Goal: Task Accomplishment & Management: Manage account settings

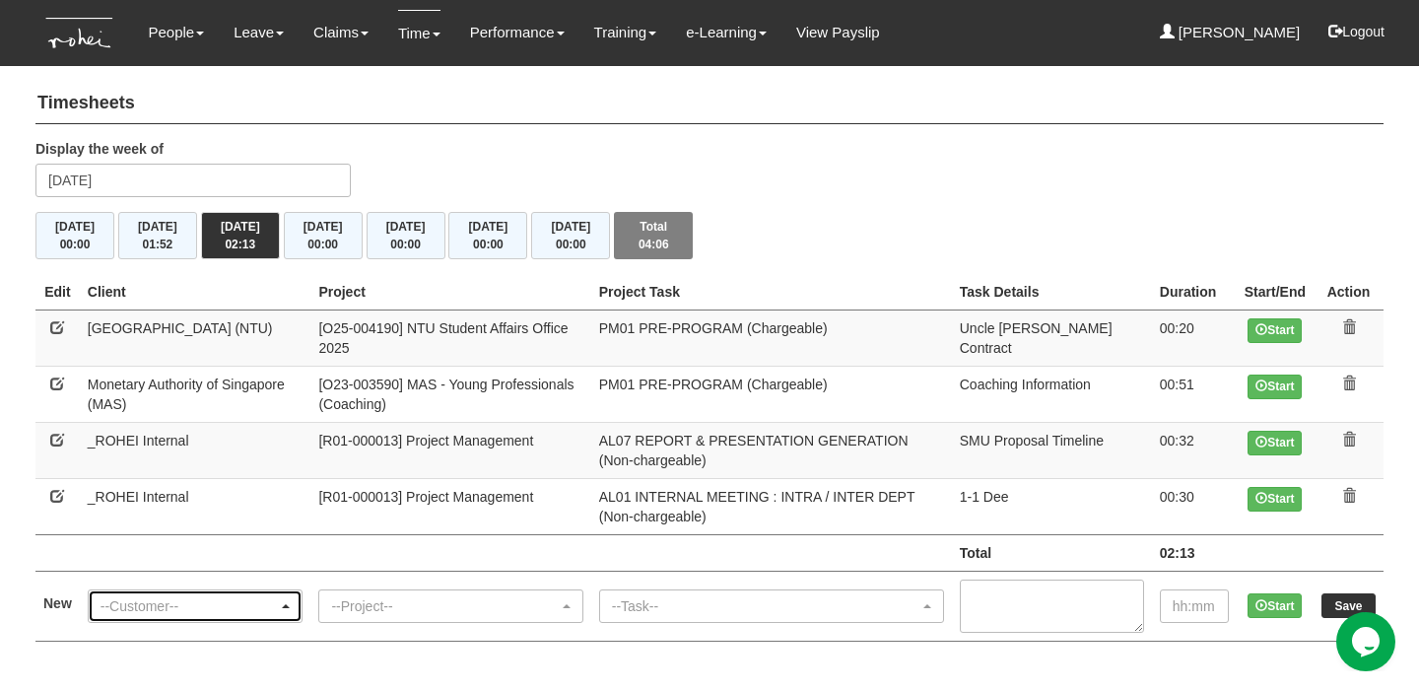
click at [177, 599] on div "--Customer--" at bounding box center [189, 606] width 178 height 20
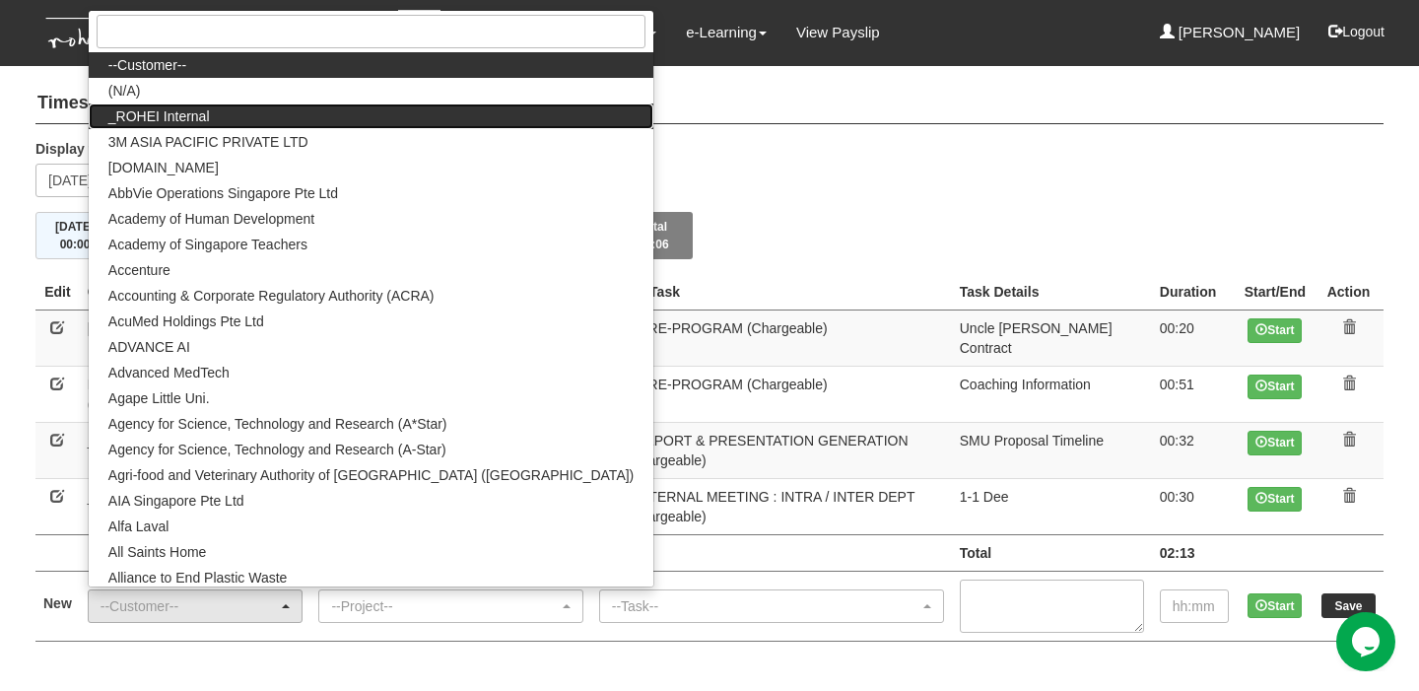
click at [240, 108] on link "_ROHEI Internal" at bounding box center [371, 116] width 565 height 26
select select "397"
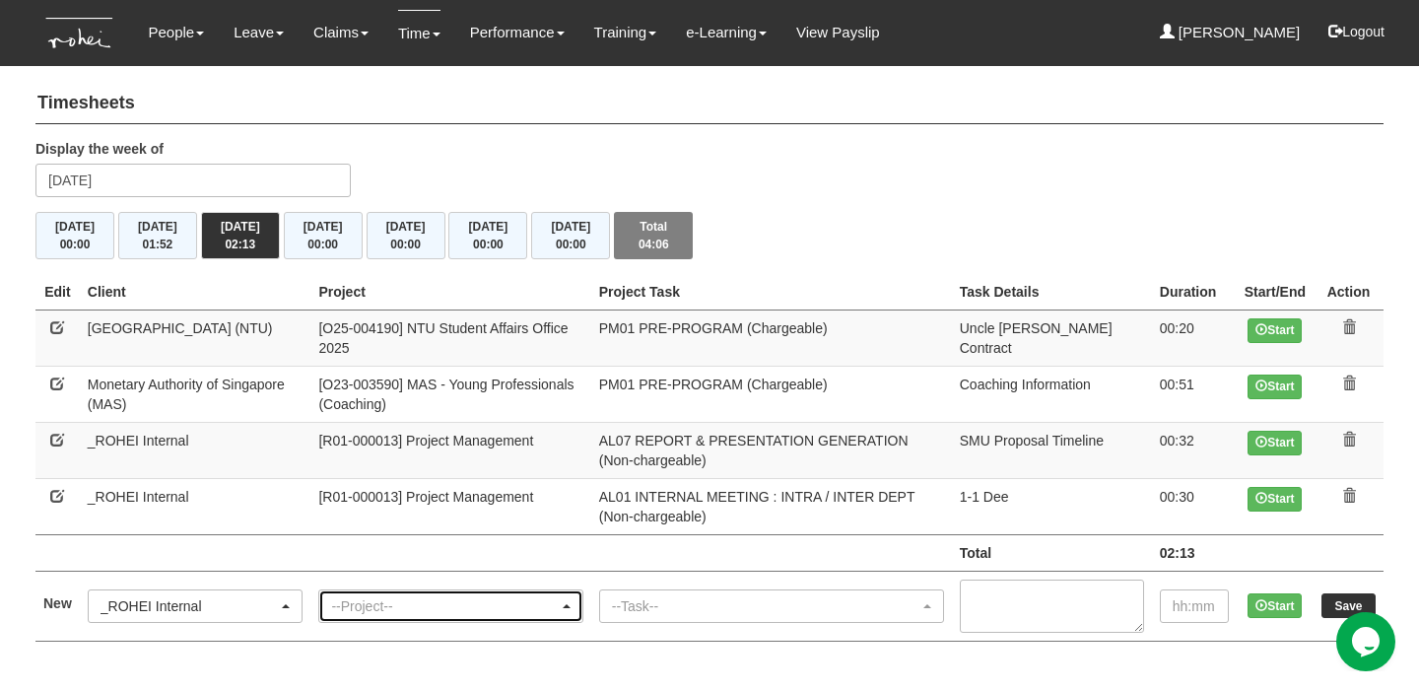
click at [415, 609] on div "--Project--" at bounding box center [444, 606] width 227 height 20
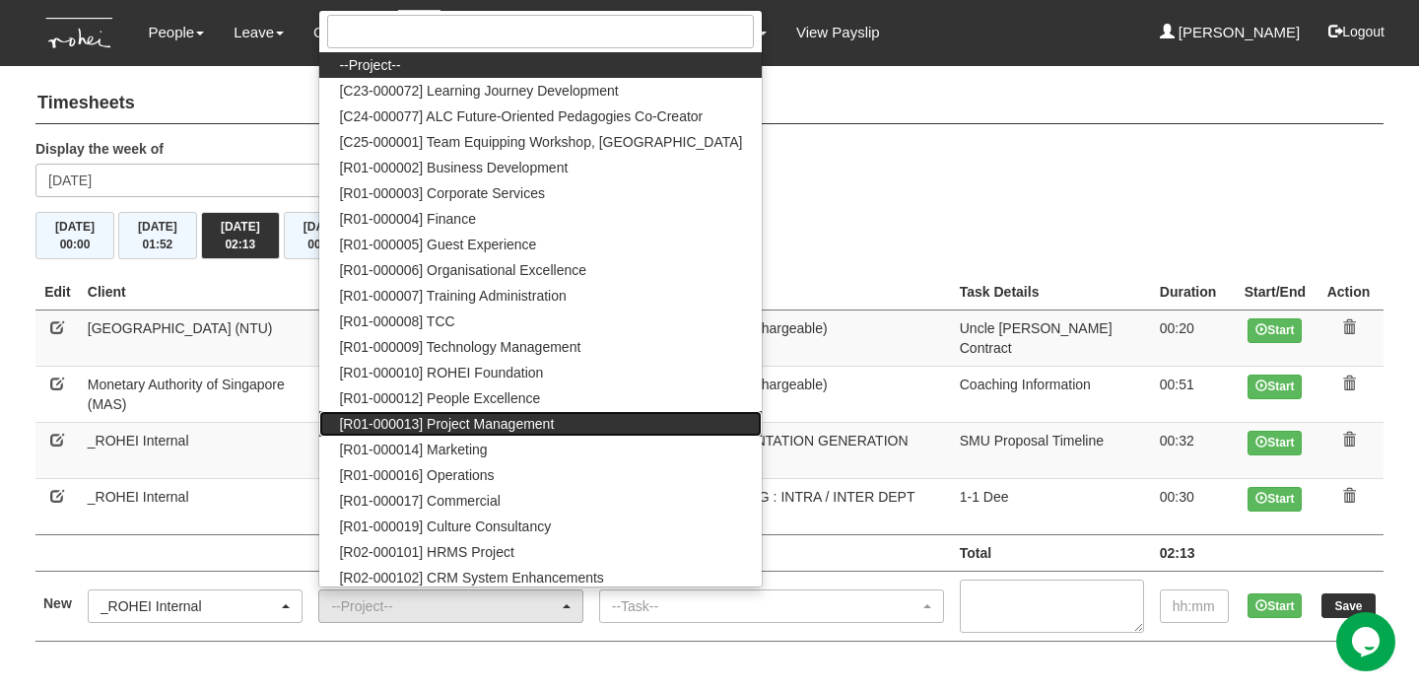
click at [553, 416] on span "[R01-000013] Project Management" at bounding box center [446, 424] width 215 height 20
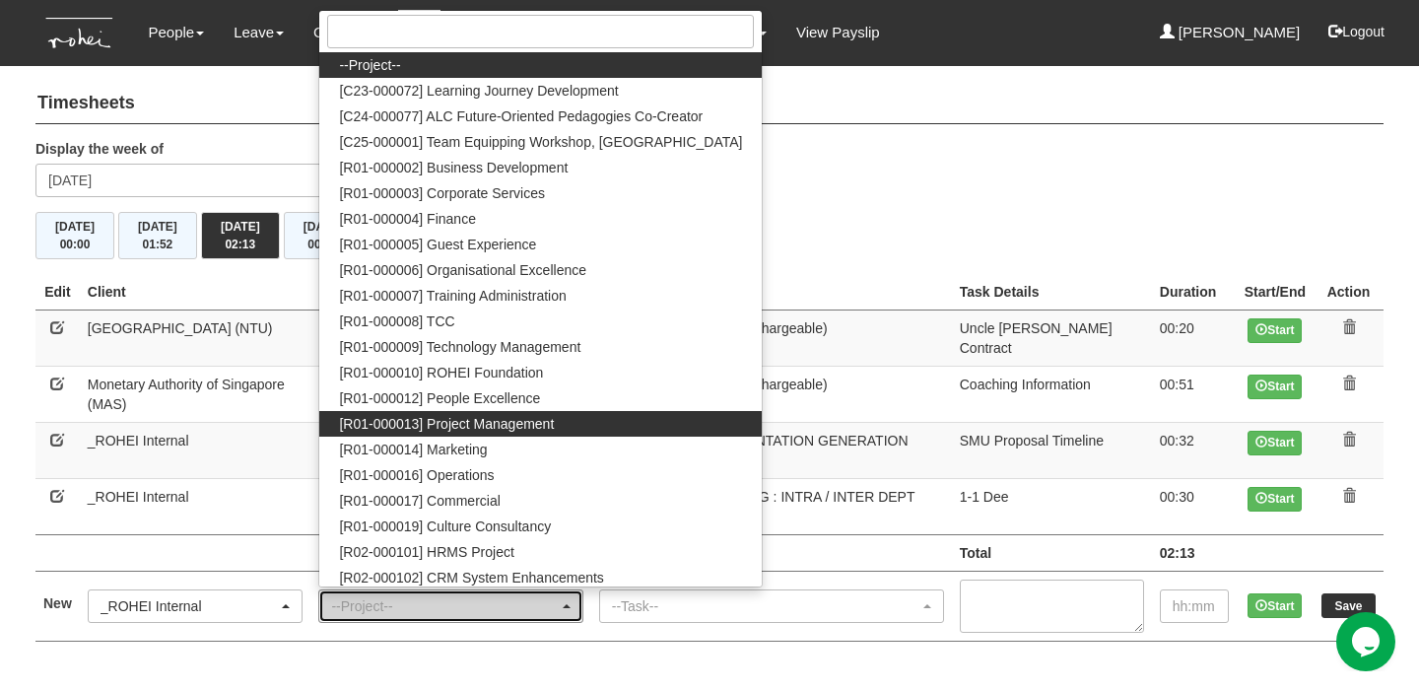
select select "1495"
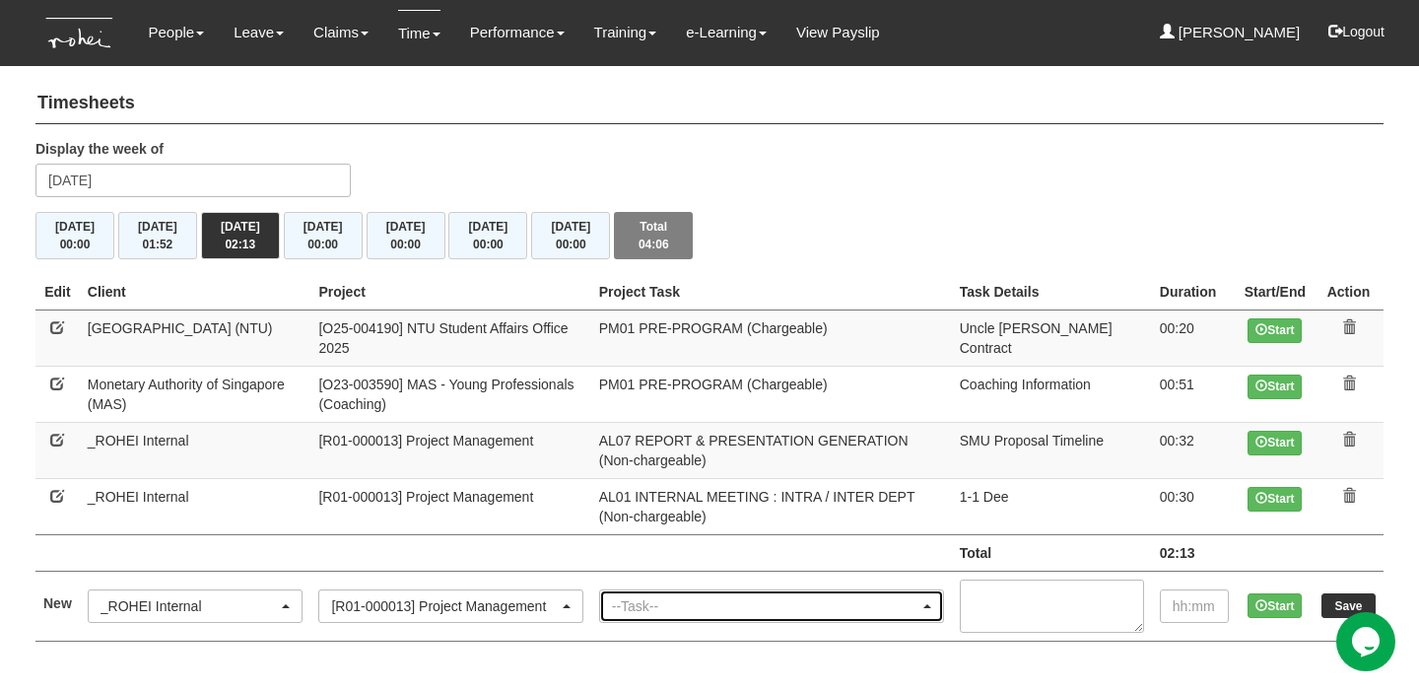
click at [662, 597] on div "--Task--" at bounding box center [765, 606] width 307 height 20
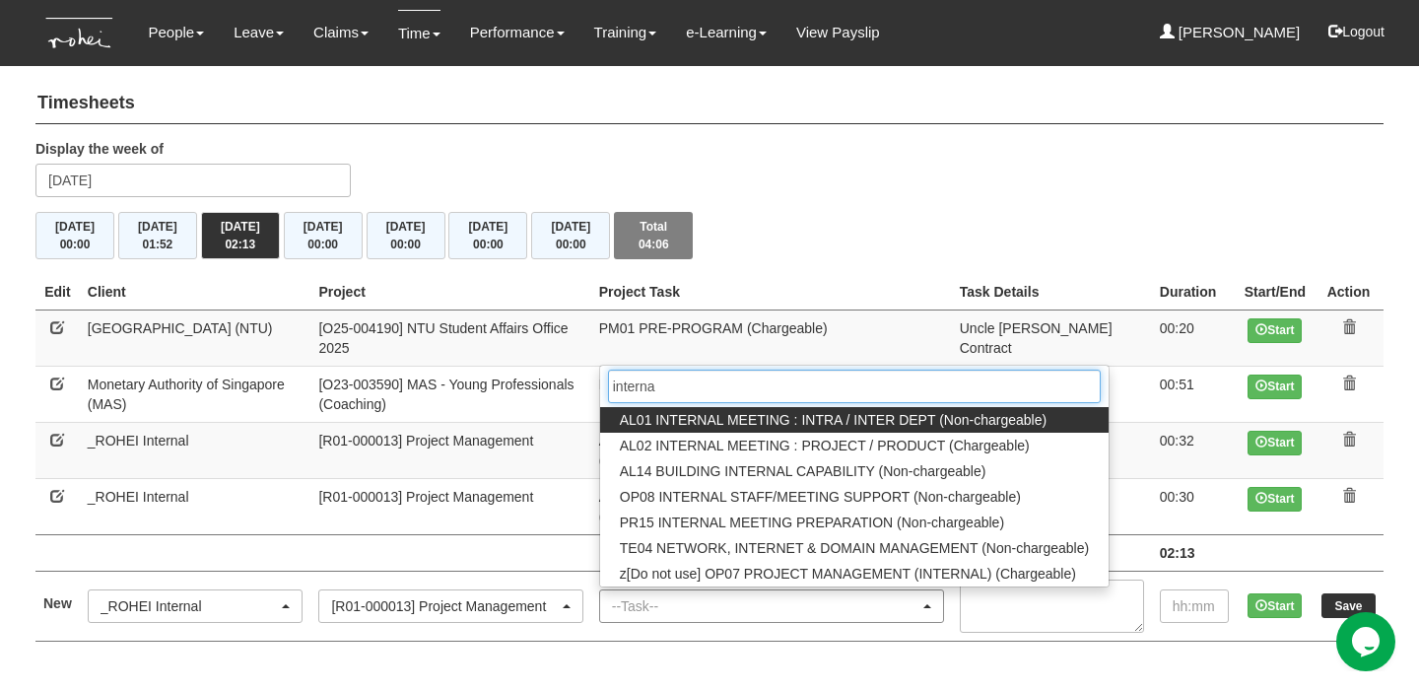
type input "internal"
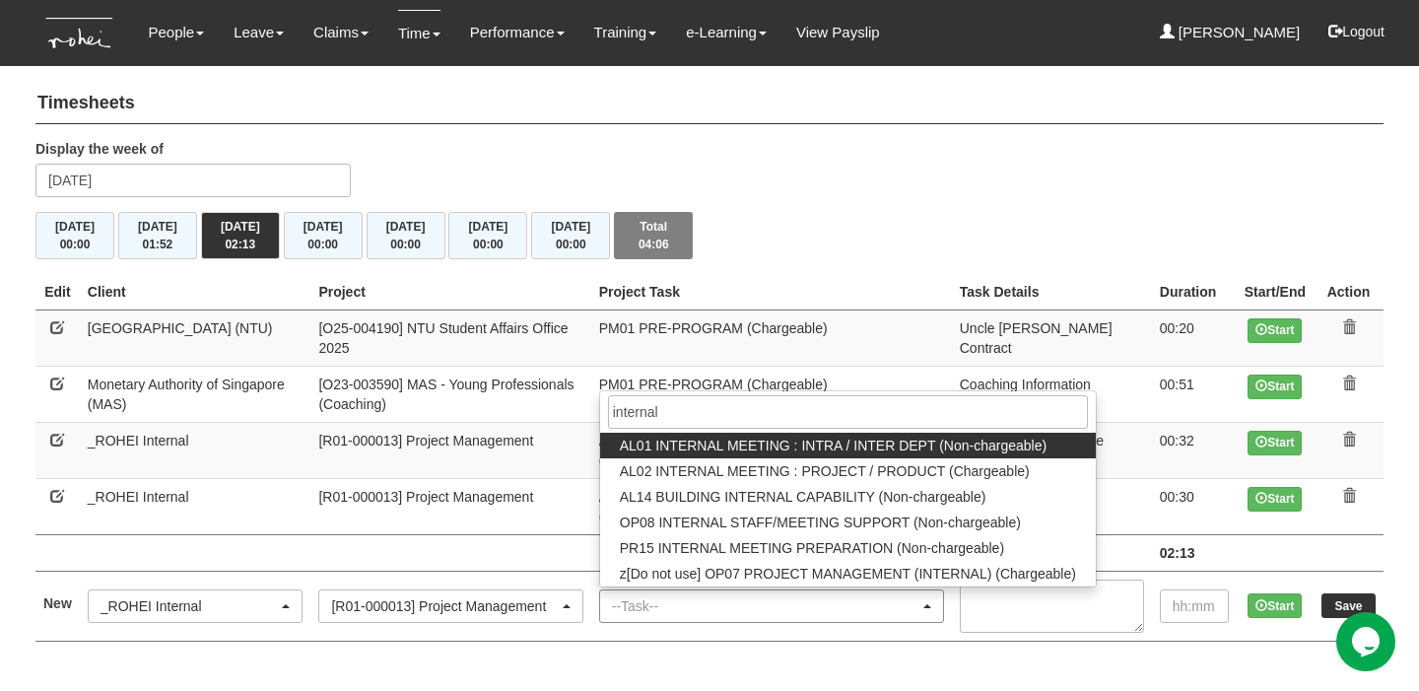
select select "40"
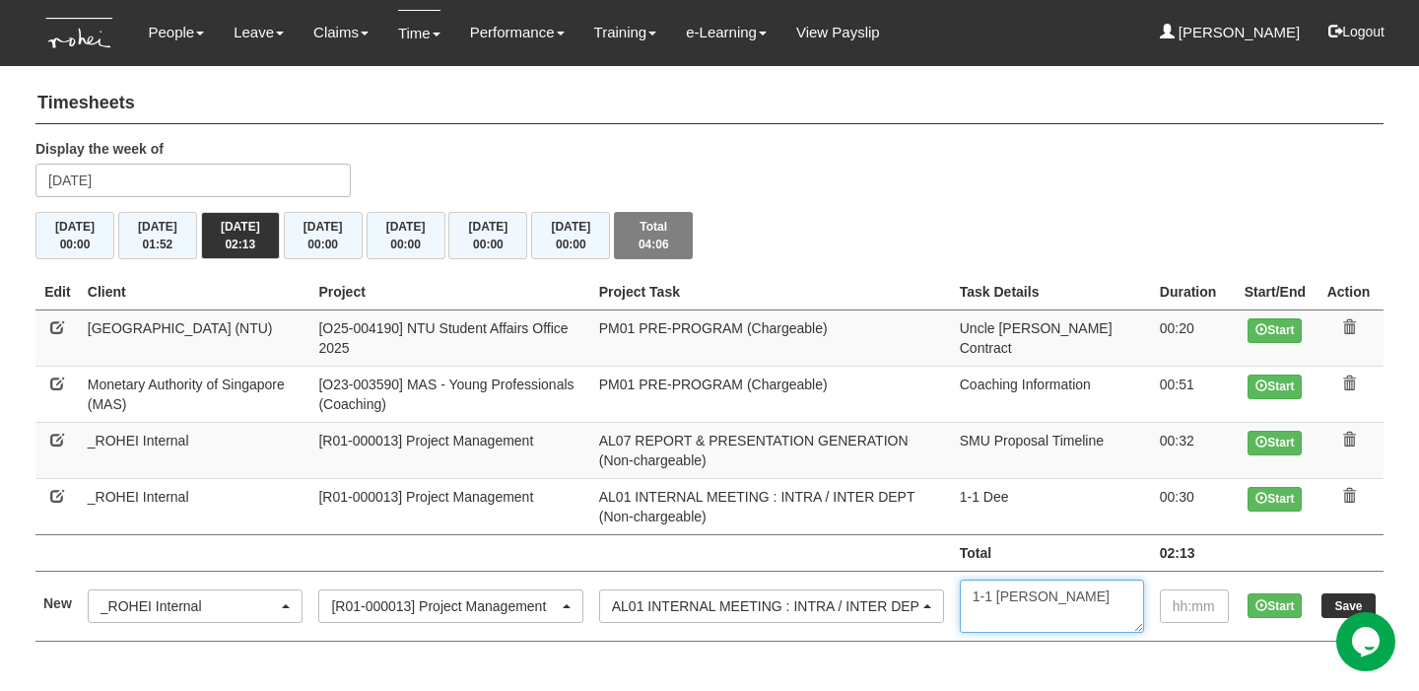
type textarea "1-1 [PERSON_NAME]"
type input "01:00"
click at [1345, 600] on input "Save" at bounding box center [1348, 605] width 54 height 25
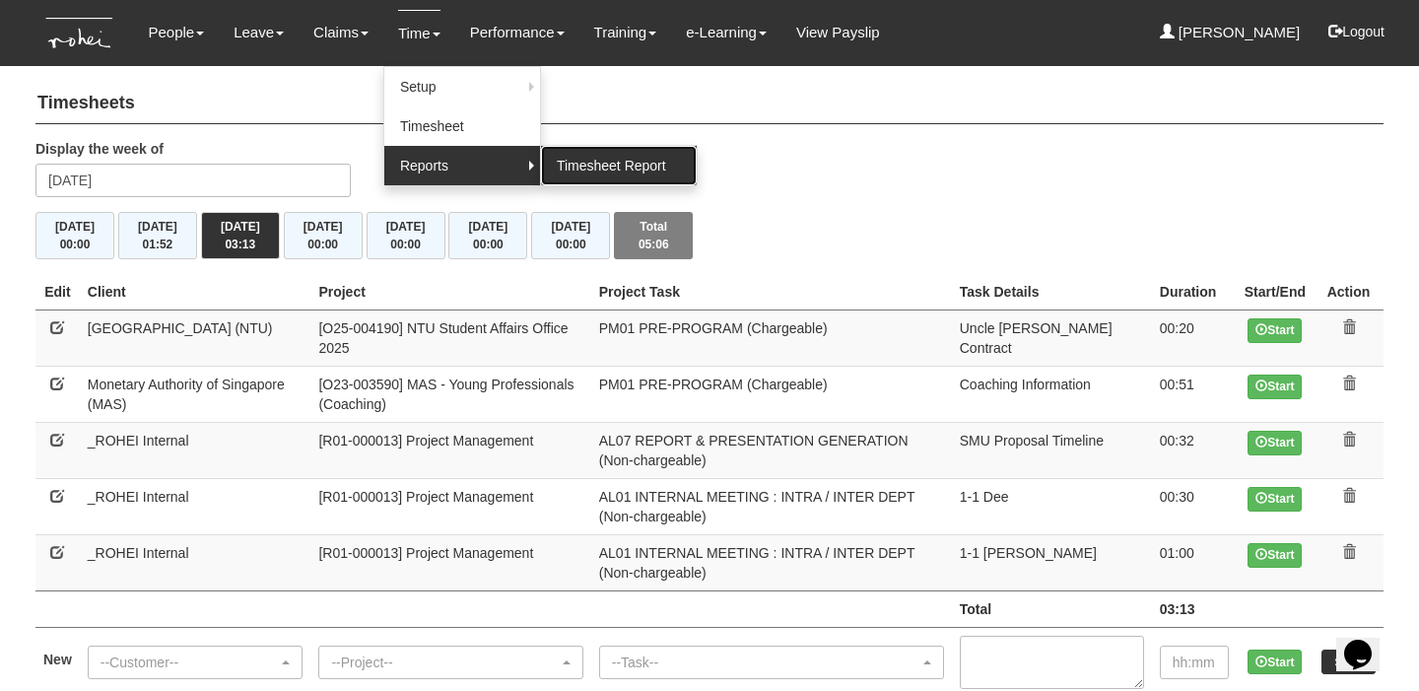
click at [575, 162] on link "Timesheet Report" at bounding box center [619, 165] width 156 height 39
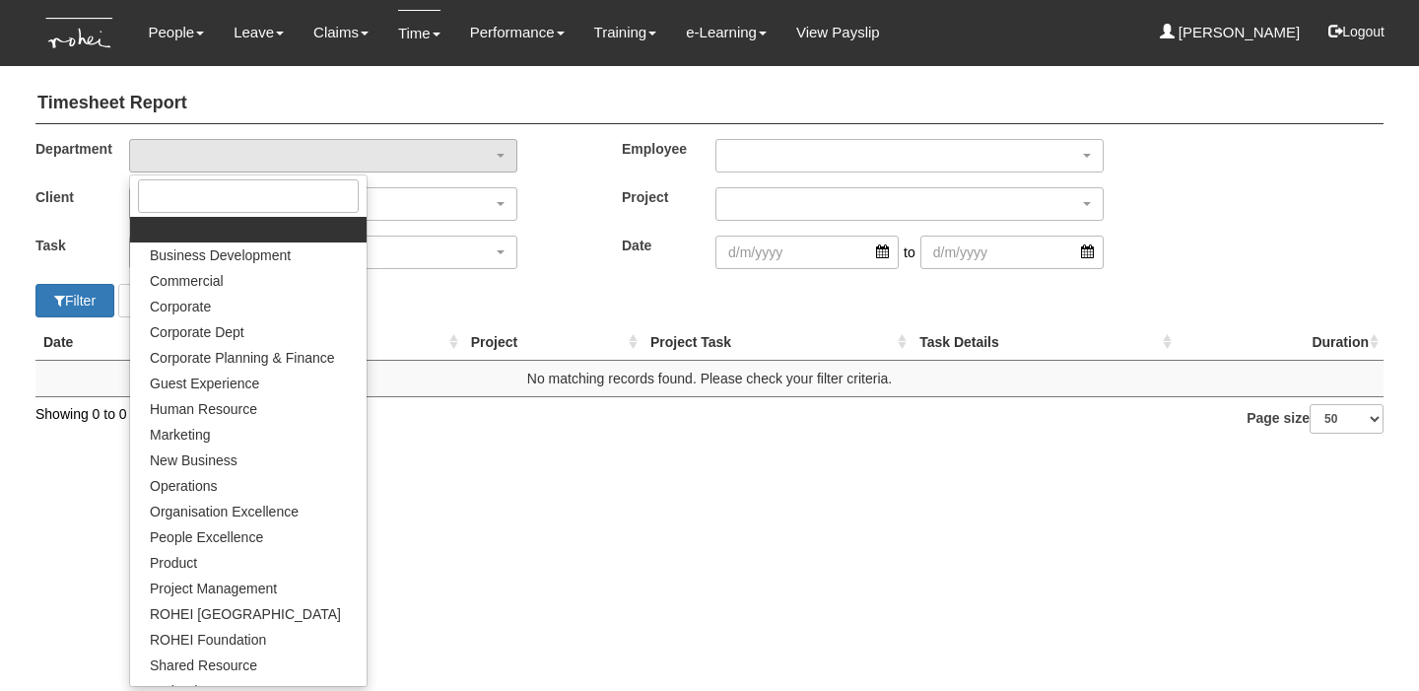
select select "50"
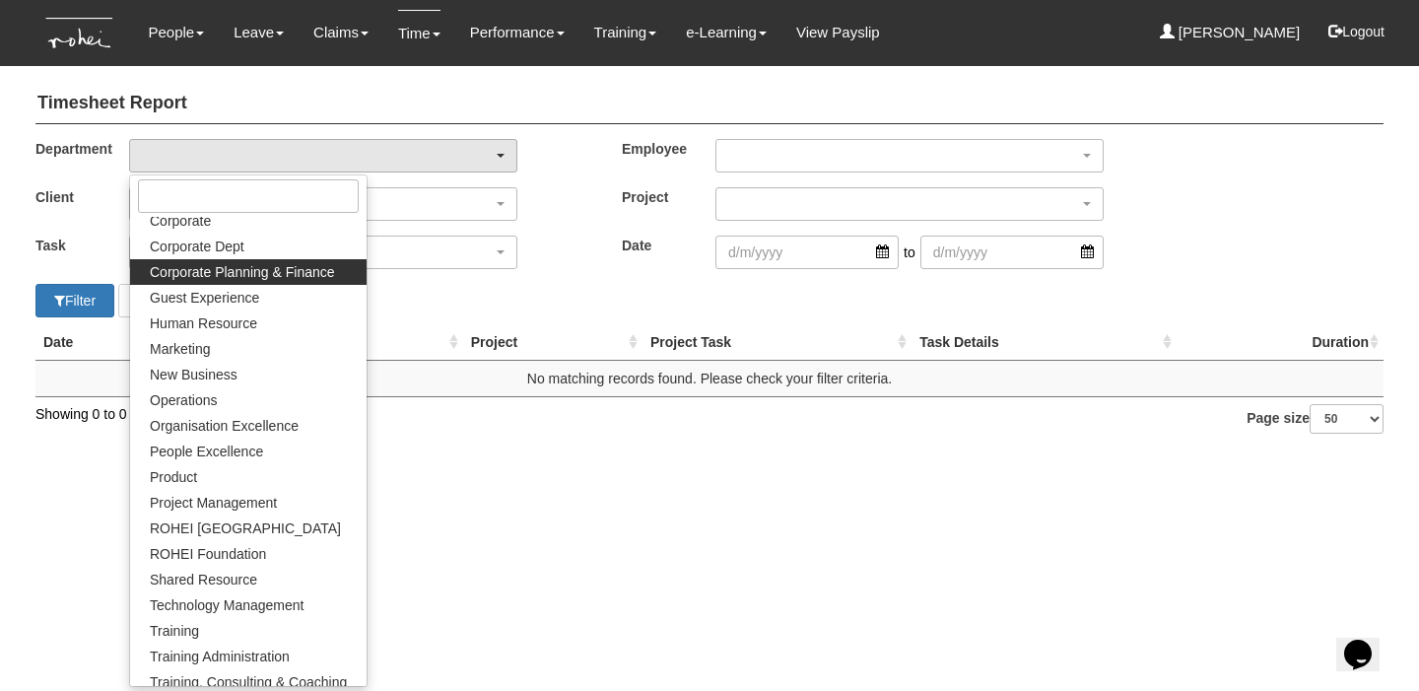
scroll to position [94, 0]
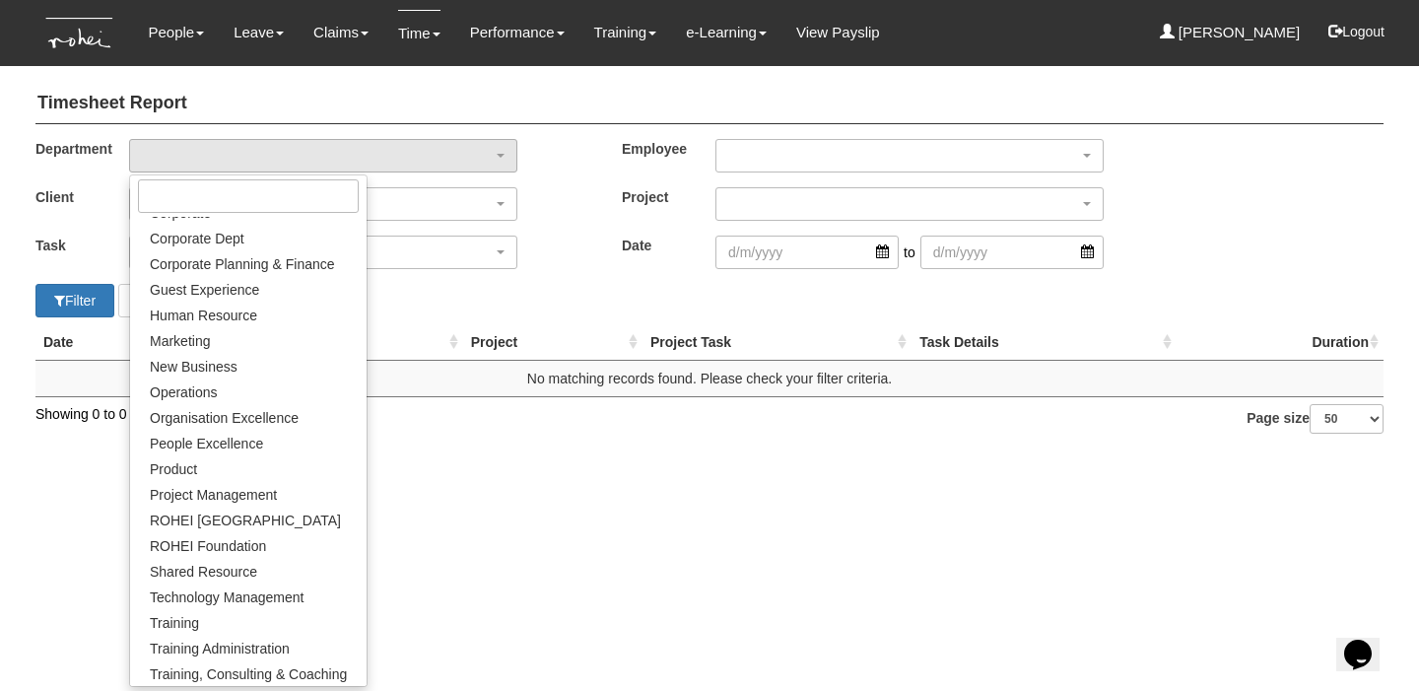
click at [483, 453] on html "Toggle navigation People Personal Information Staff Directory Leave Apply for L…" at bounding box center [709, 226] width 1419 height 453
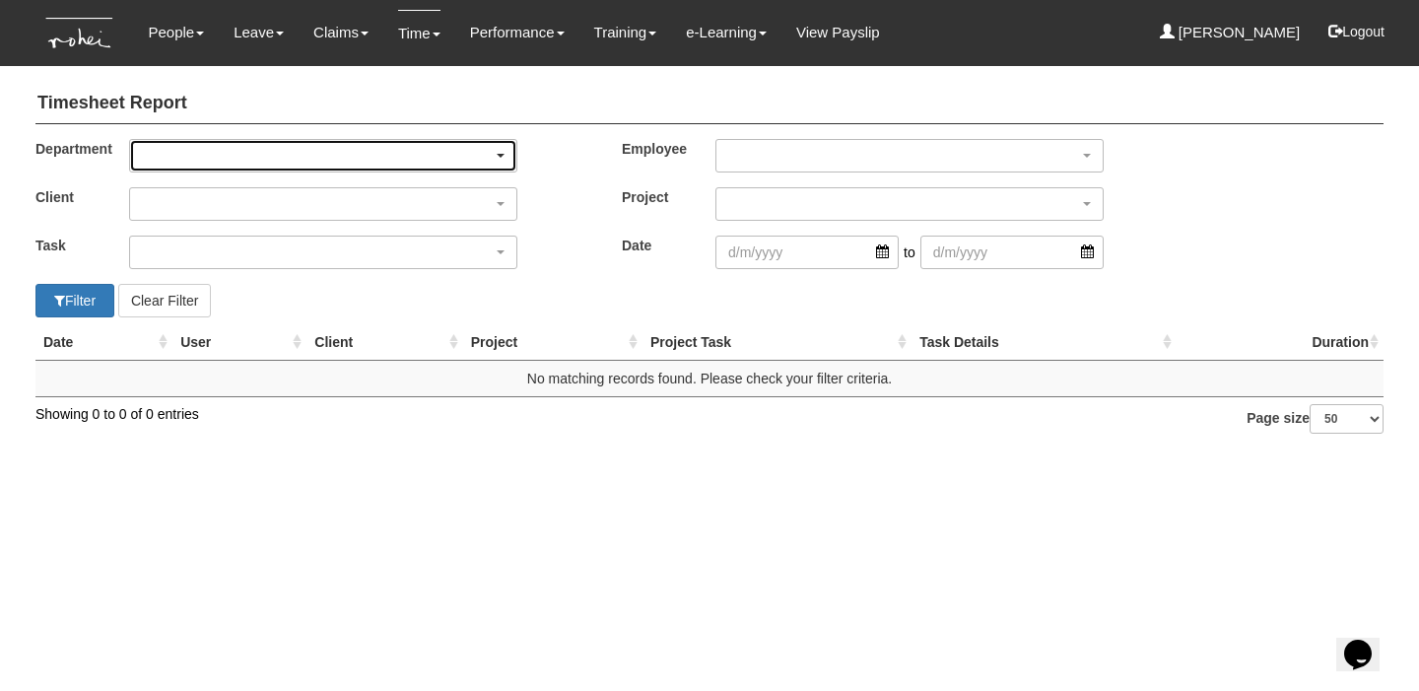
click at [305, 160] on div "button" at bounding box center [323, 156] width 386 height 32
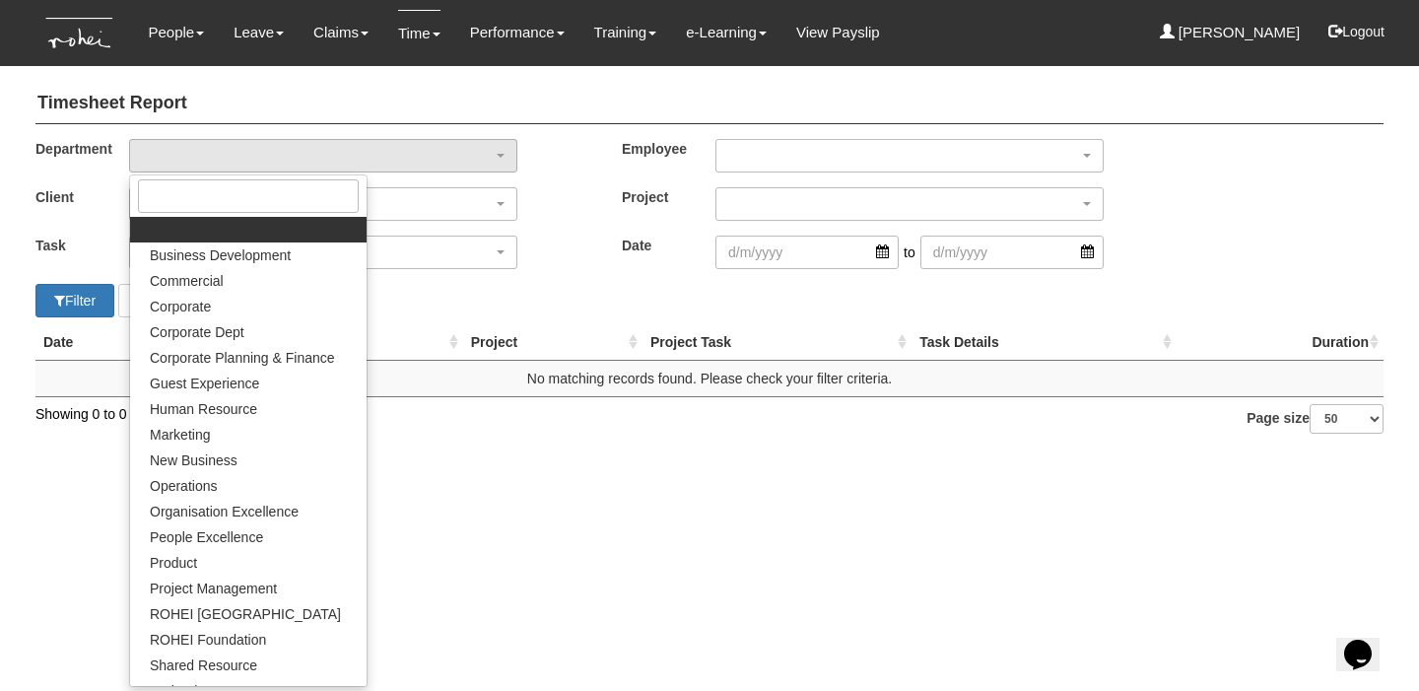
click at [576, 153] on div "Department Business Development Commercial Corporate Corporate Dept Corporate P…" at bounding box center [299, 155] width 586 height 33
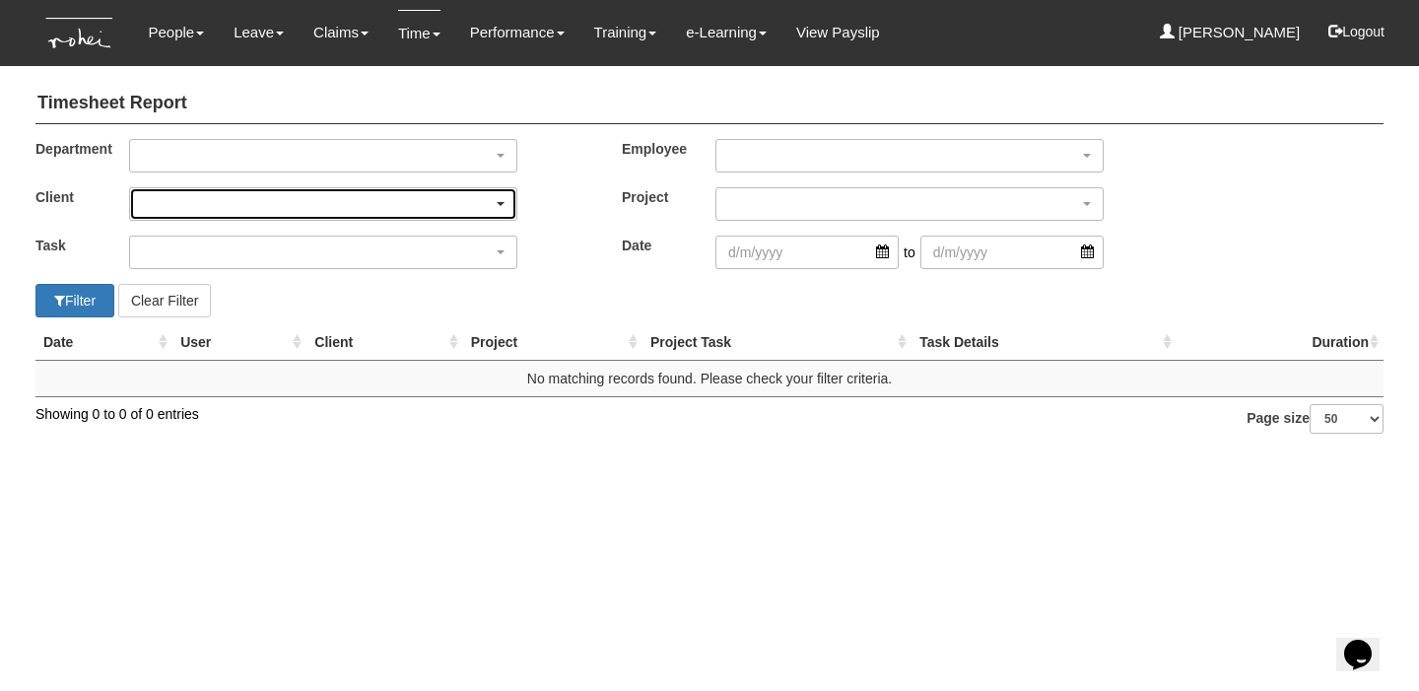
click at [455, 192] on div "button" at bounding box center [323, 204] width 386 height 32
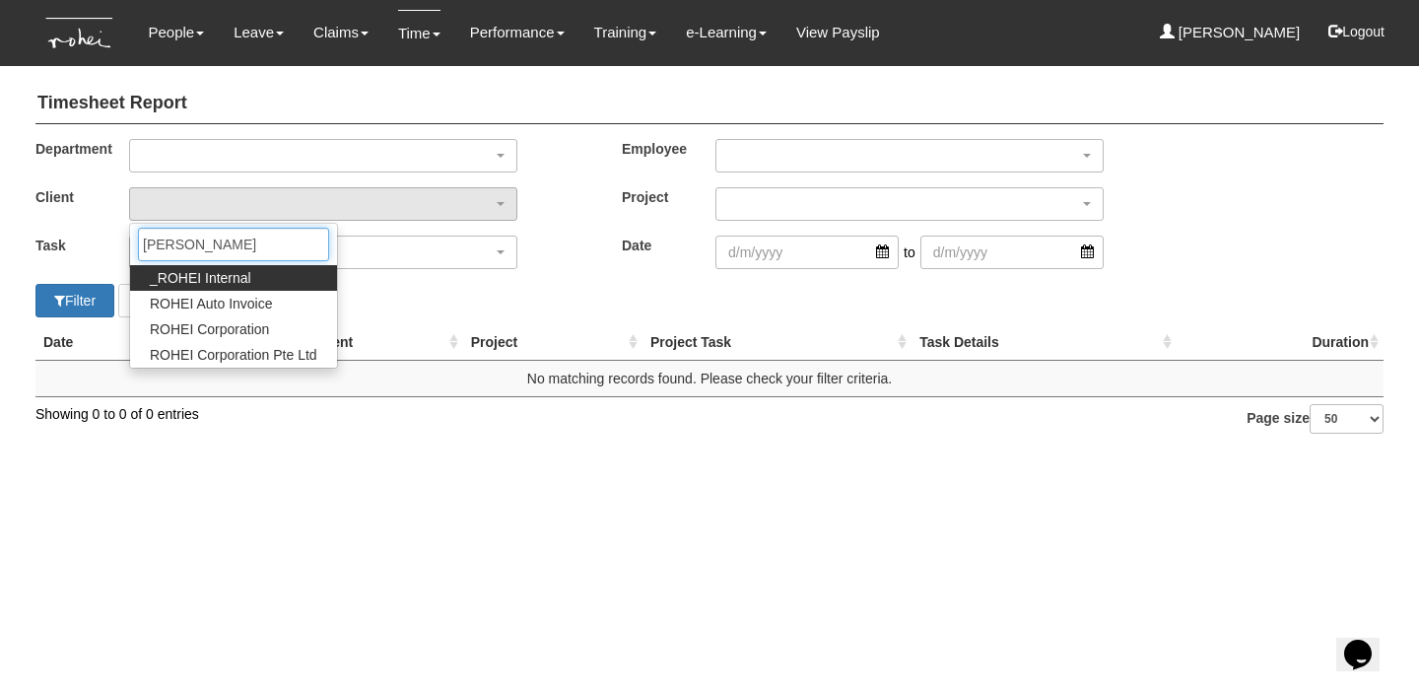
type input "rohei"
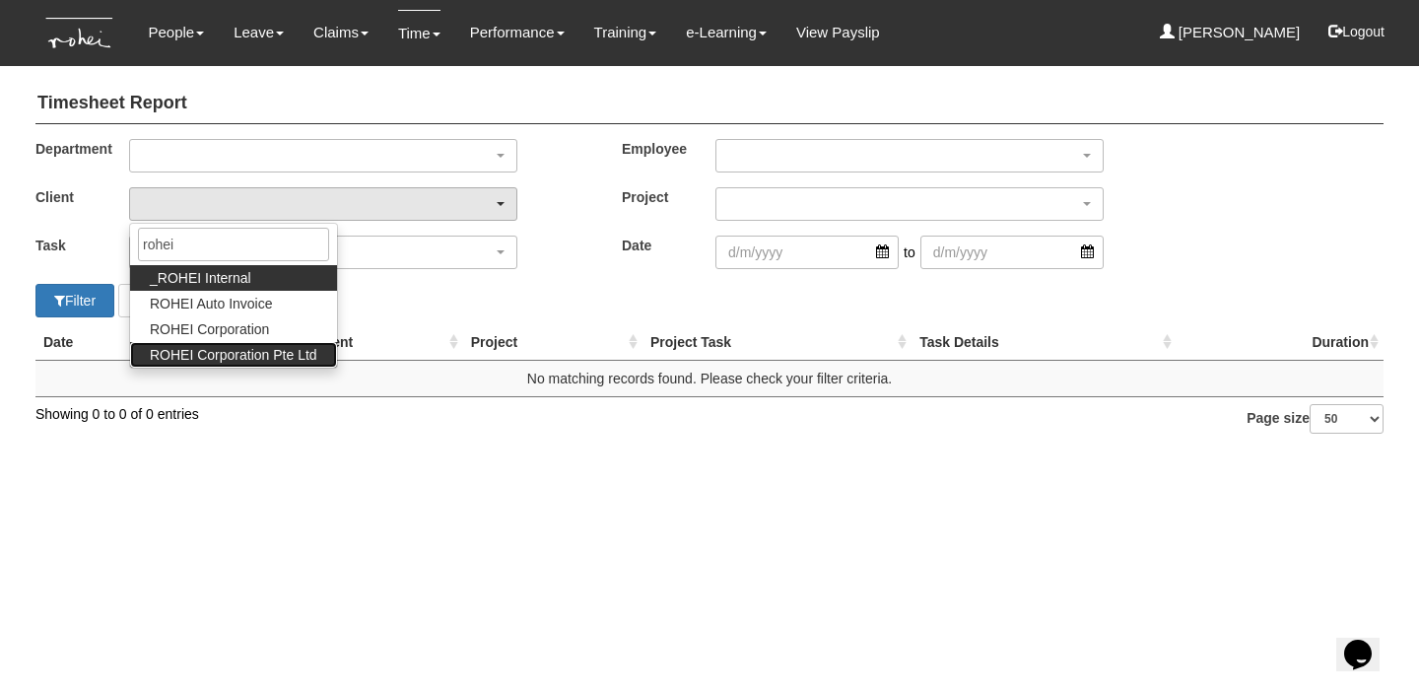
click at [298, 342] on link "ROHEI Corporation Pte Ltd" at bounding box center [233, 355] width 207 height 26
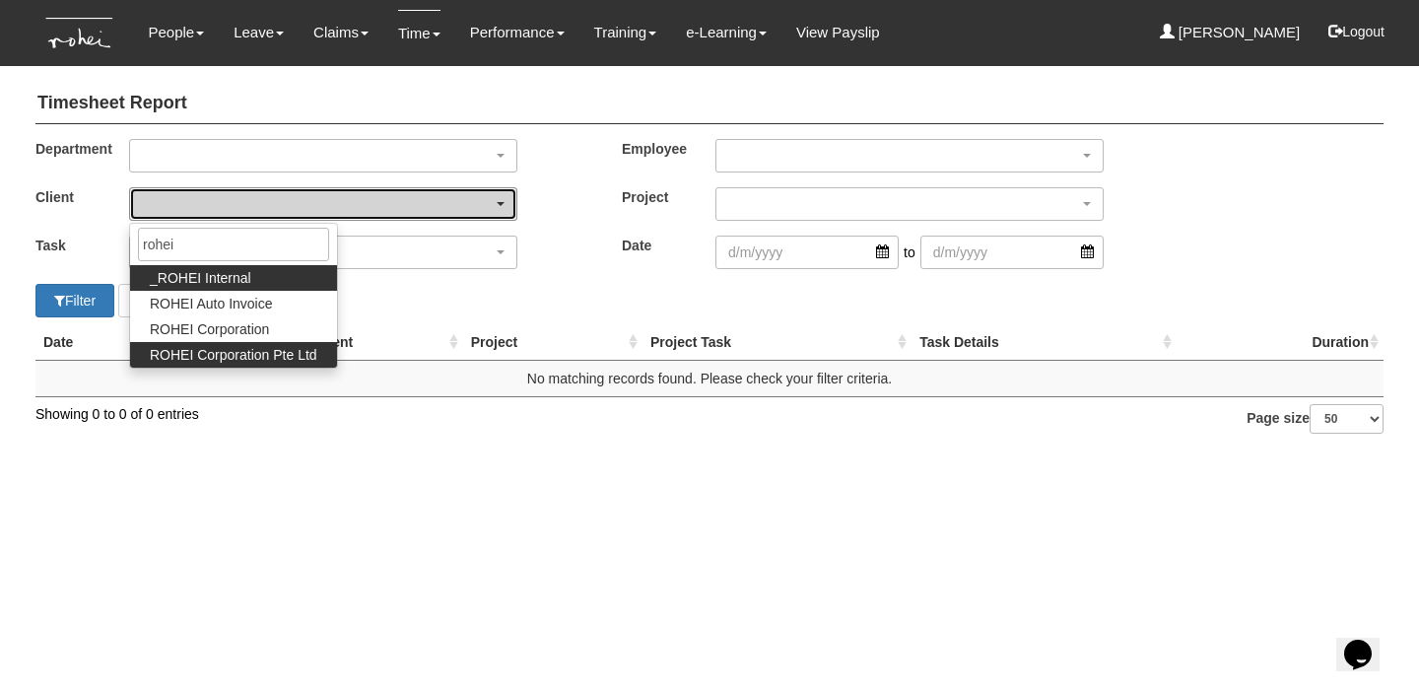
select select "124"
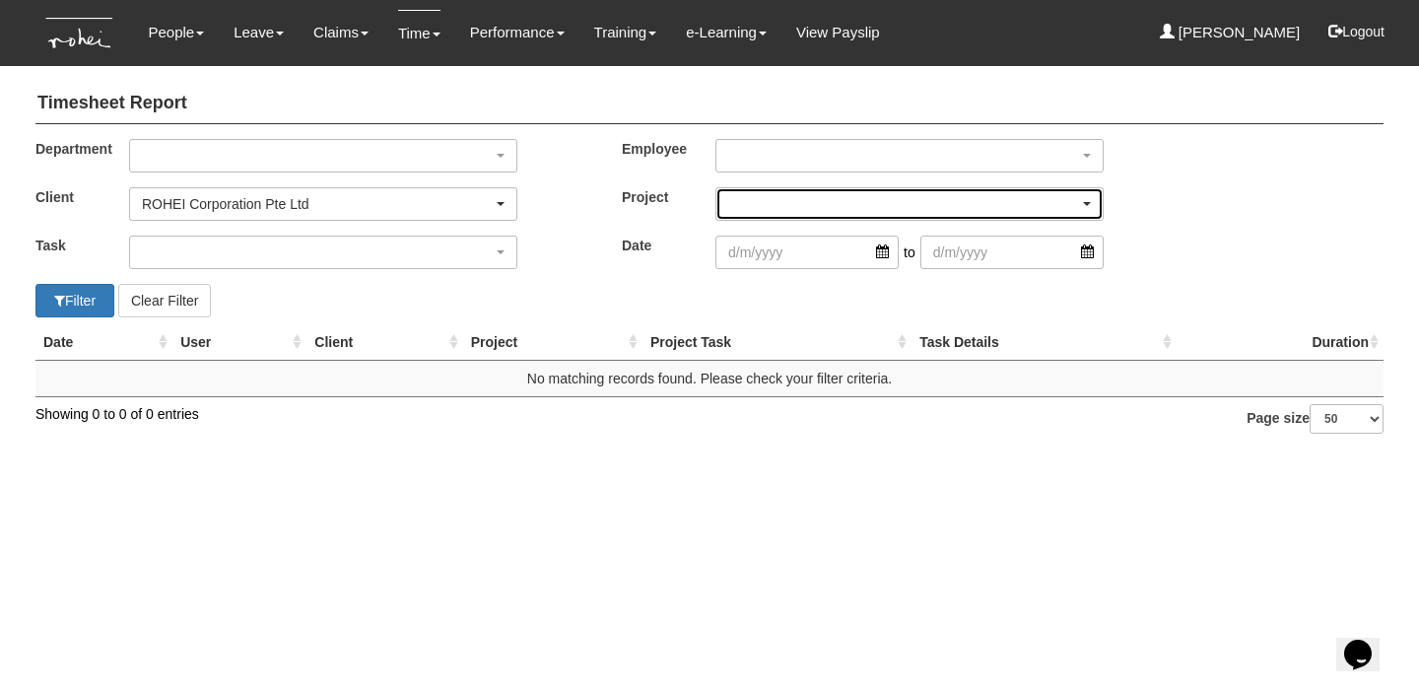
click at [769, 193] on div "button" at bounding box center [909, 204] width 386 height 32
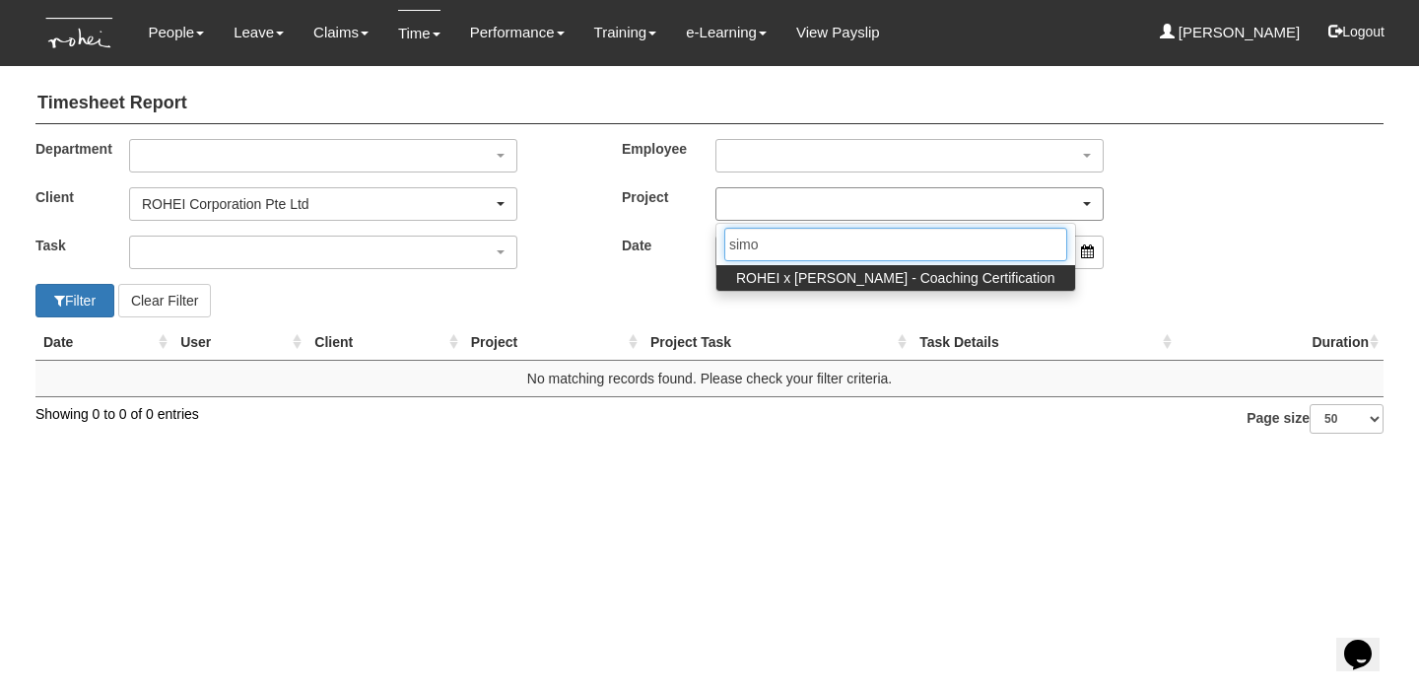
type input "simon"
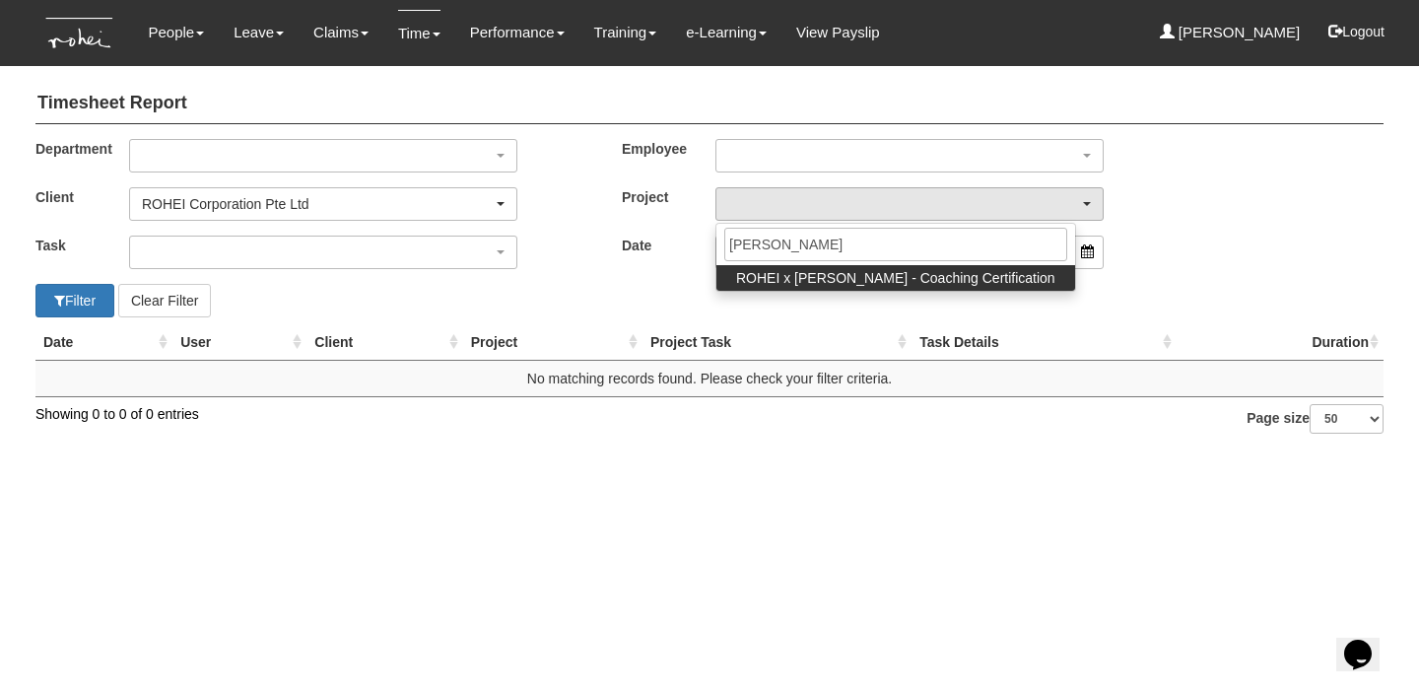
click at [789, 269] on span "ROHEI x Simon Lee - Coaching Certification" at bounding box center [895, 278] width 319 height 20
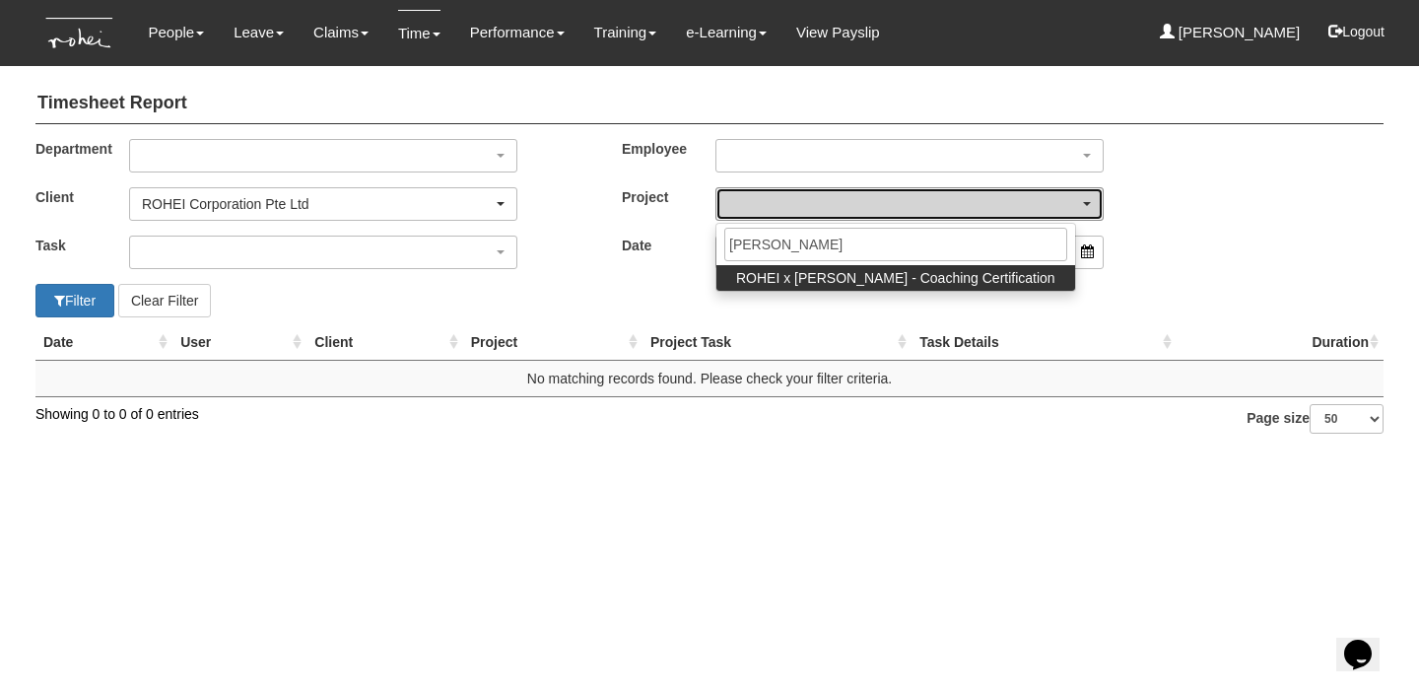
select select "2445"
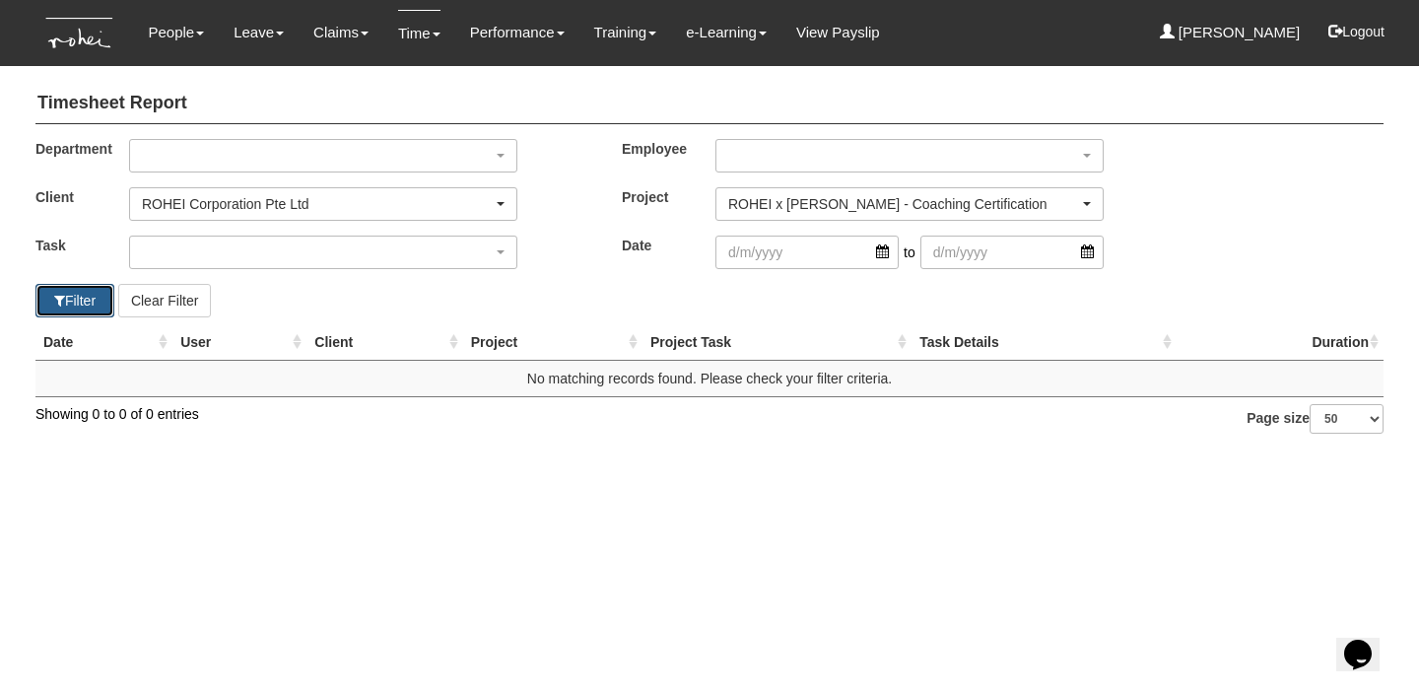
click at [62, 300] on button "Filter" at bounding box center [74, 300] width 79 height 33
select select "50"
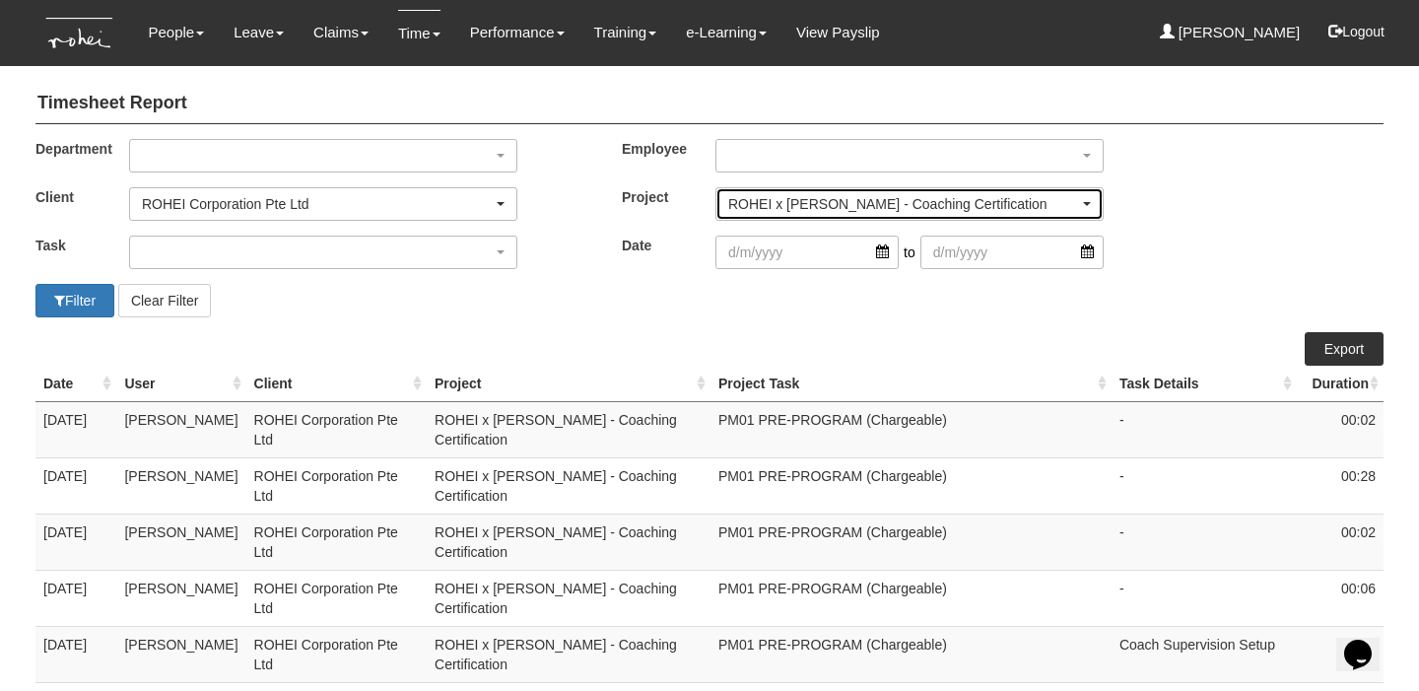
click at [793, 218] on div "ROHEI x Simon Lee - Coaching Certification" at bounding box center [909, 204] width 386 height 32
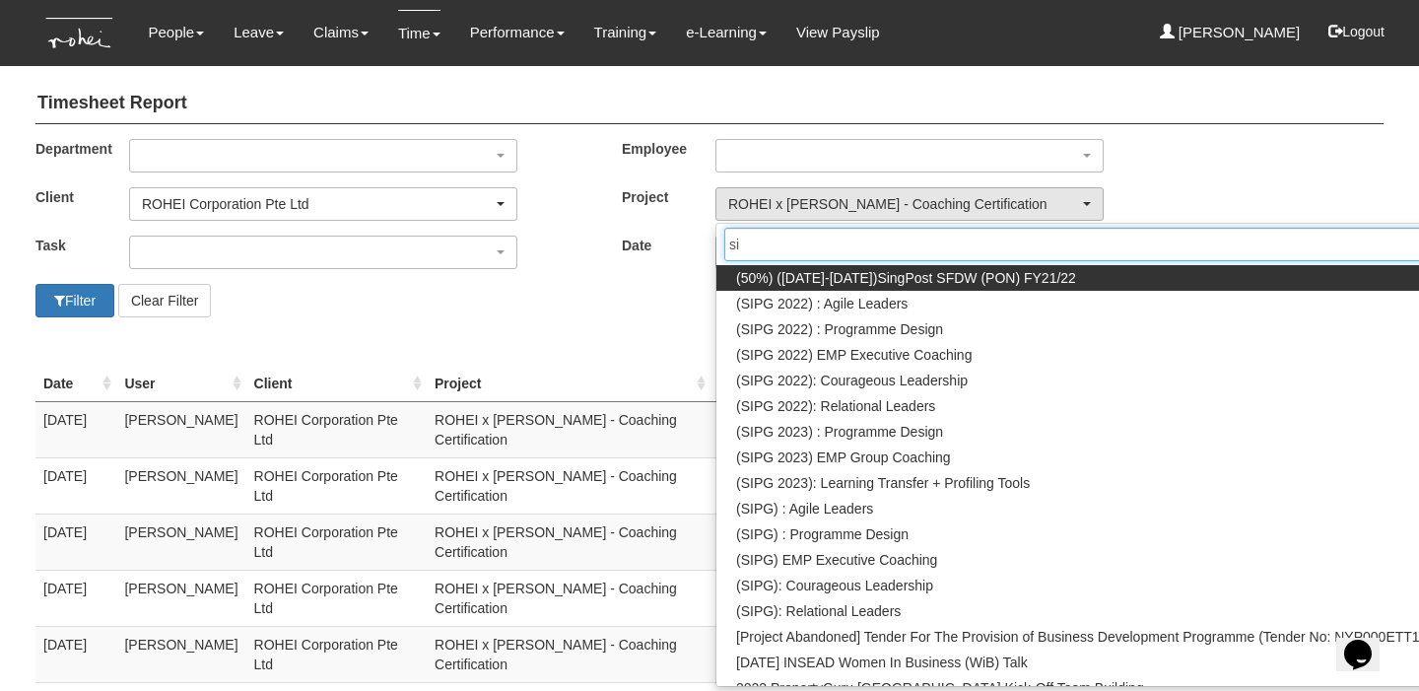
type input "s"
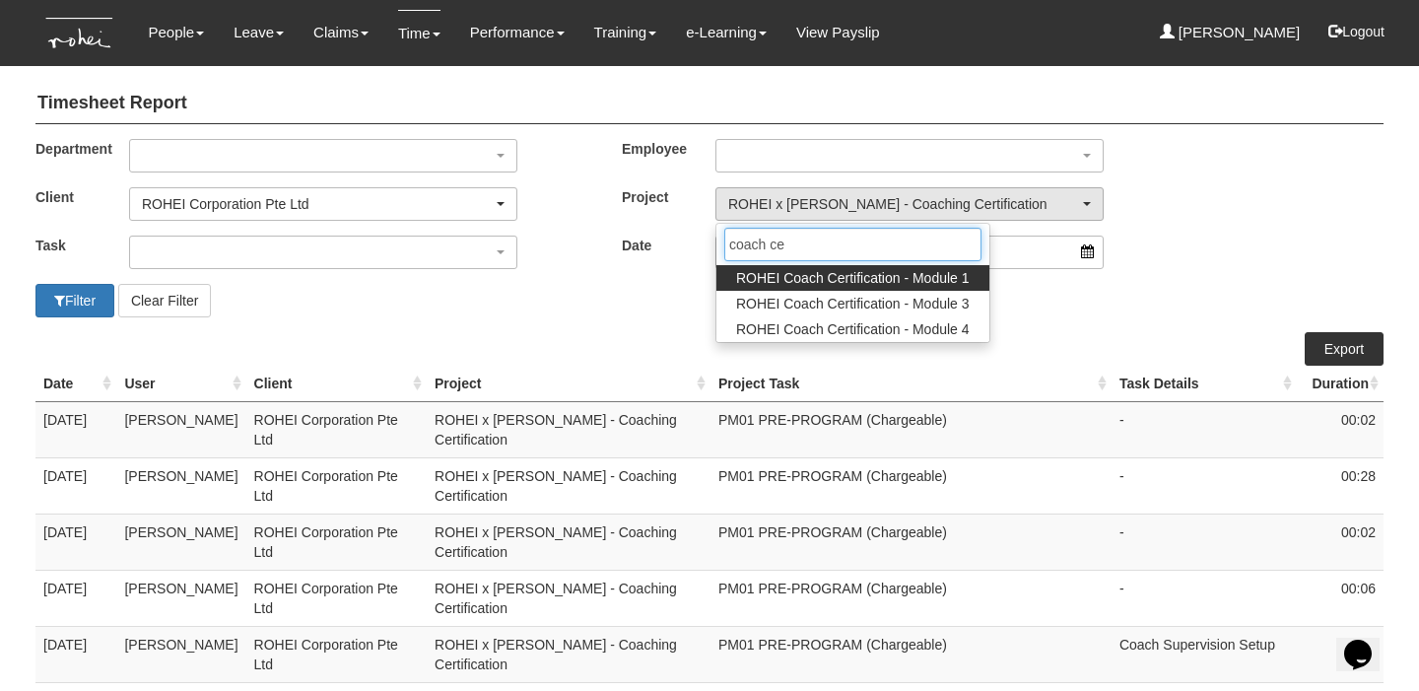
type input "coach cer"
click at [942, 276] on span "ROHEI Coach Certification - Module 1" at bounding box center [853, 278] width 234 height 20
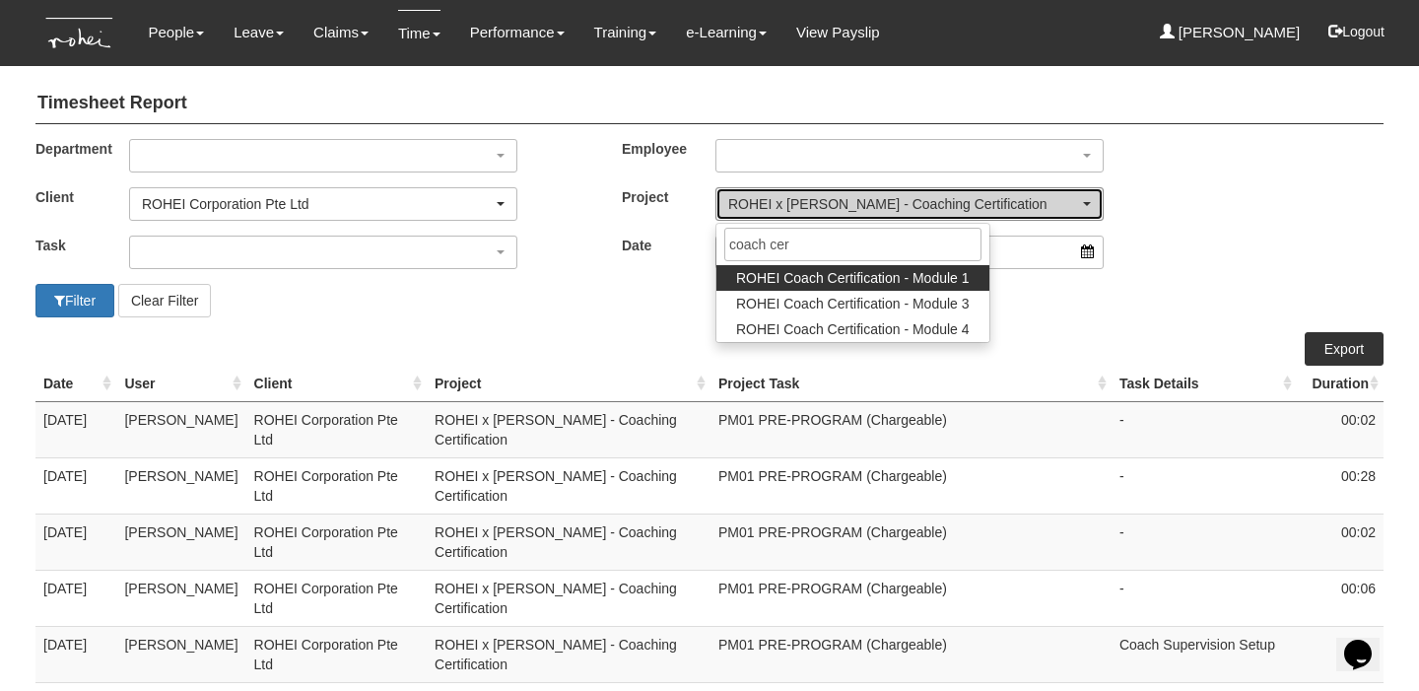
select select "2576"
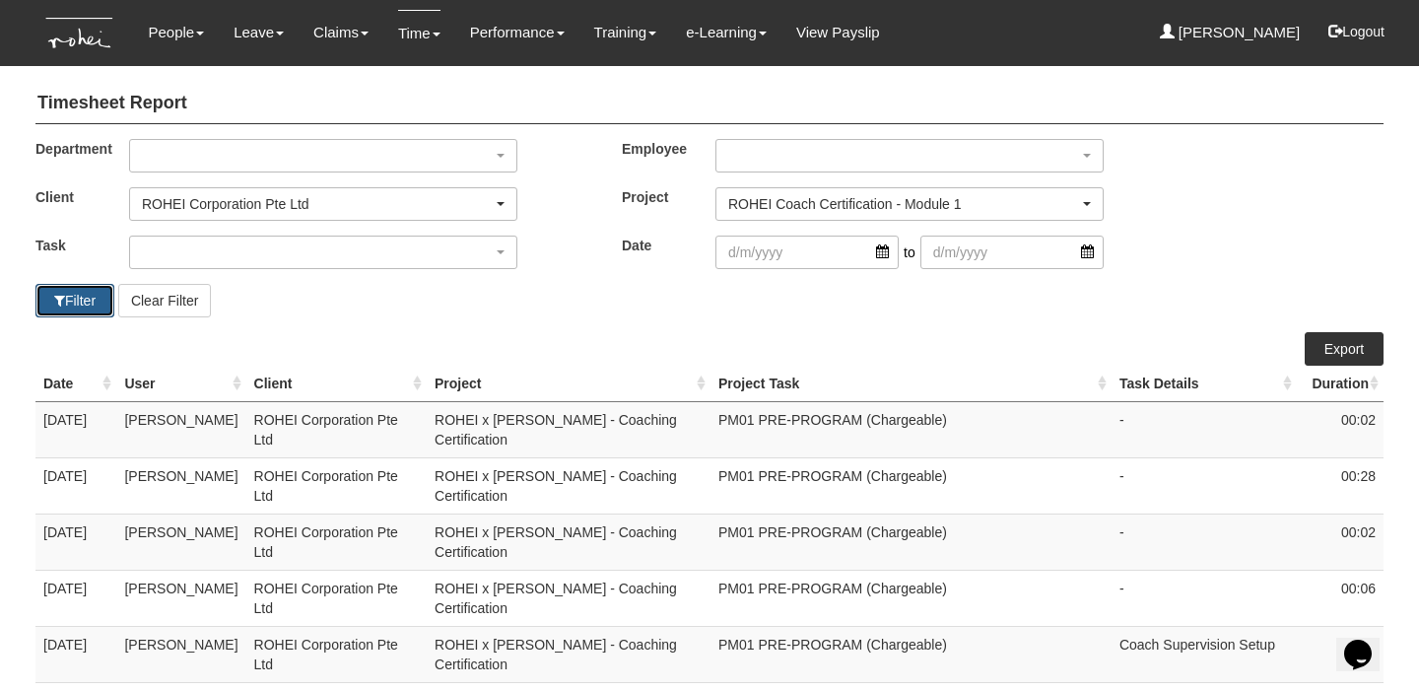
click at [78, 302] on button "Filter" at bounding box center [74, 300] width 79 height 33
select select "50"
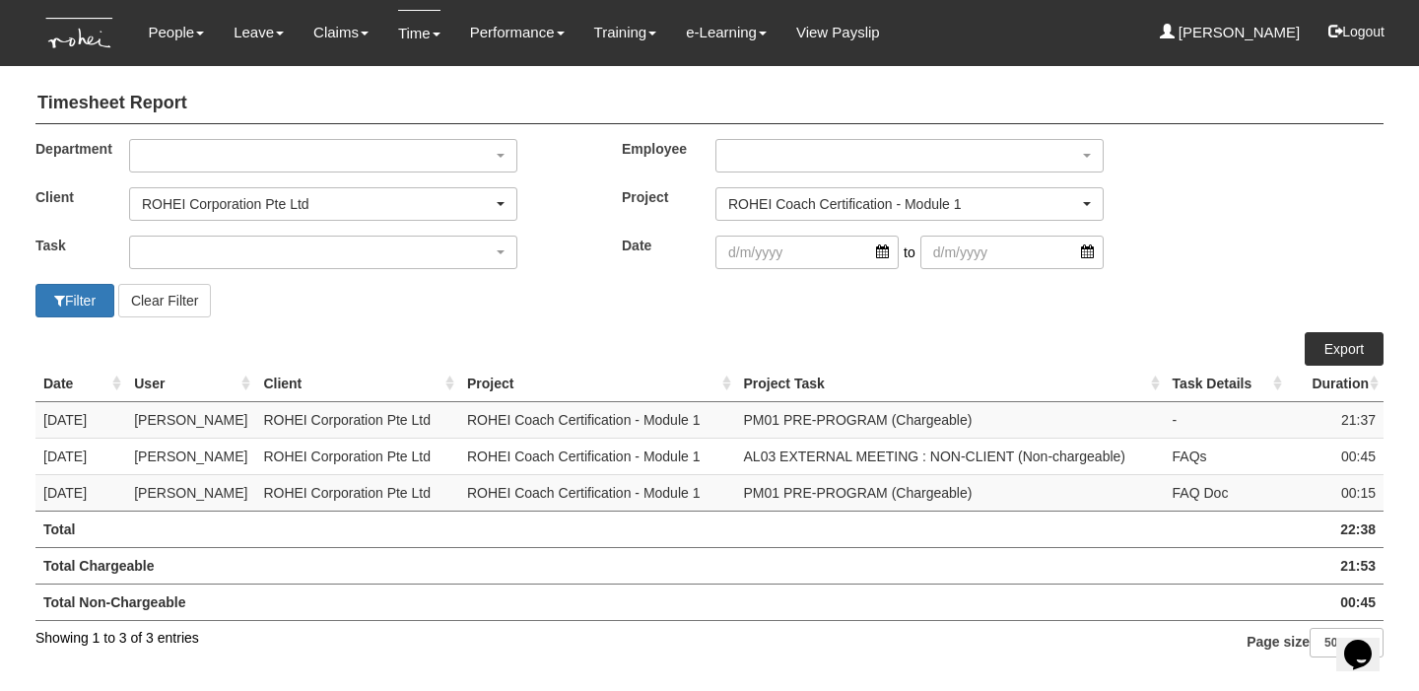
click at [824, 196] on div "ROHEI Coach Certification - Module 1" at bounding box center [903, 204] width 351 height 20
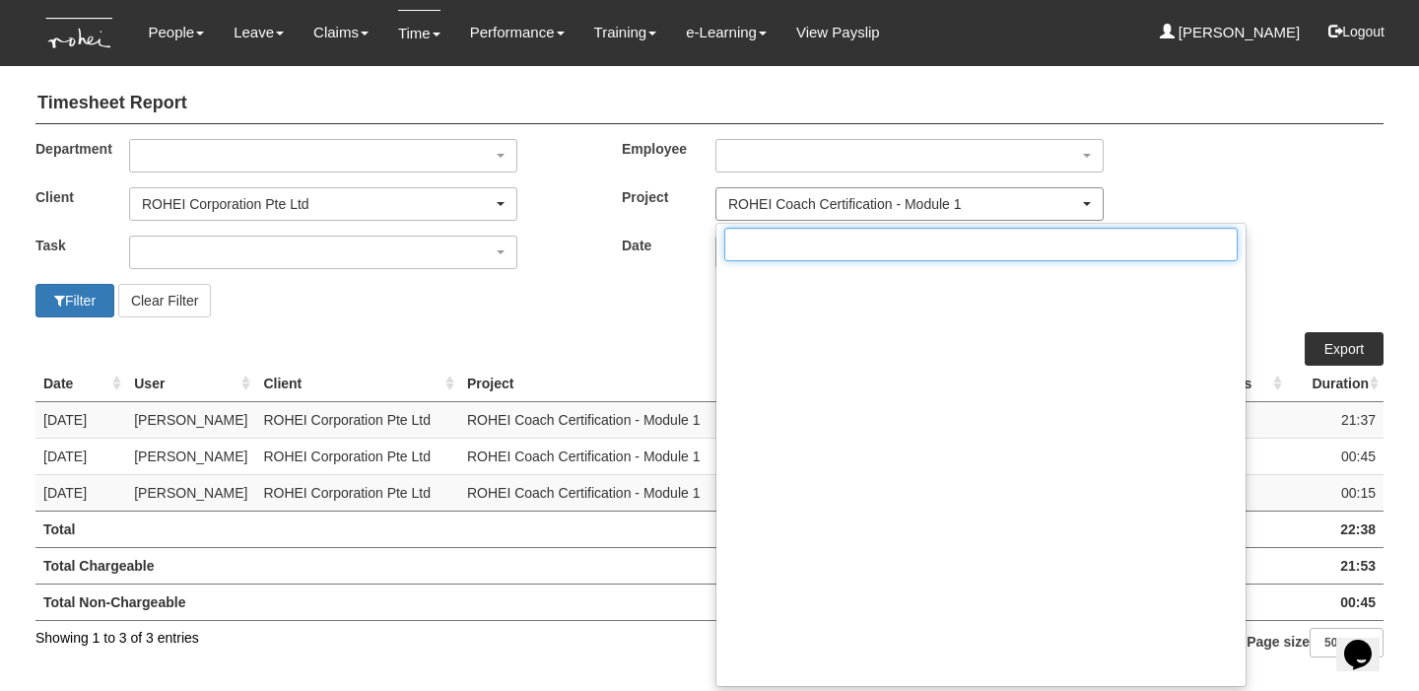
scroll to position [36794, 0]
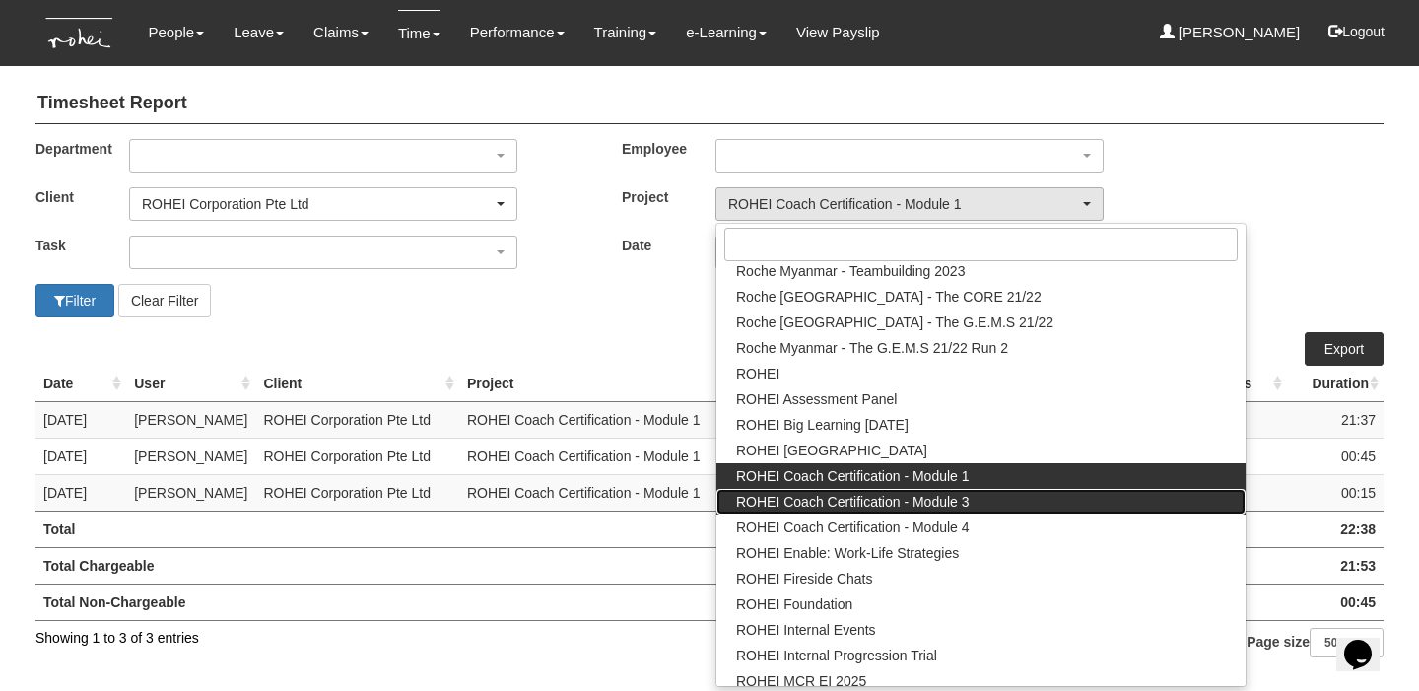
click at [833, 499] on span "ROHEI Coach Certification - Module 3" at bounding box center [853, 502] width 234 height 20
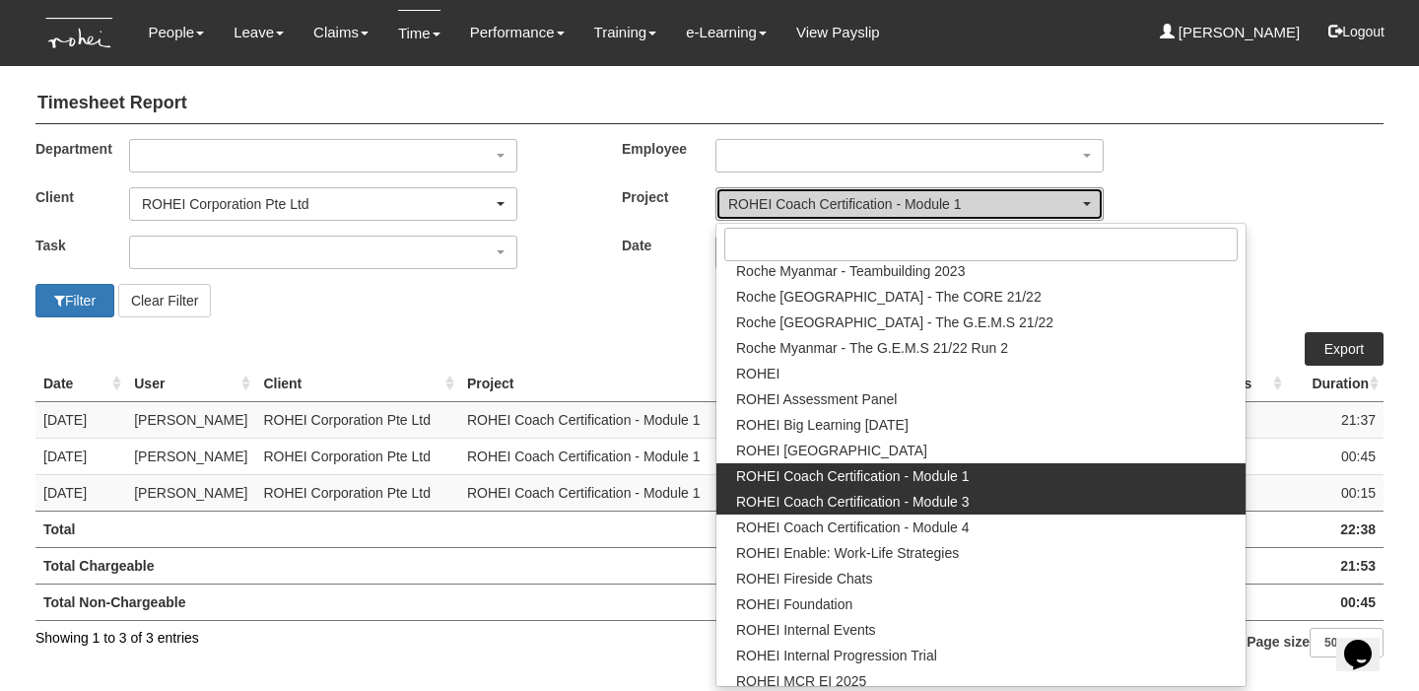
select select "2757"
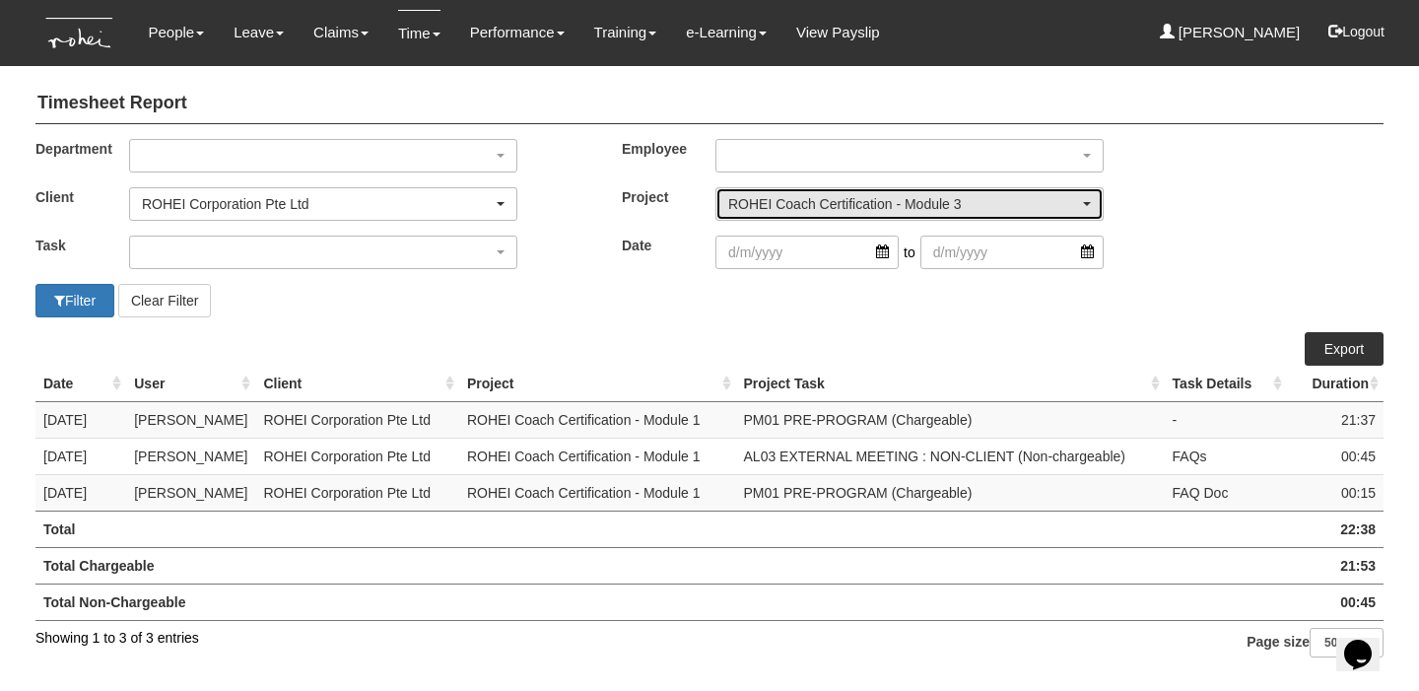
scroll to position [0, 0]
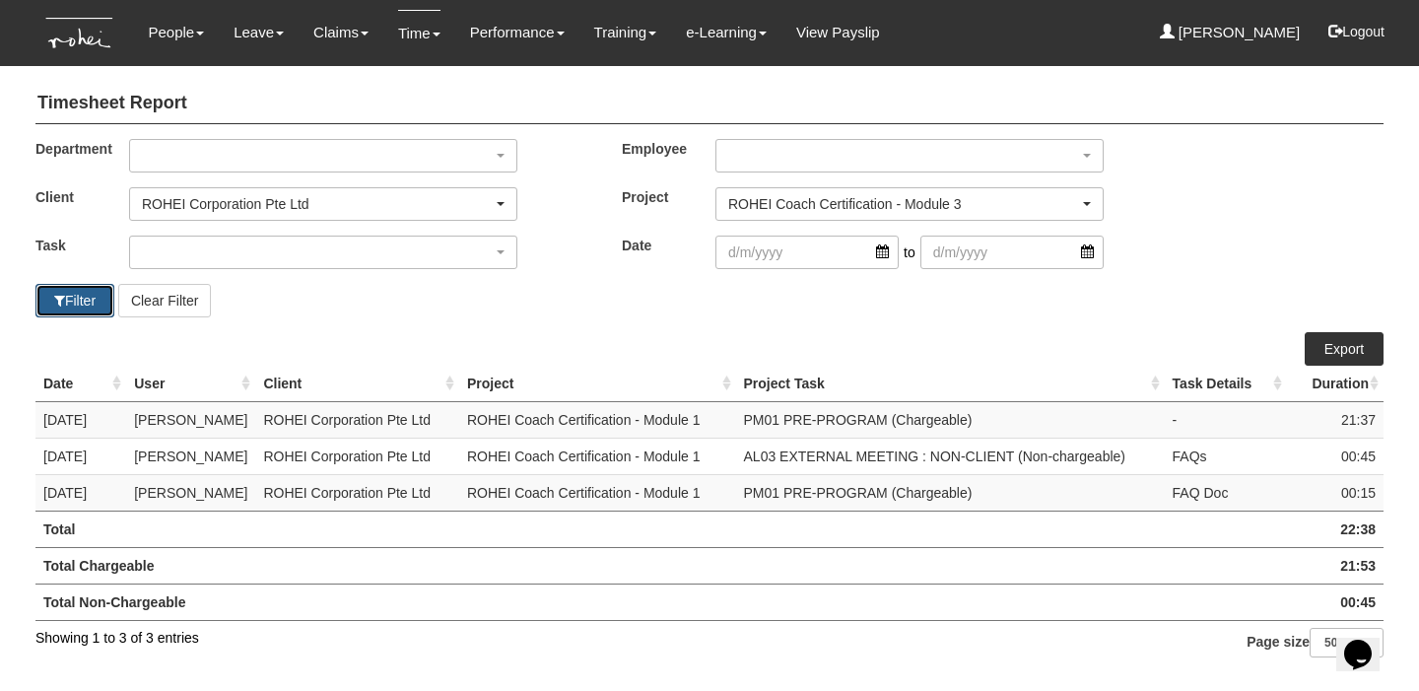
click at [77, 306] on button "Filter" at bounding box center [74, 300] width 79 height 33
select select "50"
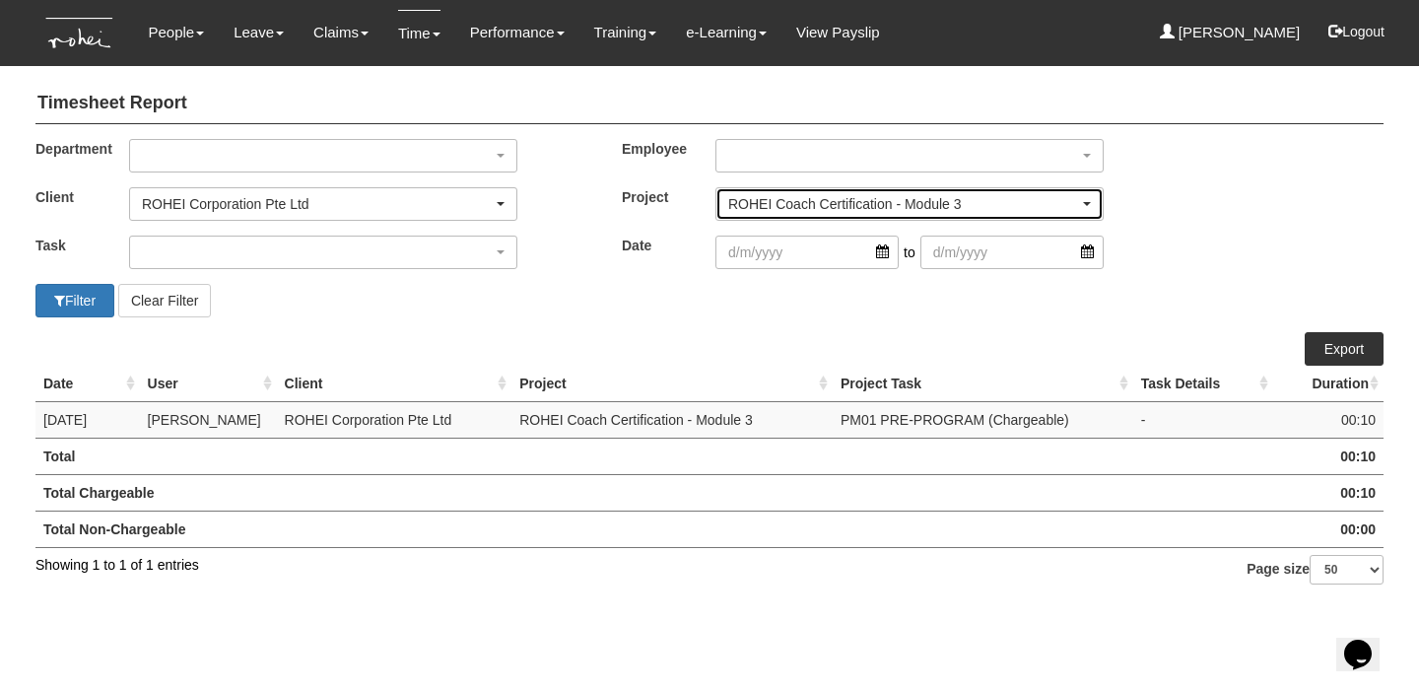
click at [810, 204] on div "ROHEI Coach Certification - Module 3" at bounding box center [903, 204] width 351 height 20
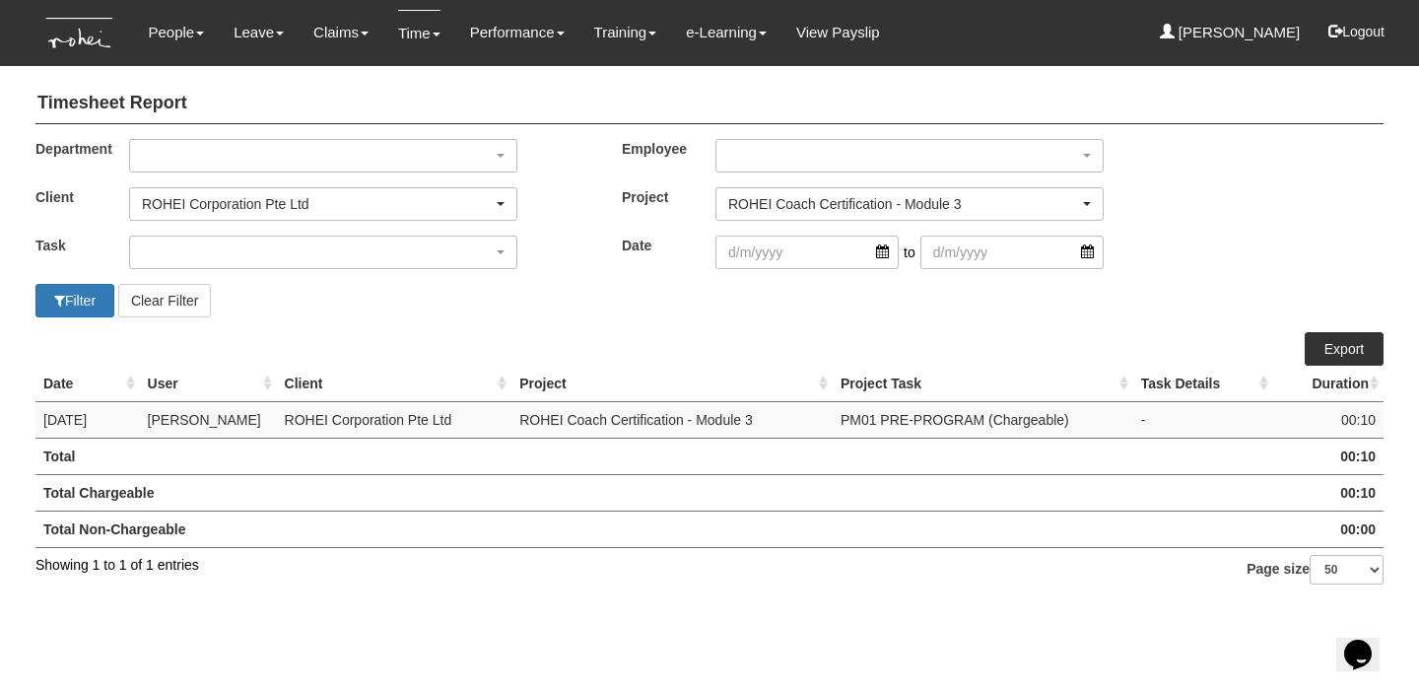
scroll to position [36819, 0]
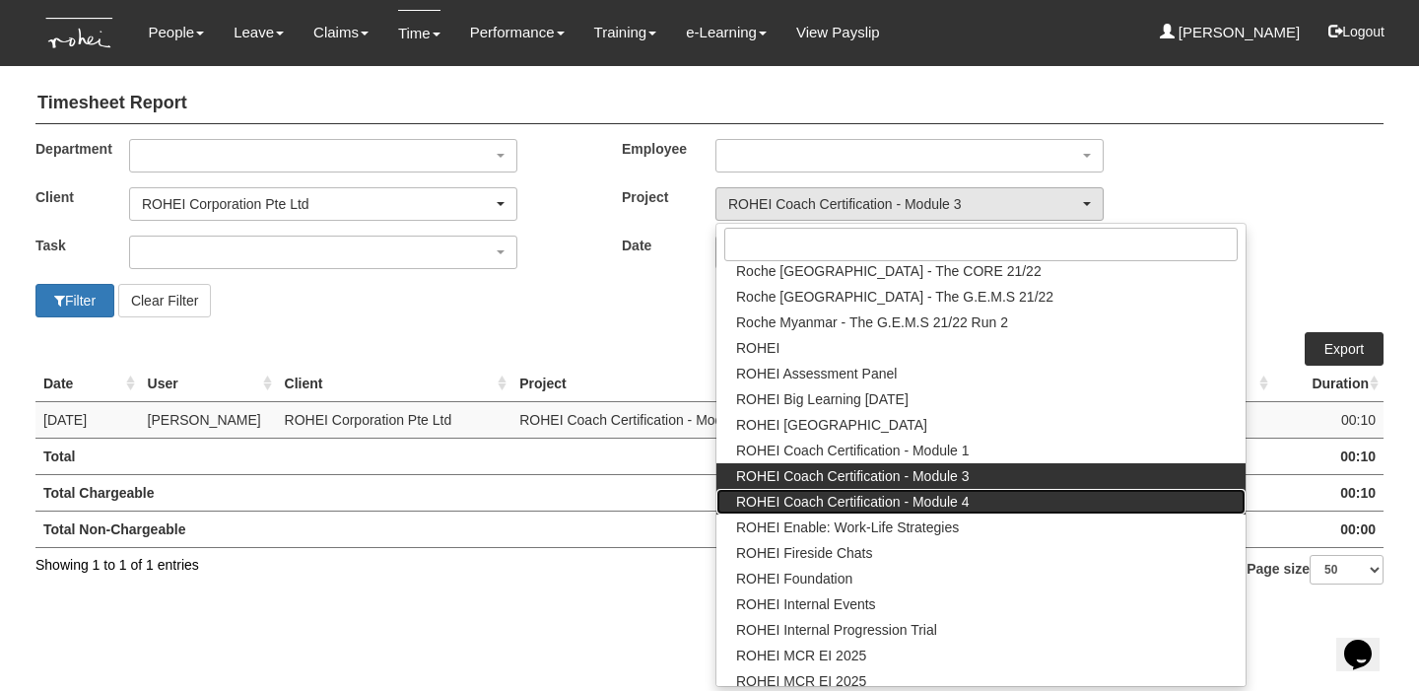
click at [813, 495] on span "ROHEI Coach Certification - Module 4" at bounding box center [853, 502] width 234 height 20
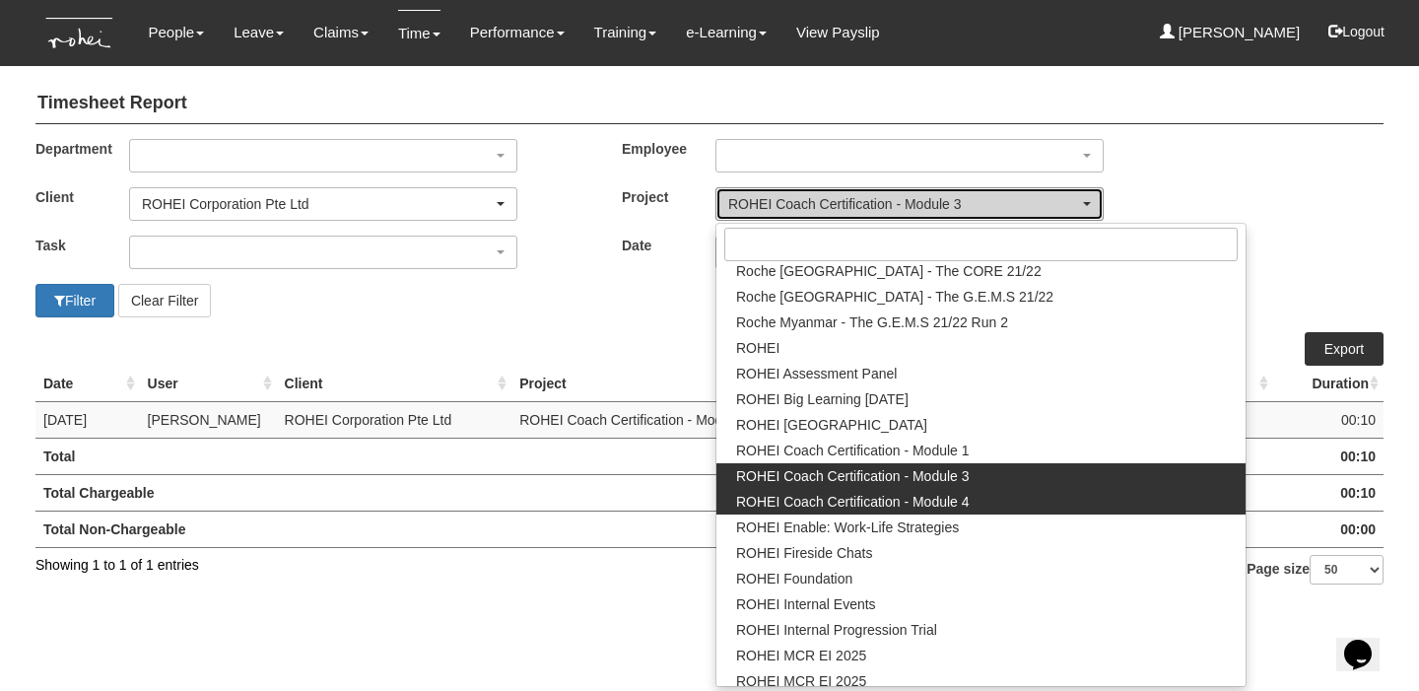
select select "2756"
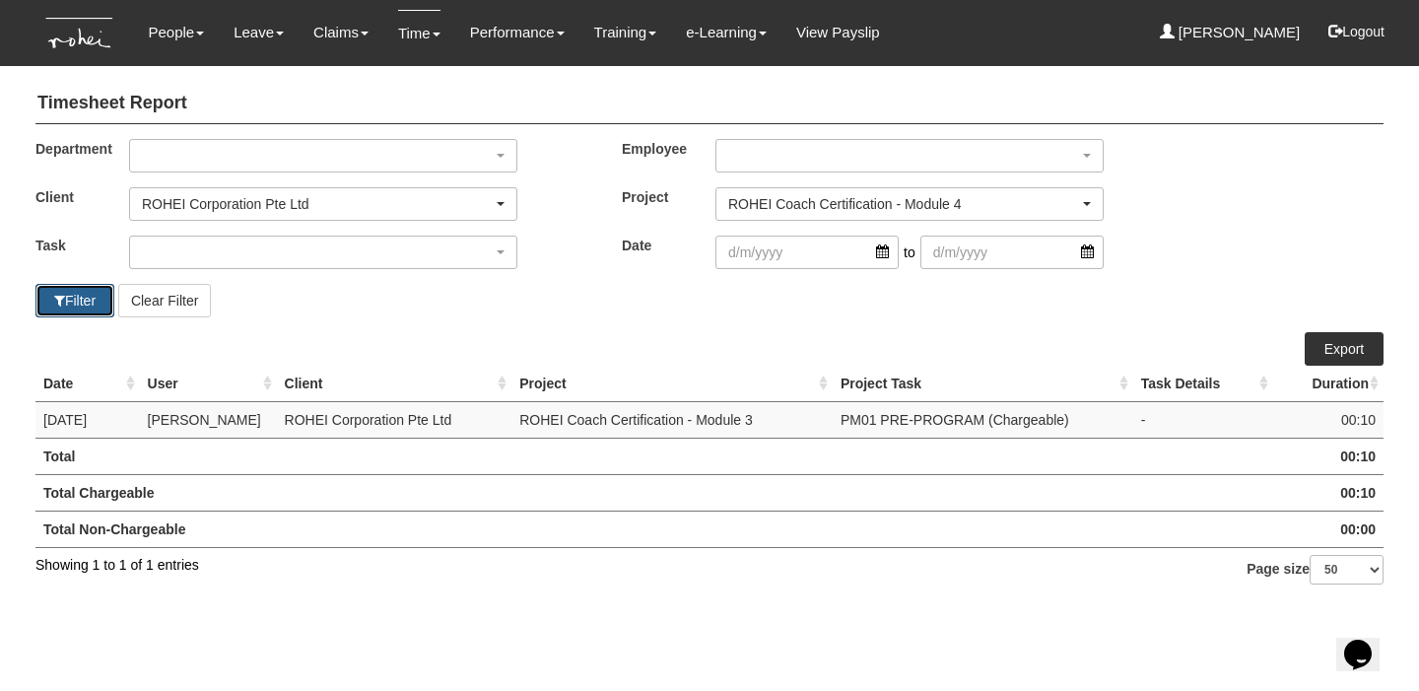
click at [62, 287] on button "Filter" at bounding box center [74, 300] width 79 height 33
select select "50"
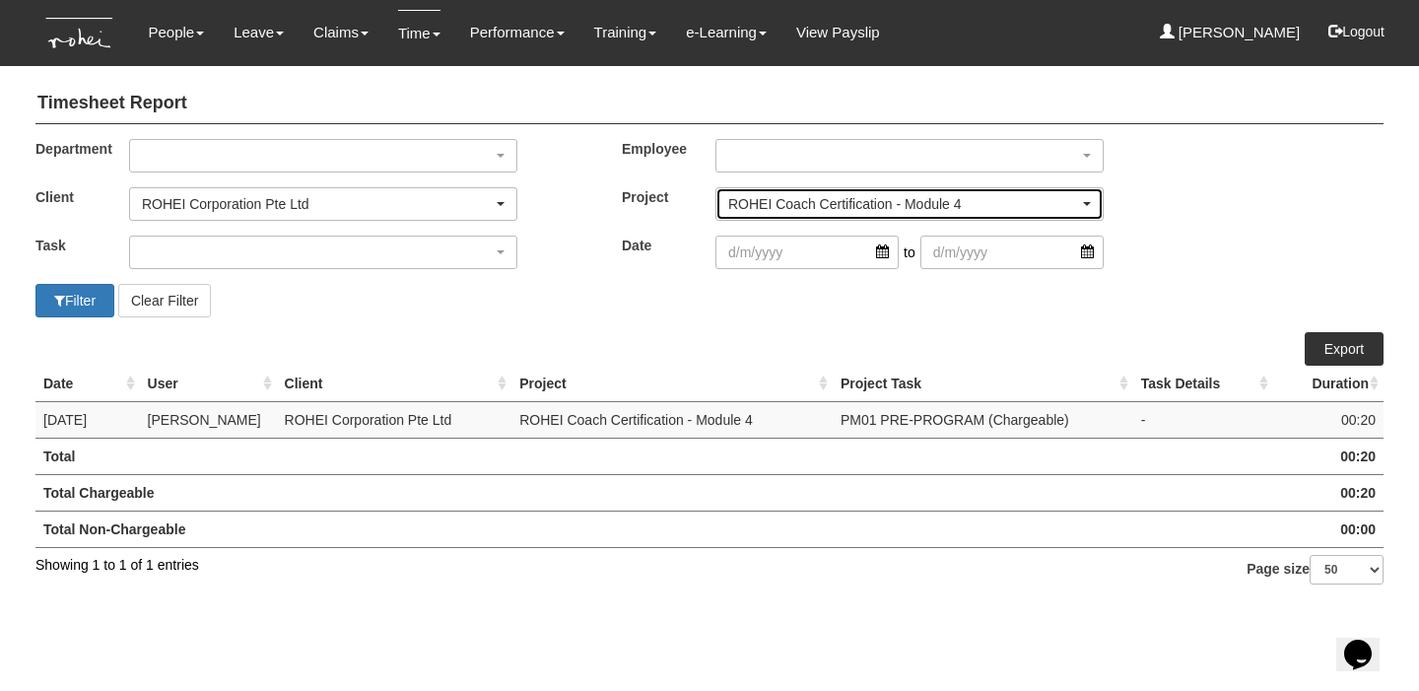
click at [888, 202] on div "ROHEI Coach Certification - Module 4" at bounding box center [903, 204] width 351 height 20
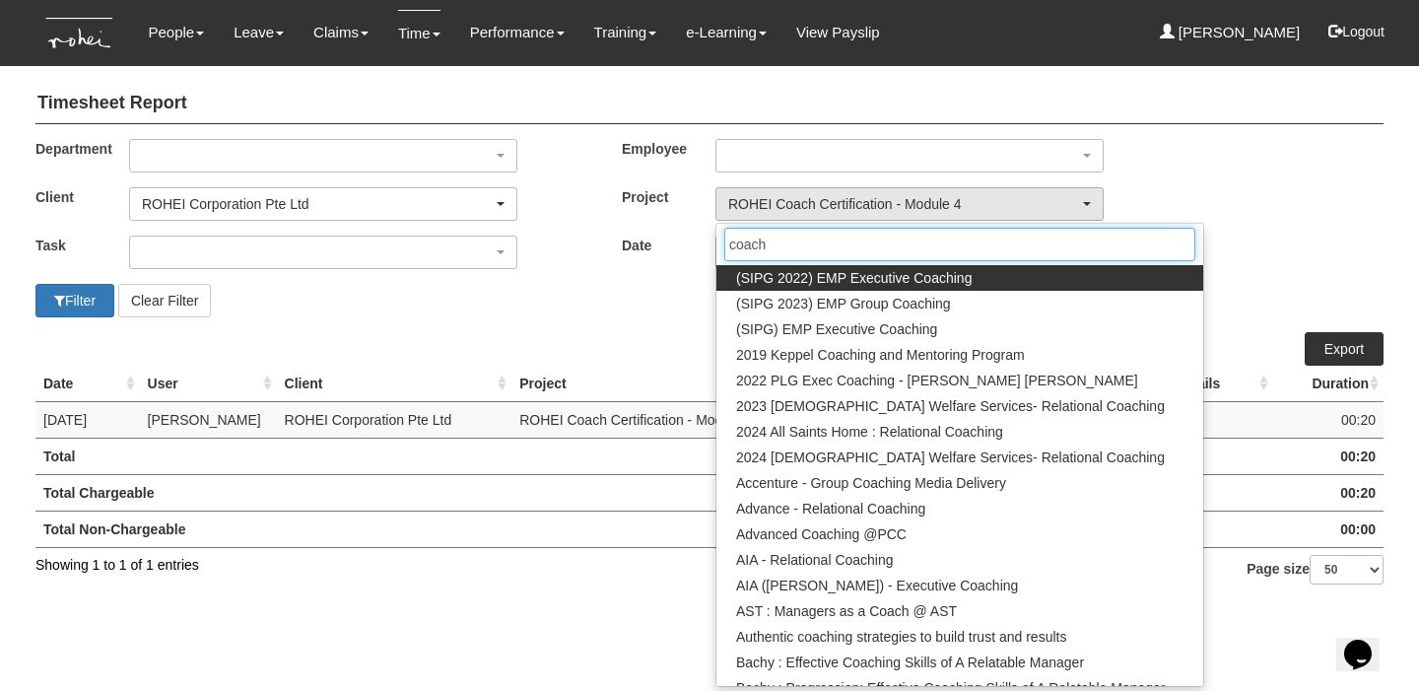
type input "coac"
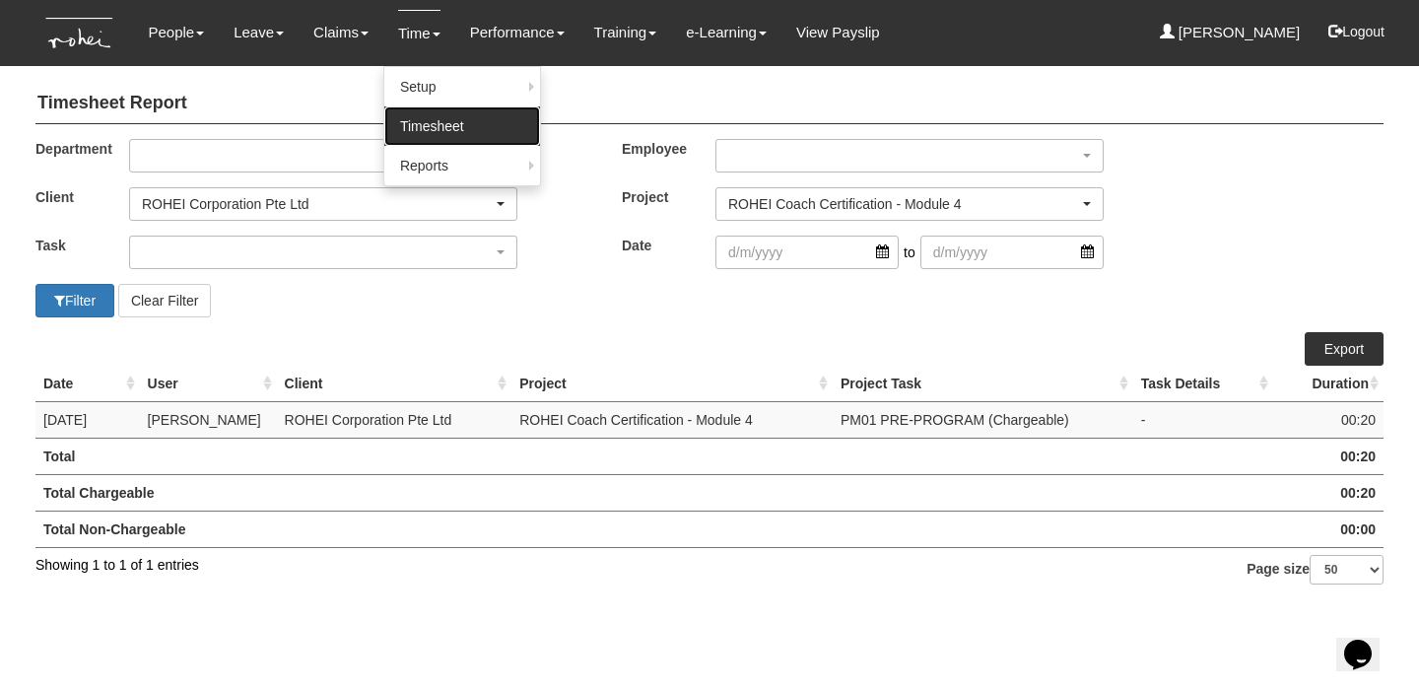
click at [420, 125] on link "Timesheet" at bounding box center [462, 125] width 156 height 39
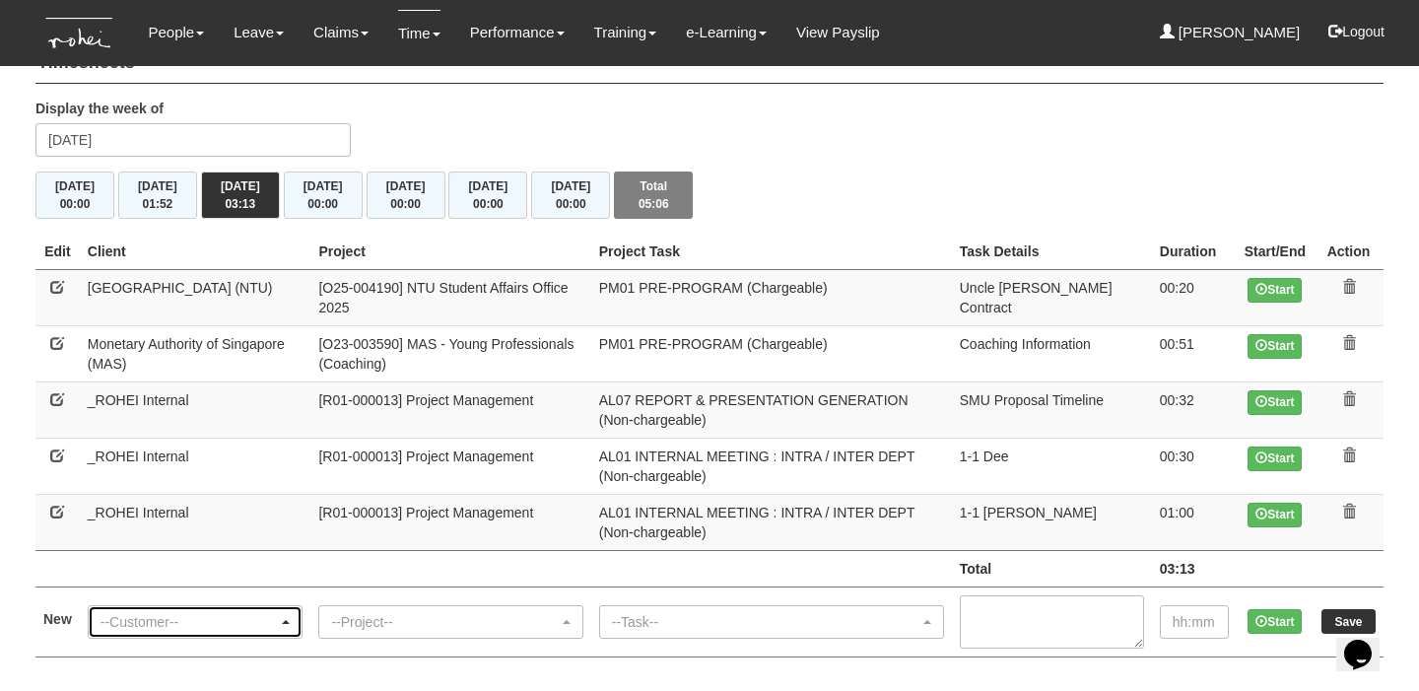
click at [174, 622] on div "--Customer--" at bounding box center [189, 622] width 178 height 20
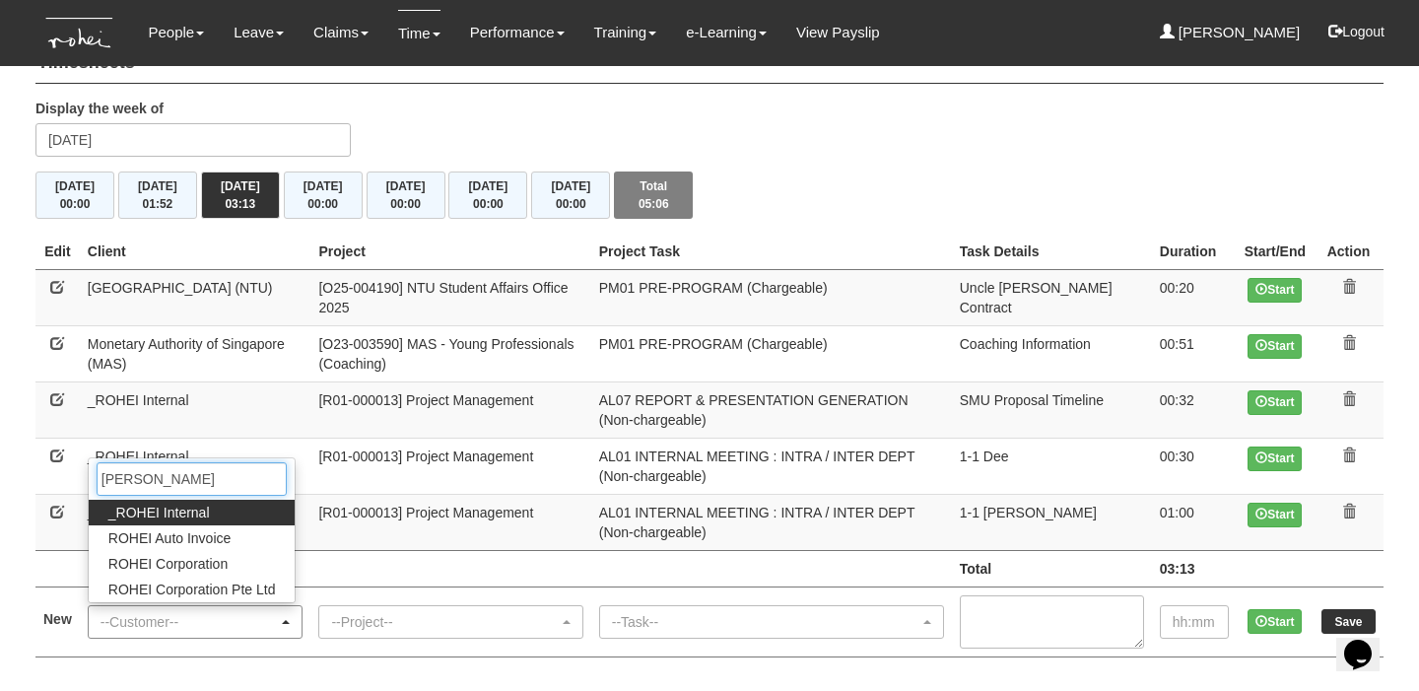
type input "rohei"
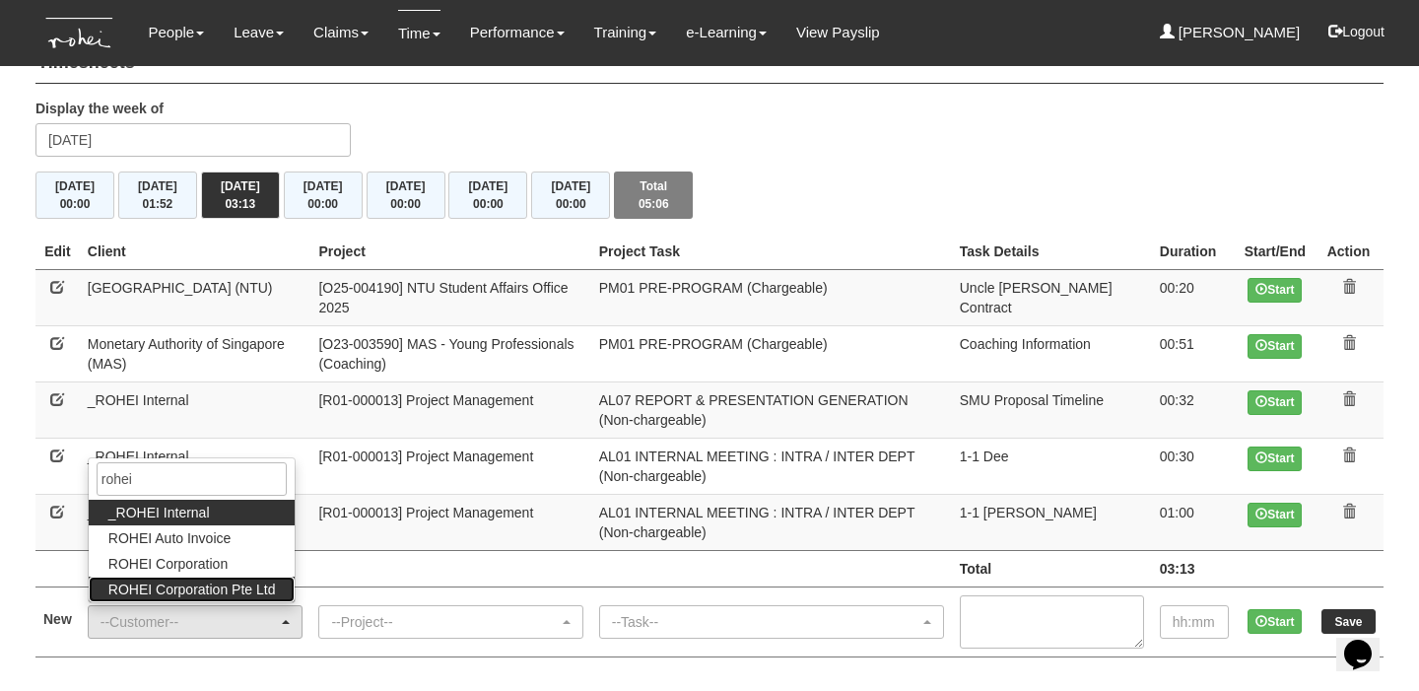
click at [214, 584] on span "ROHEI Corporation Pte Ltd" at bounding box center [191, 589] width 167 height 20
select select "124"
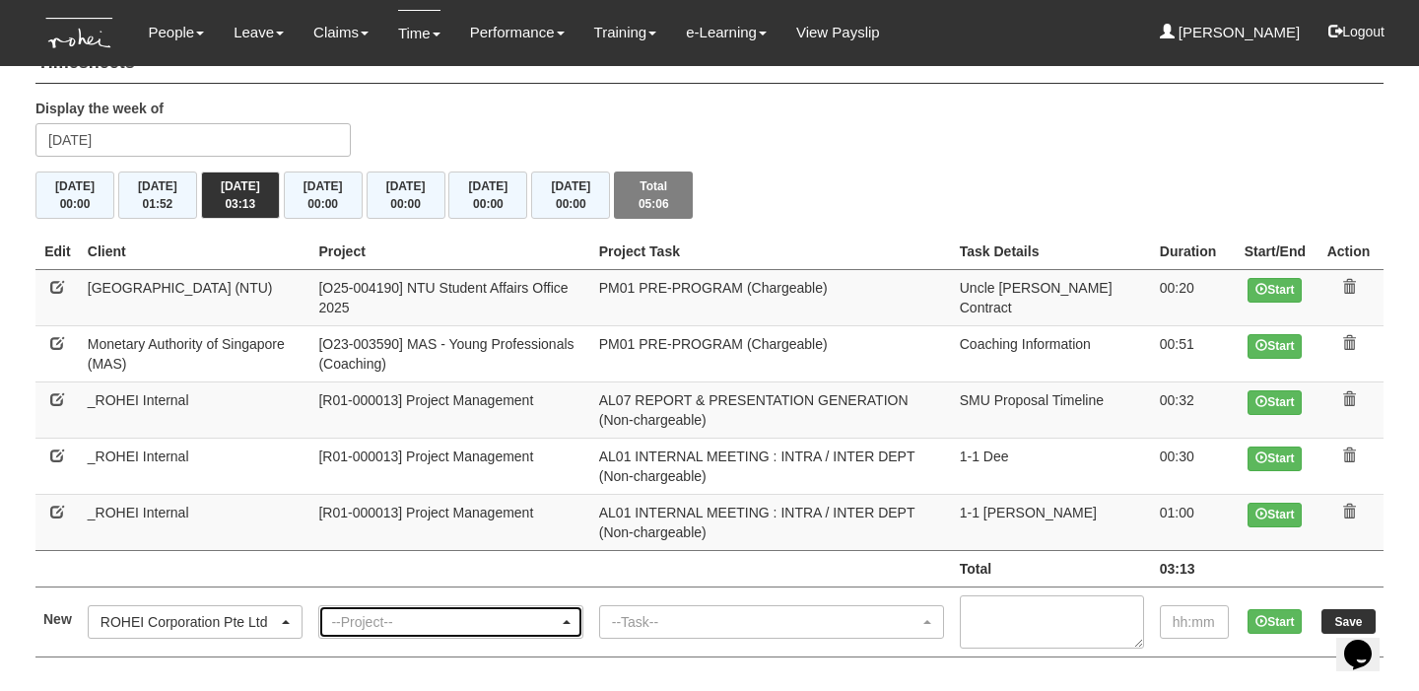
click at [366, 612] on div "--Project--" at bounding box center [444, 622] width 227 height 20
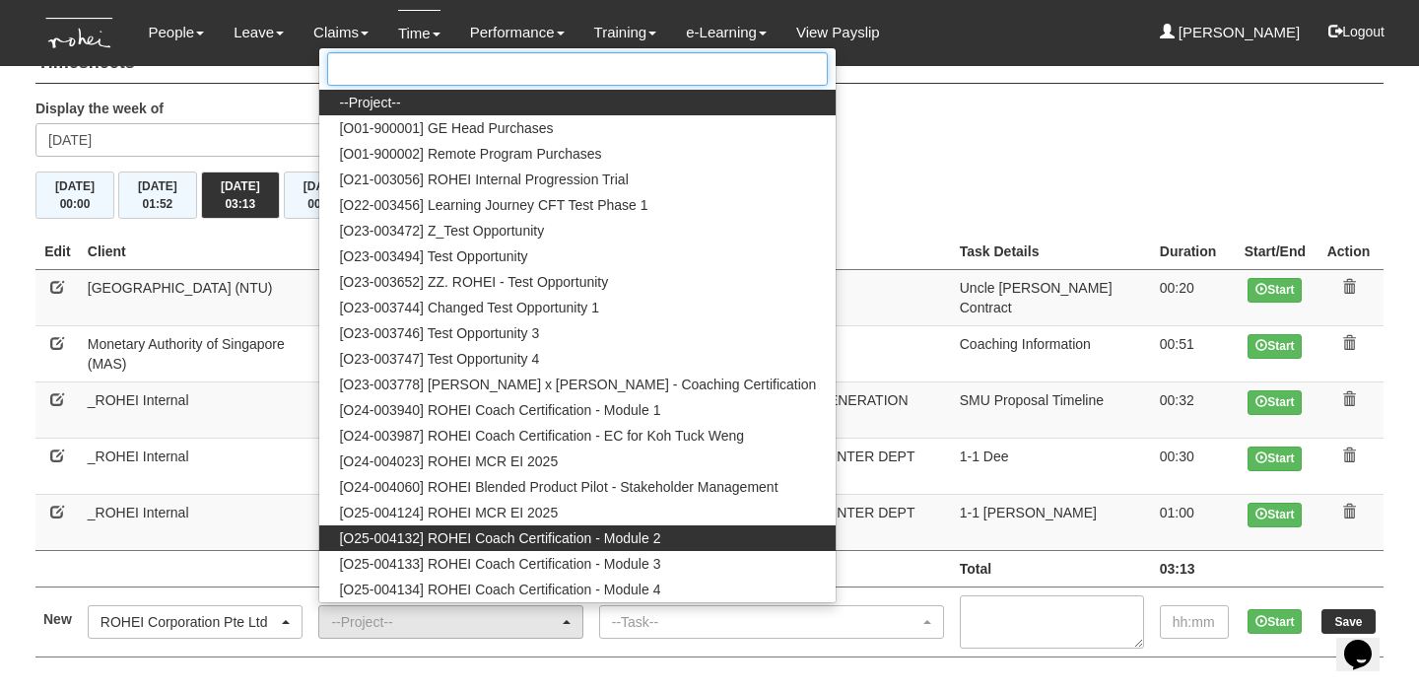
scroll to position [39, 0]
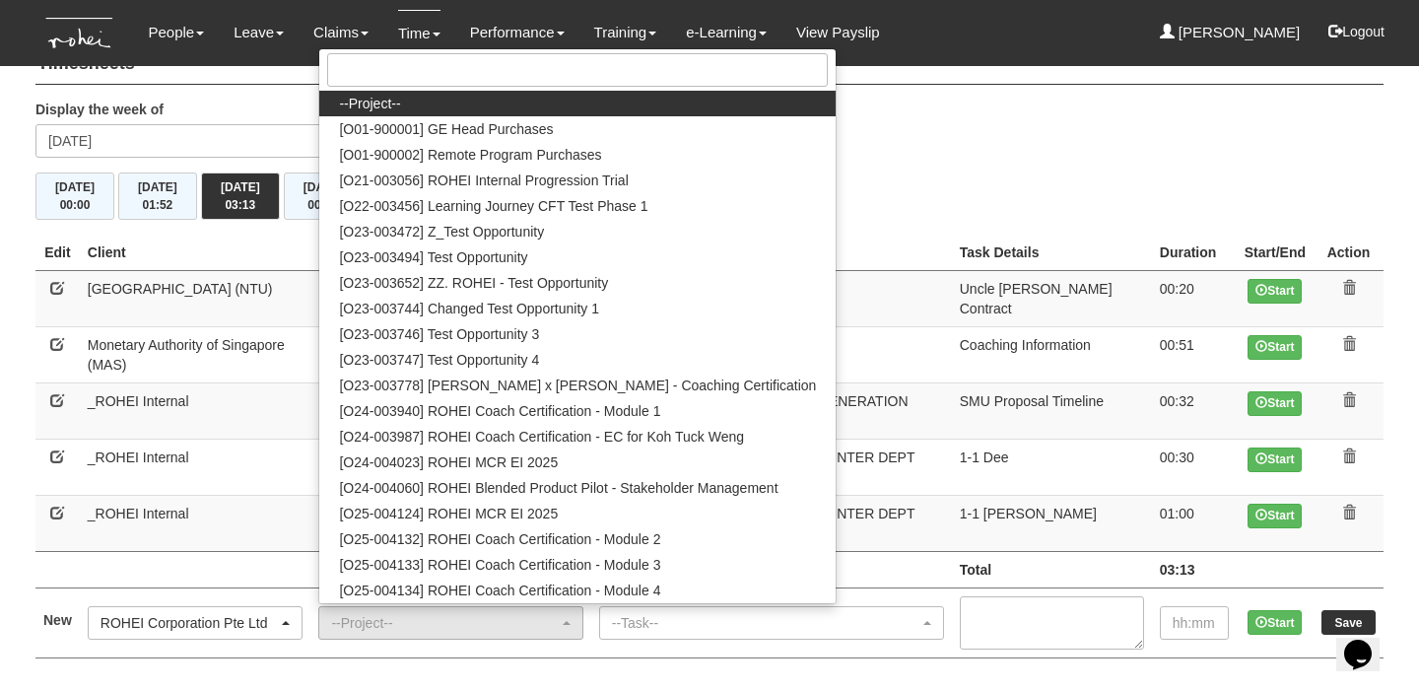
click at [980, 84] on div "Timesheets Display the week of Wednesday 13 August 2025 Mon 11/8 00:00 Tue 12/8…" at bounding box center [709, 355] width 1348 height 643
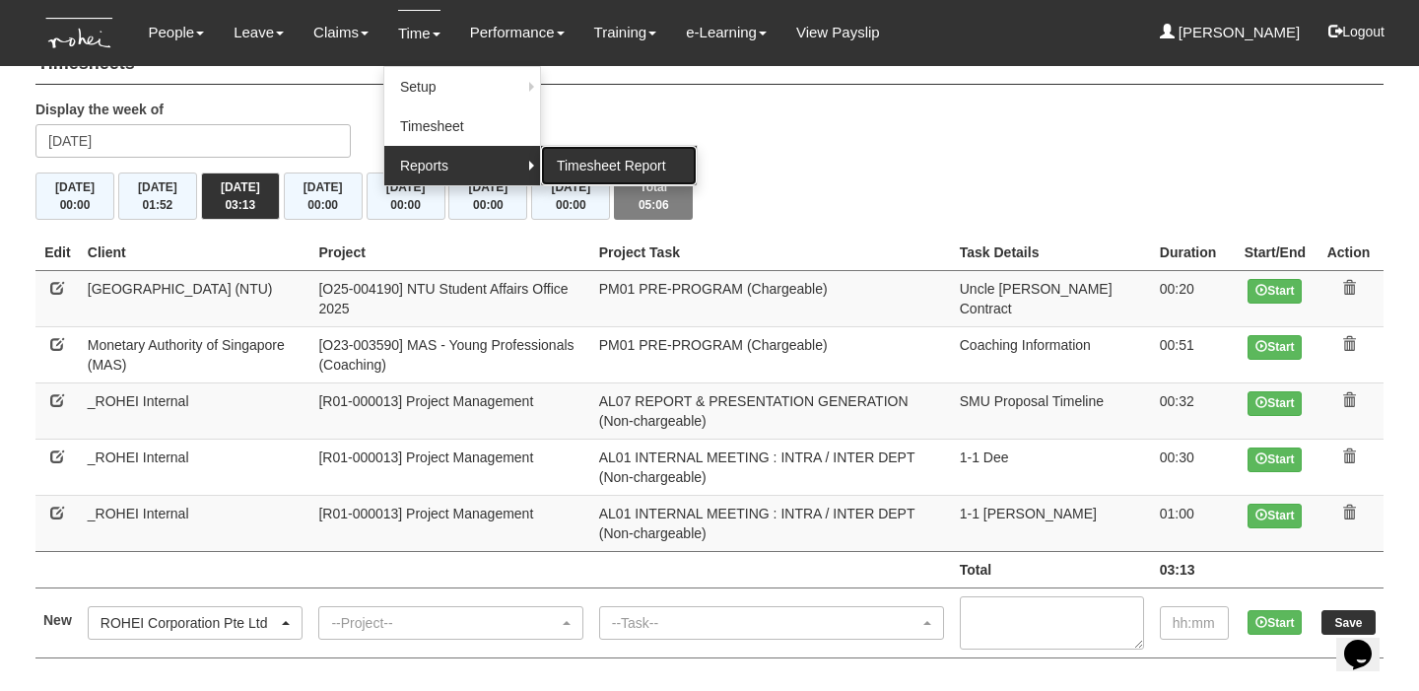
click at [573, 161] on link "Timesheet Report" at bounding box center [619, 165] width 156 height 39
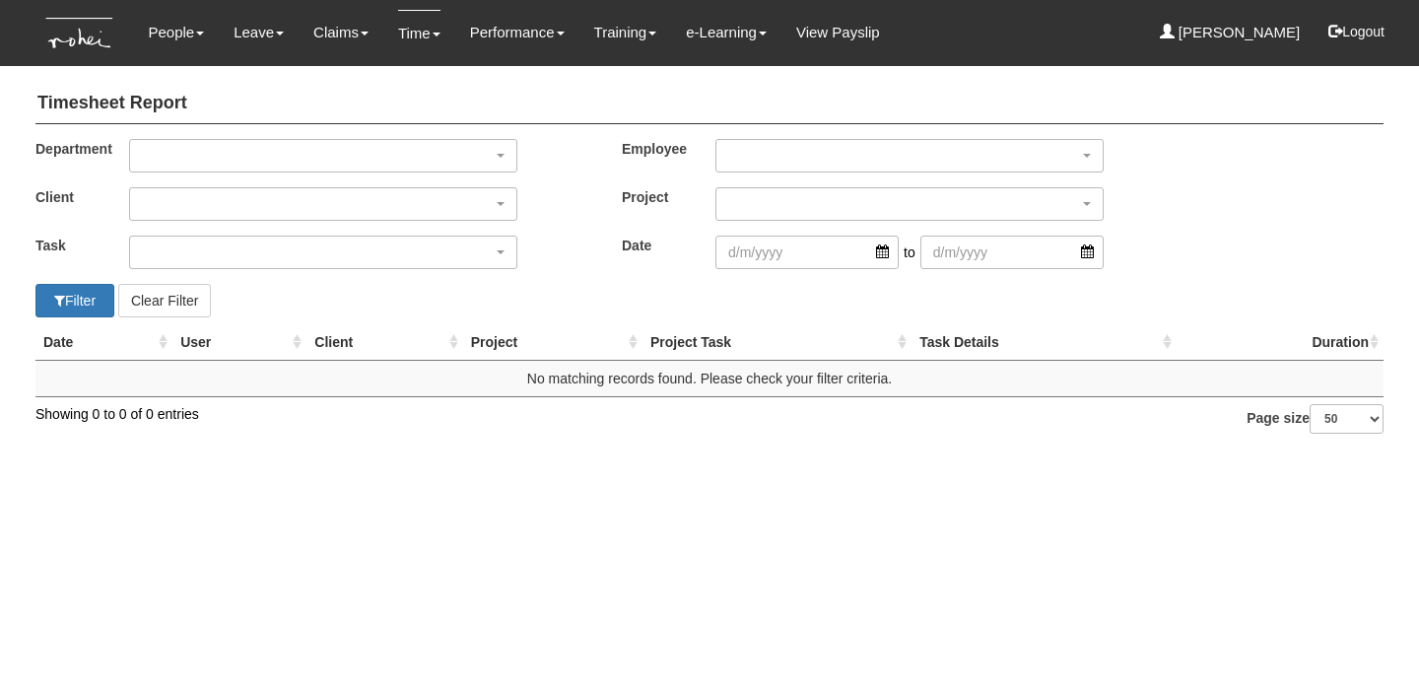
select select "50"
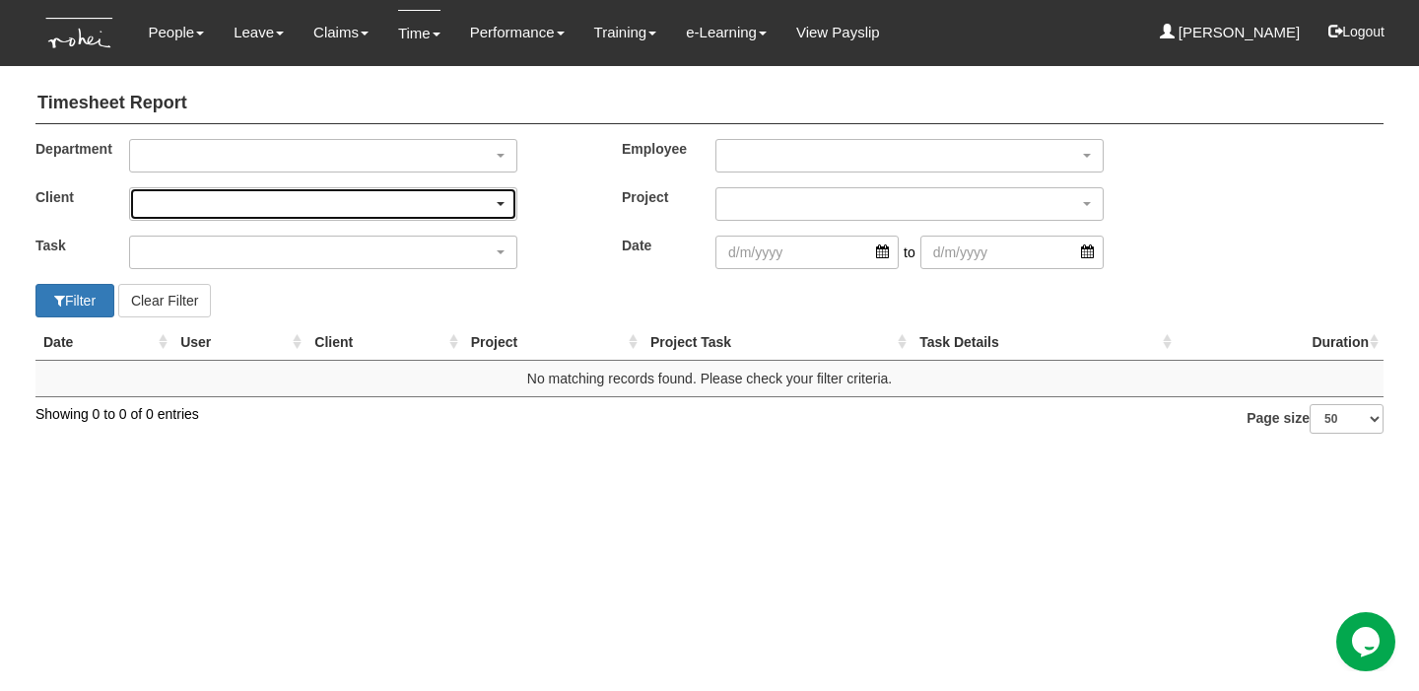
click at [352, 197] on div "button" at bounding box center [323, 204] width 386 height 32
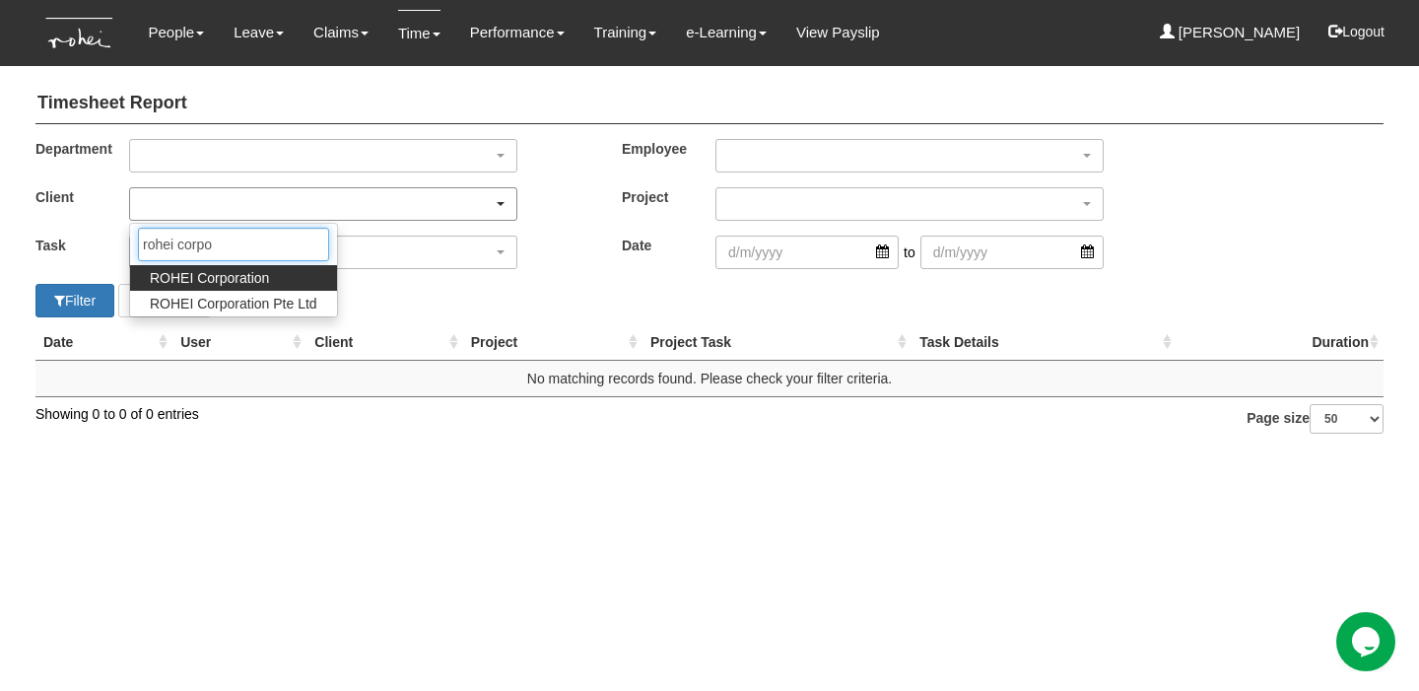
type input "rohei corpor"
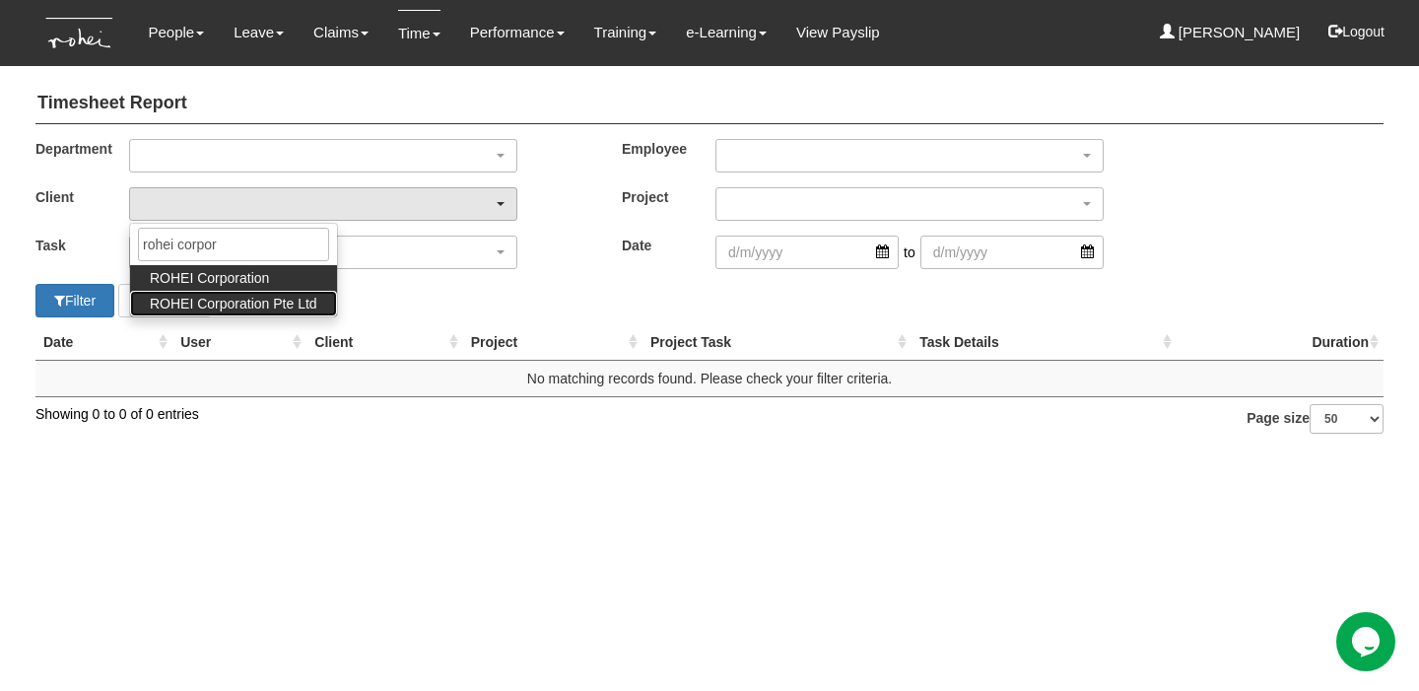
click at [280, 297] on span "ROHEI Corporation Pte Ltd" at bounding box center [233, 304] width 167 height 20
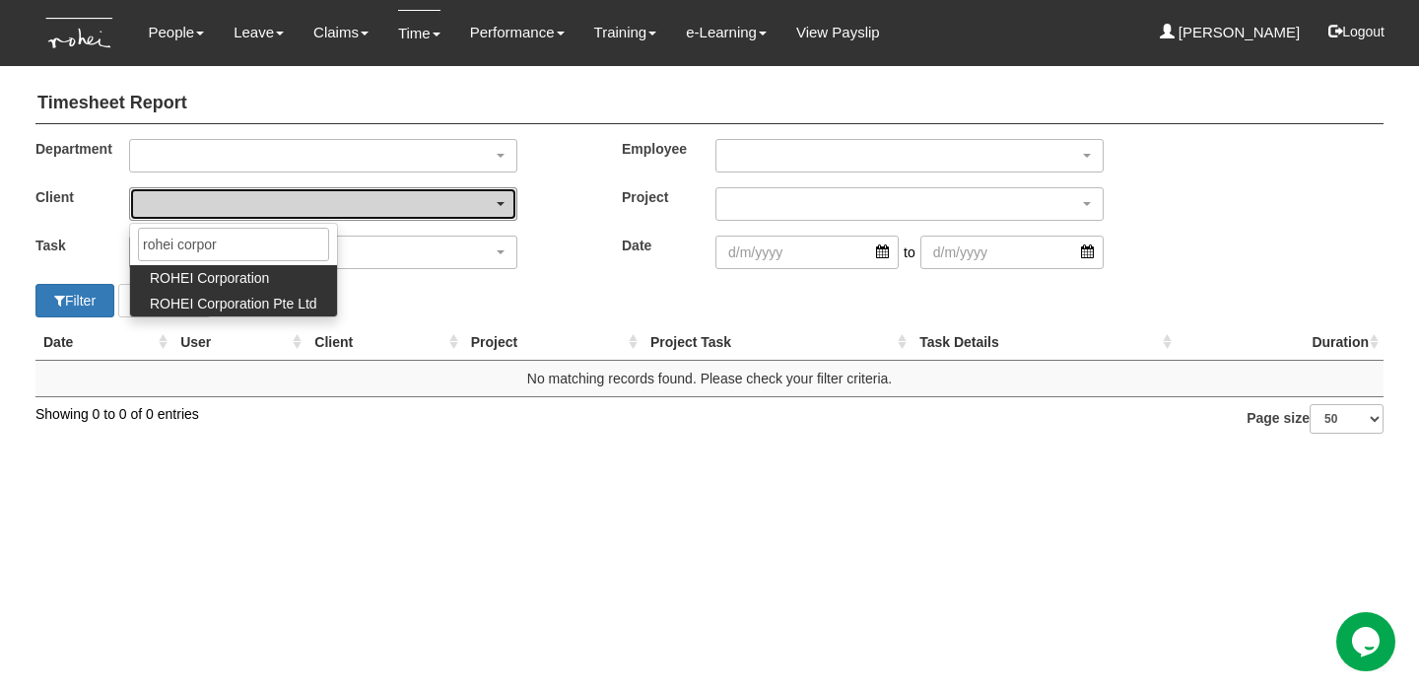
select select "124"
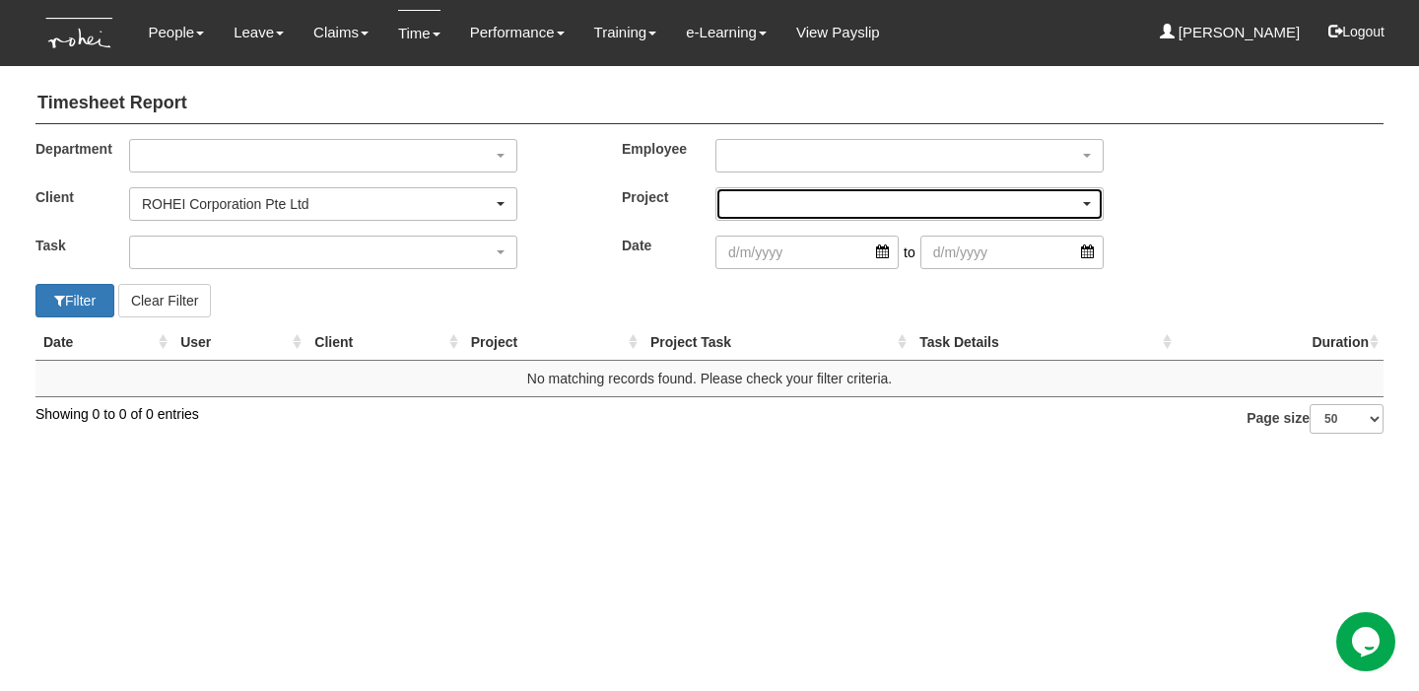
click at [764, 208] on div "button" at bounding box center [909, 204] width 386 height 32
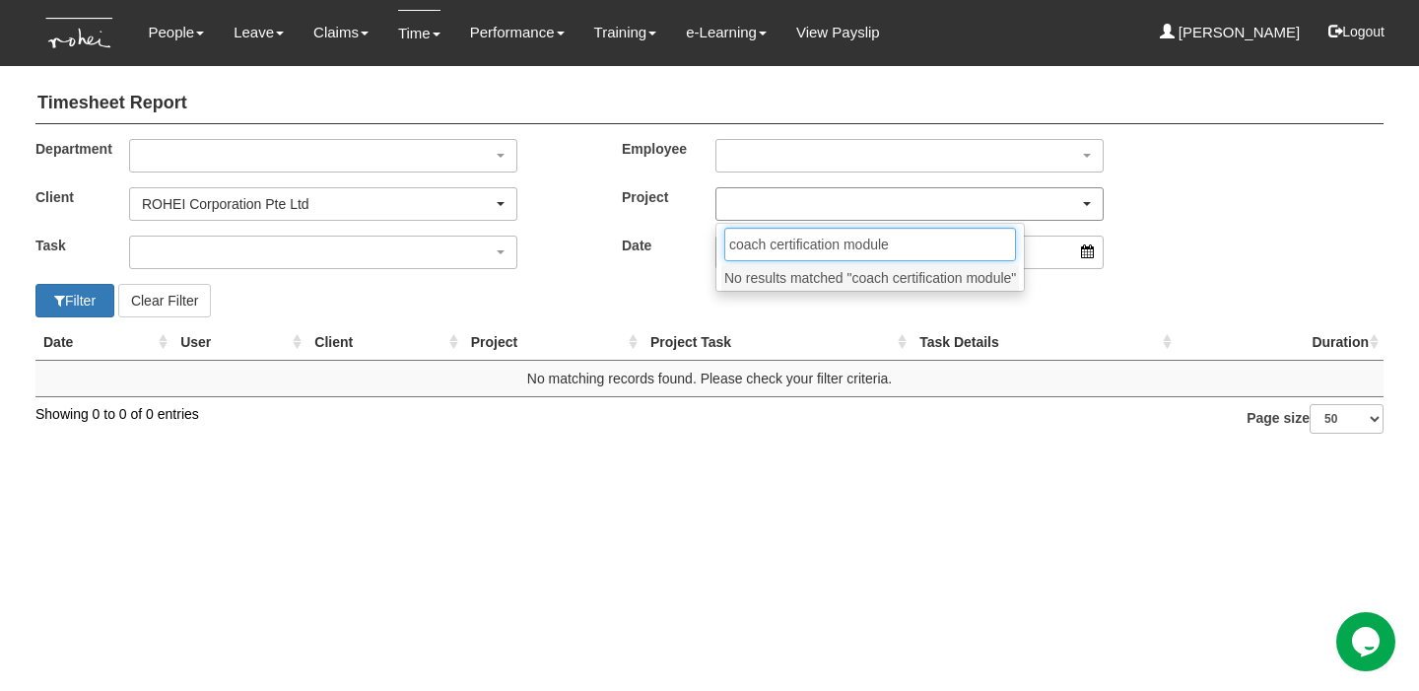
type input "coach certification module 2"
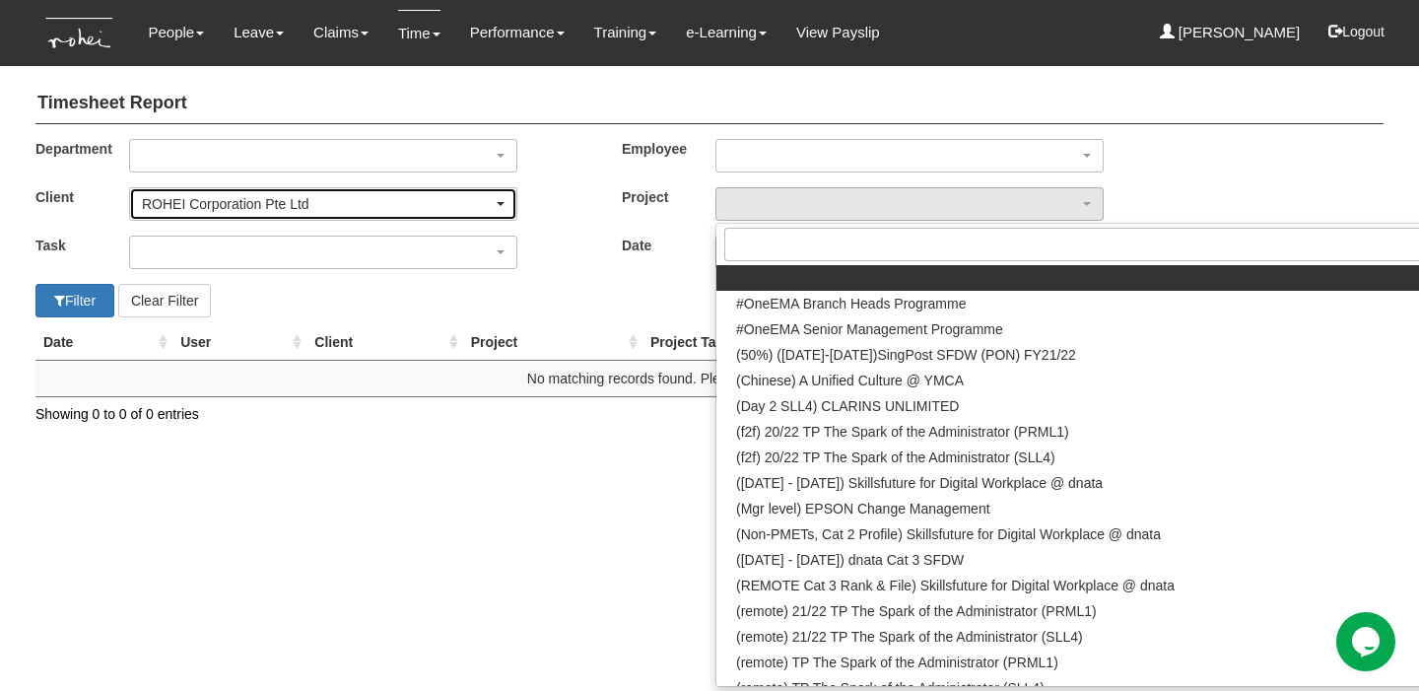
click at [305, 209] on div "ROHEI Corporation Pte Ltd" at bounding box center [317, 204] width 351 height 20
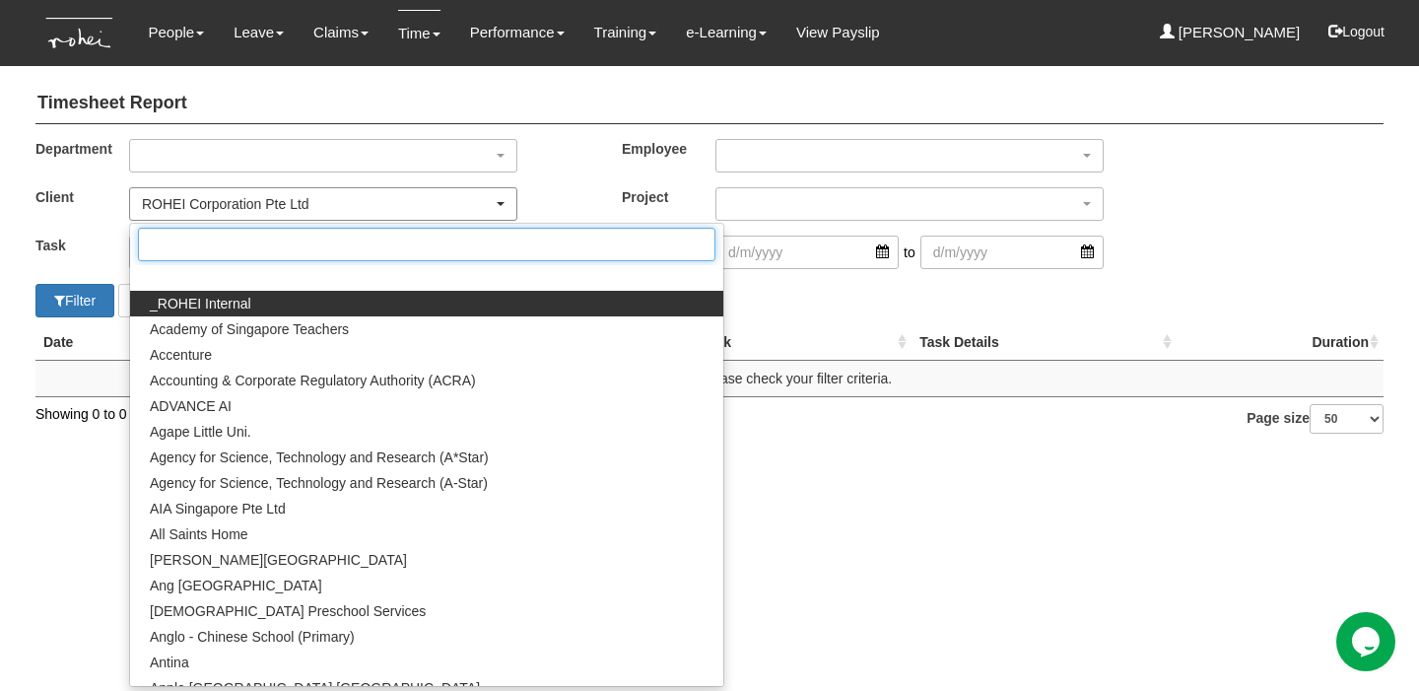
scroll to position [9921, 0]
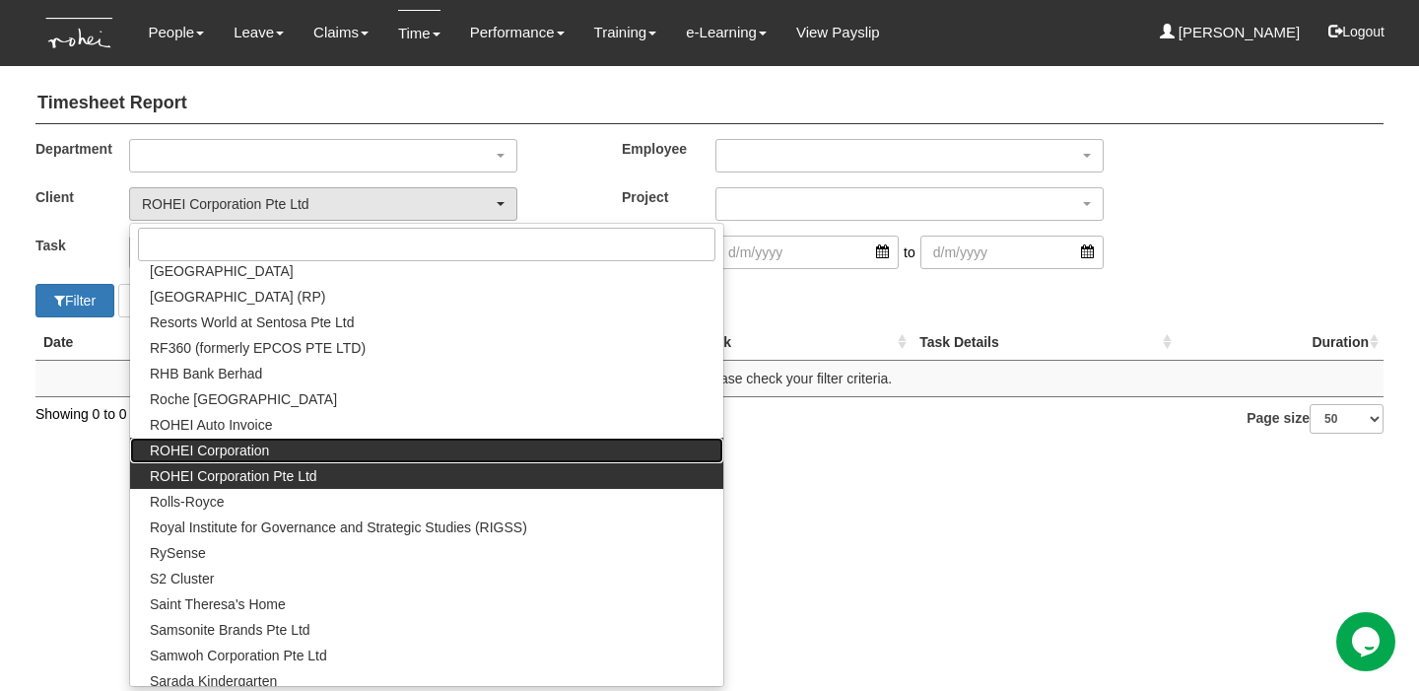
click at [328, 460] on link "ROHEI Corporation" at bounding box center [426, 450] width 593 height 26
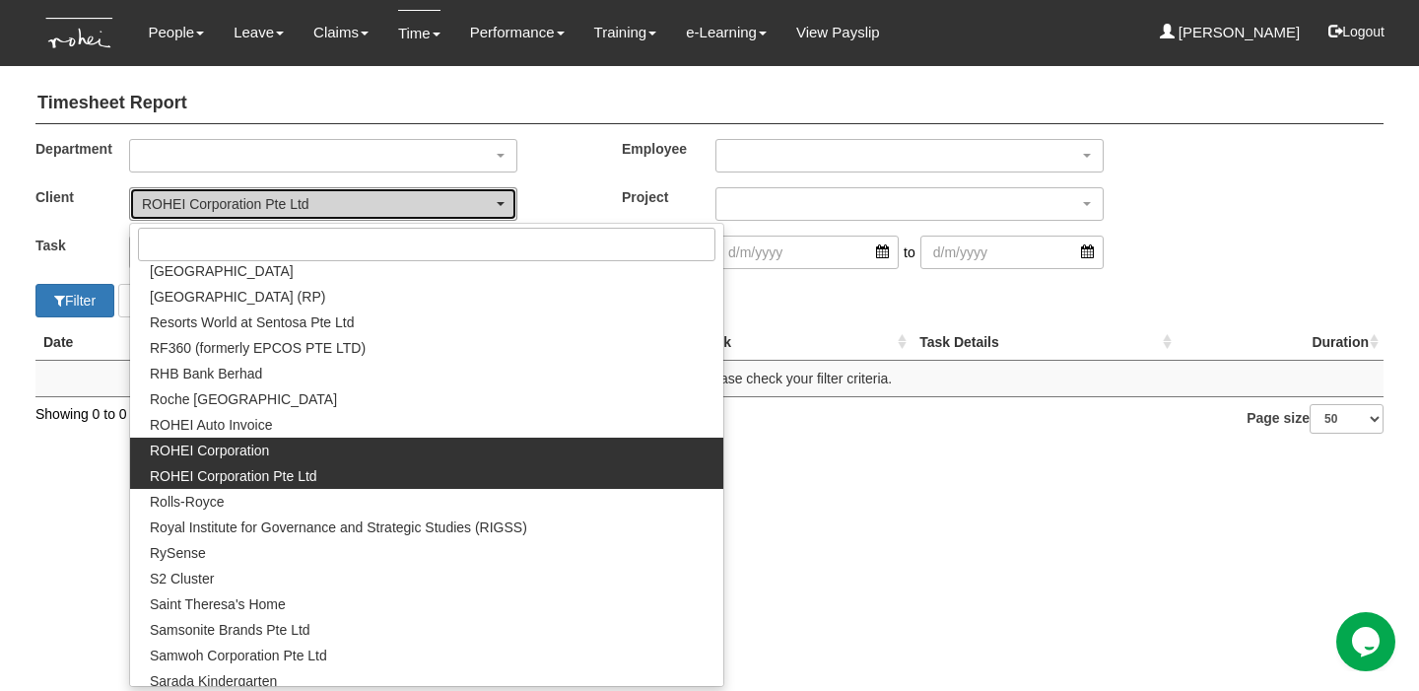
select select "34"
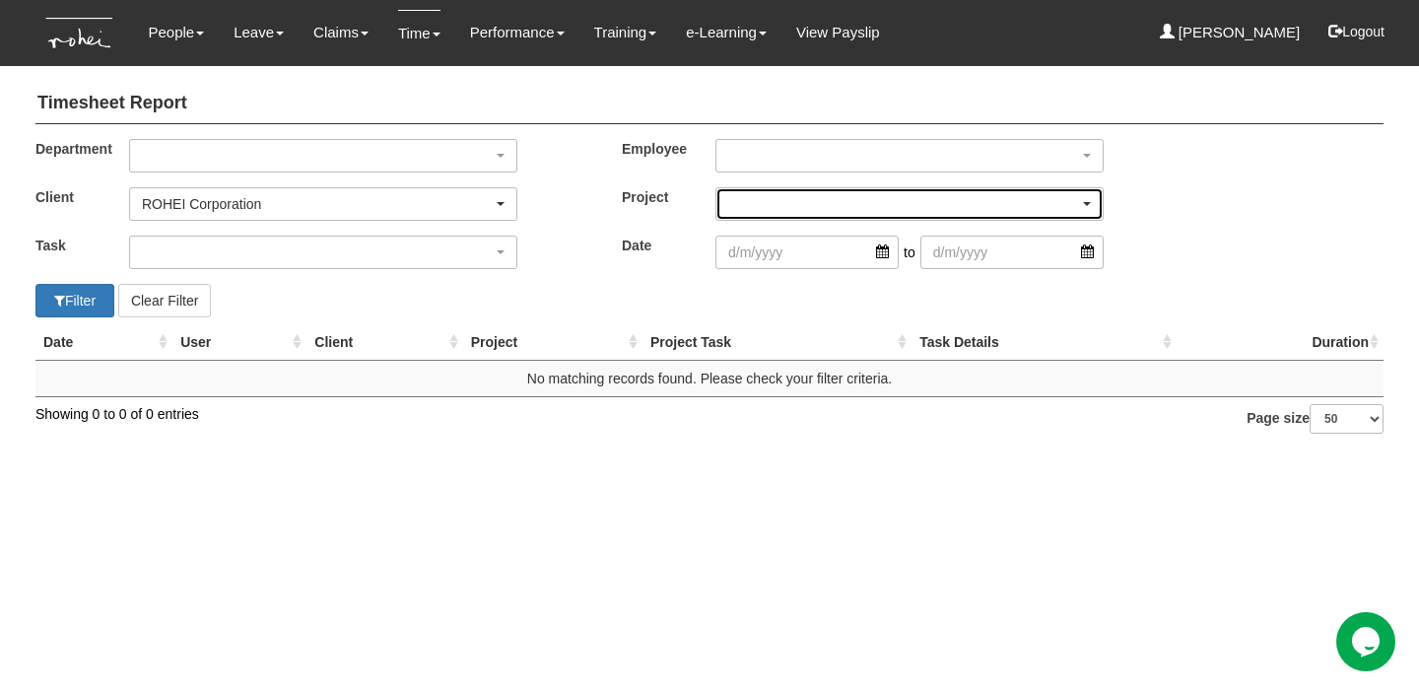
click at [743, 217] on div "button" at bounding box center [909, 204] width 386 height 32
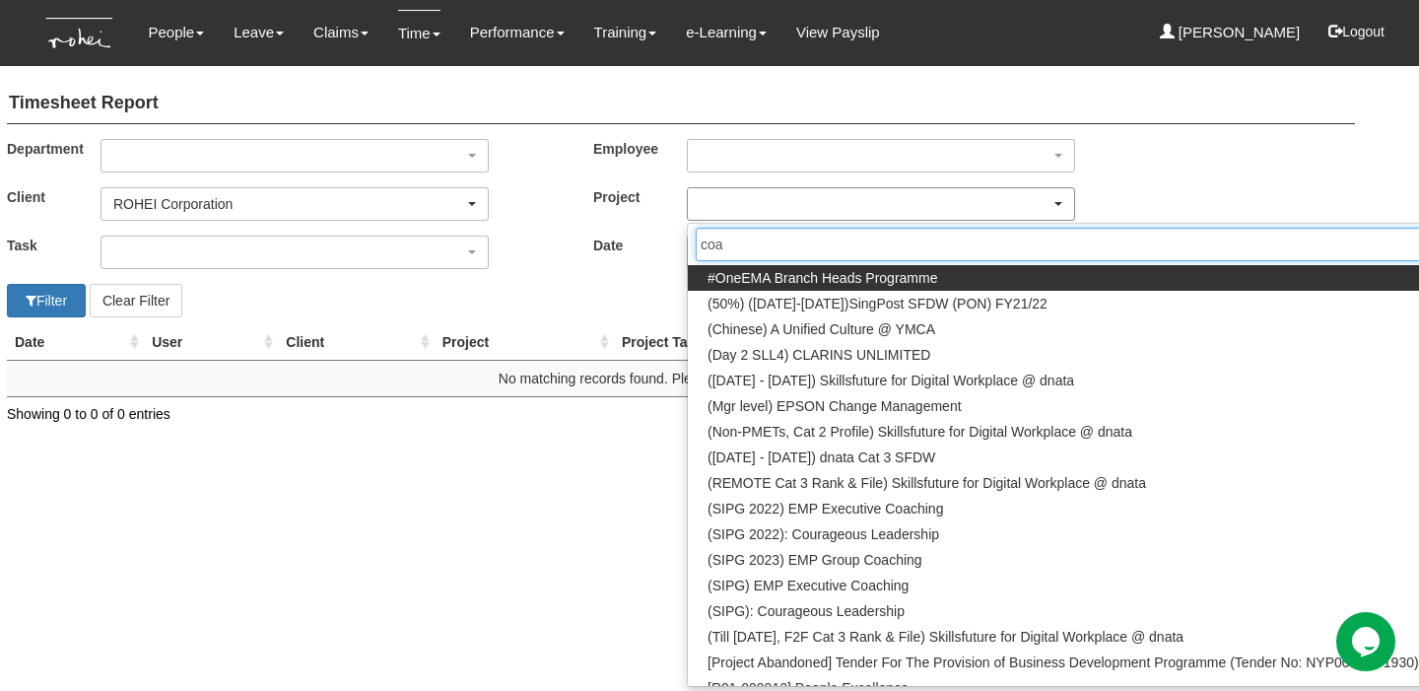
scroll to position [0, 0]
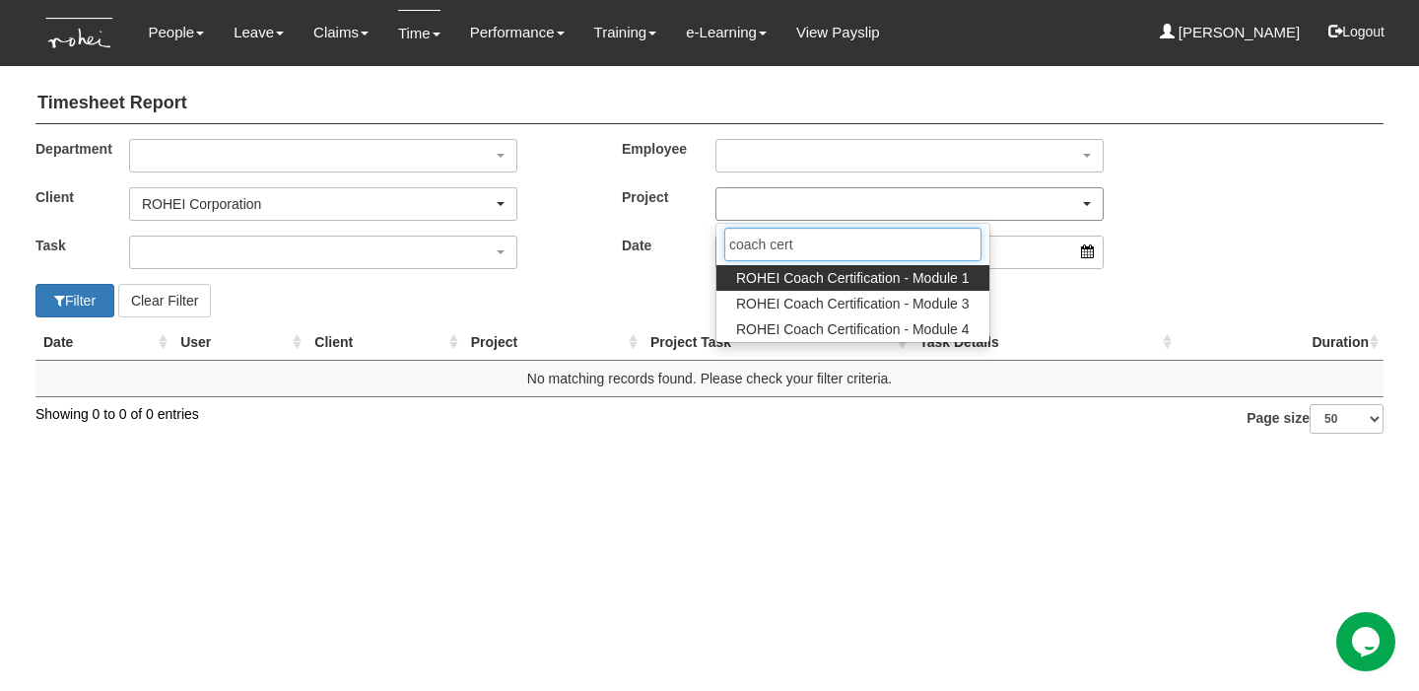
type input "coach certi"
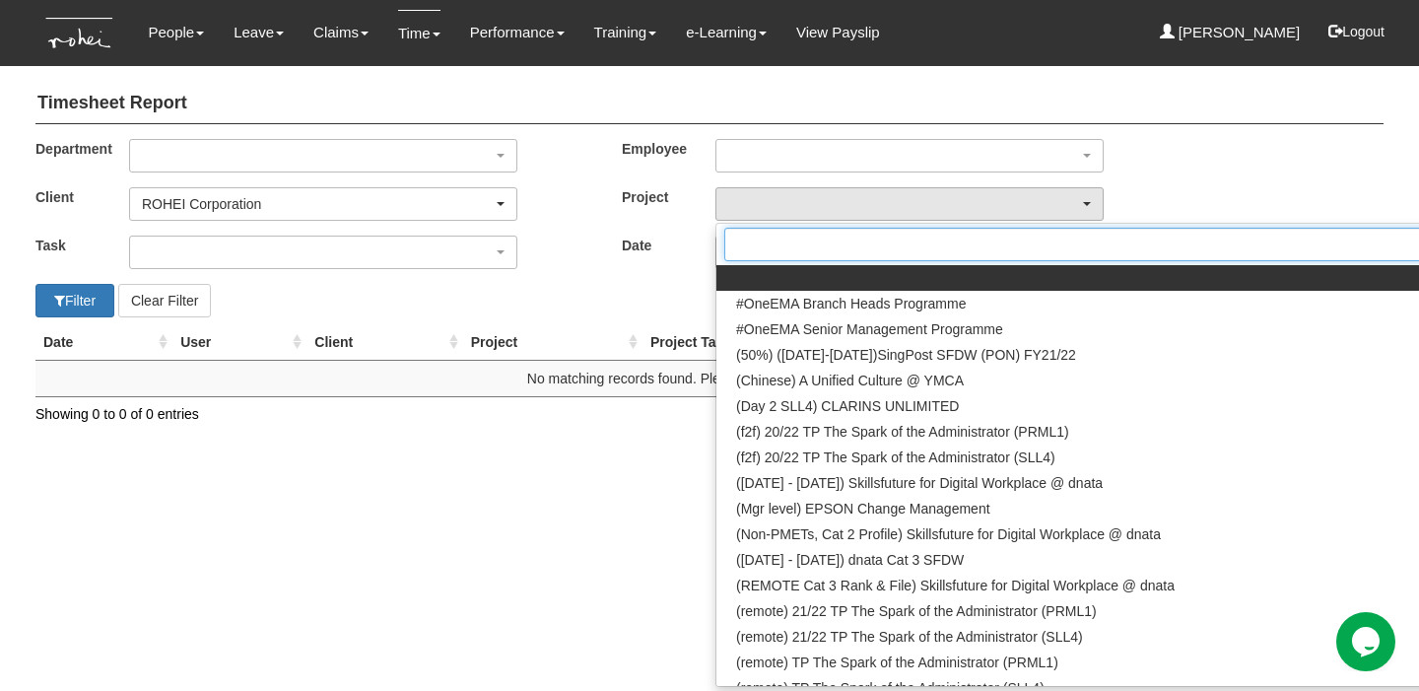
type input "c"
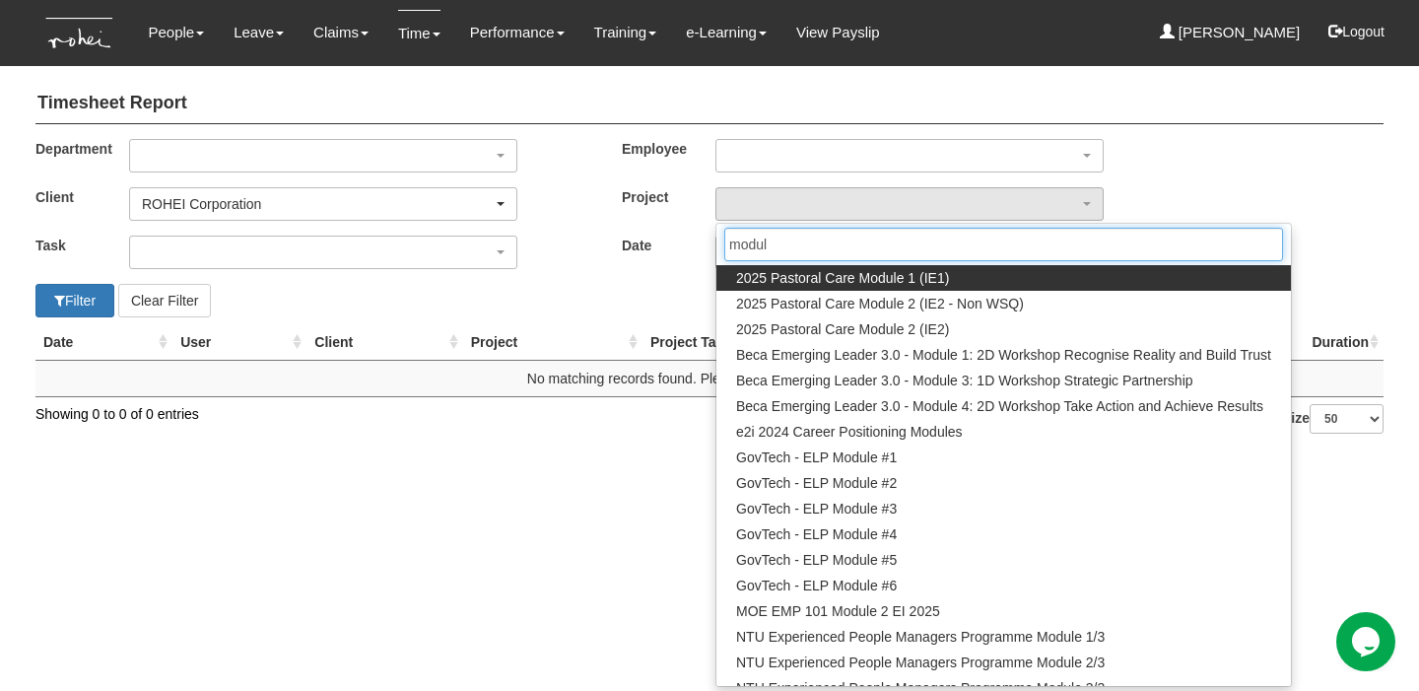
type input "module"
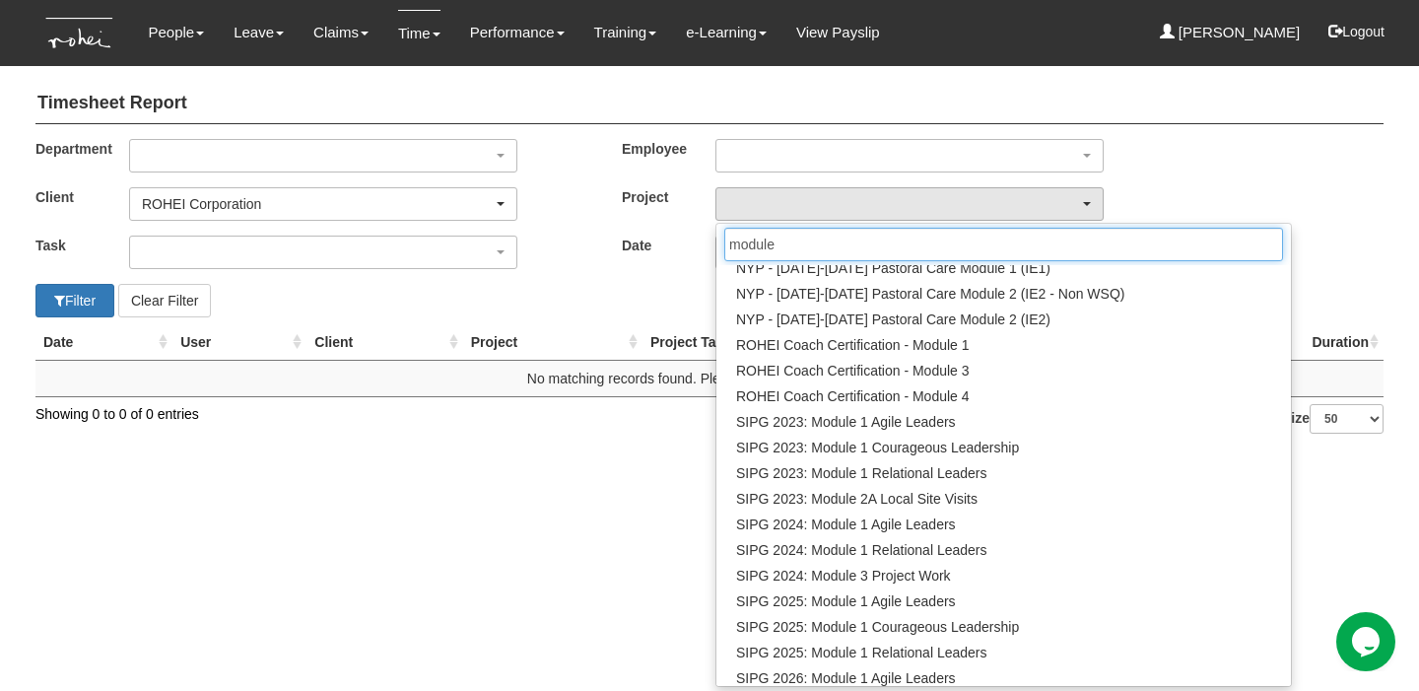
scroll to position [449, 0]
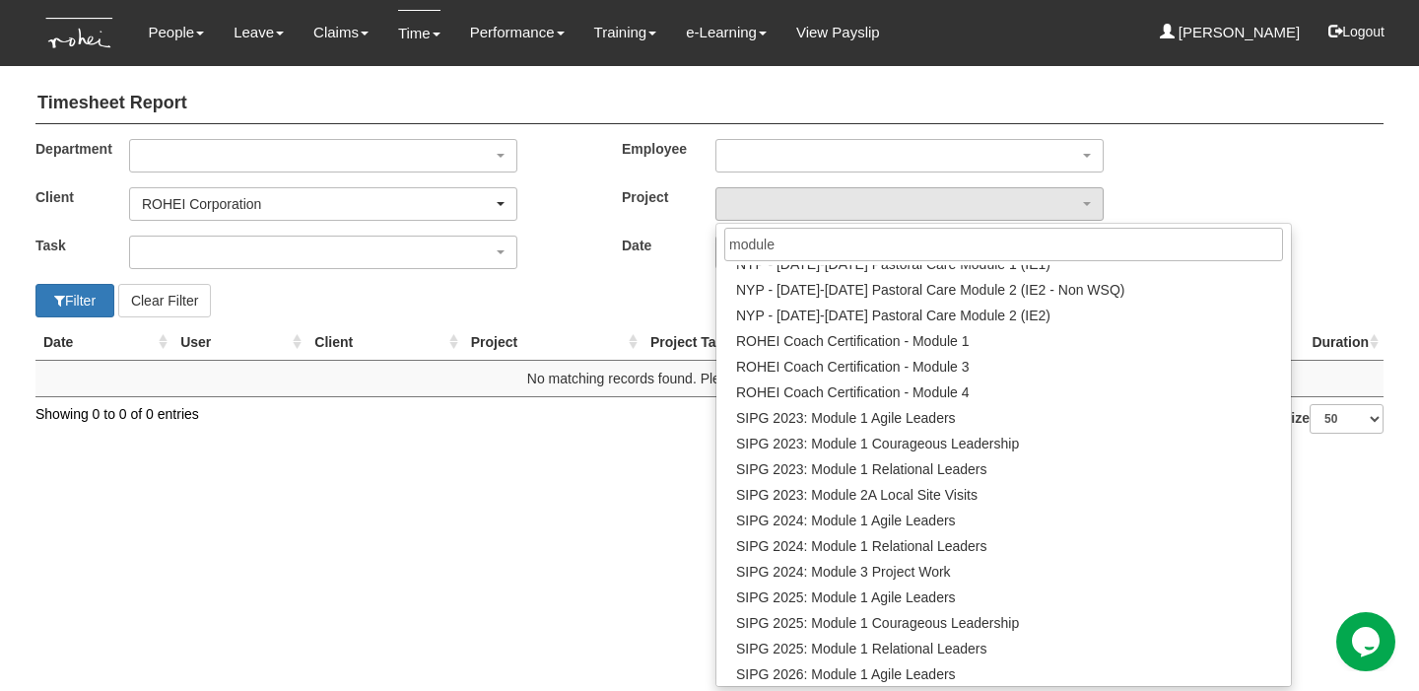
click at [460, 453] on html "Toggle navigation People Personal Information Staff Directory Leave Apply for L…" at bounding box center [709, 226] width 1419 height 453
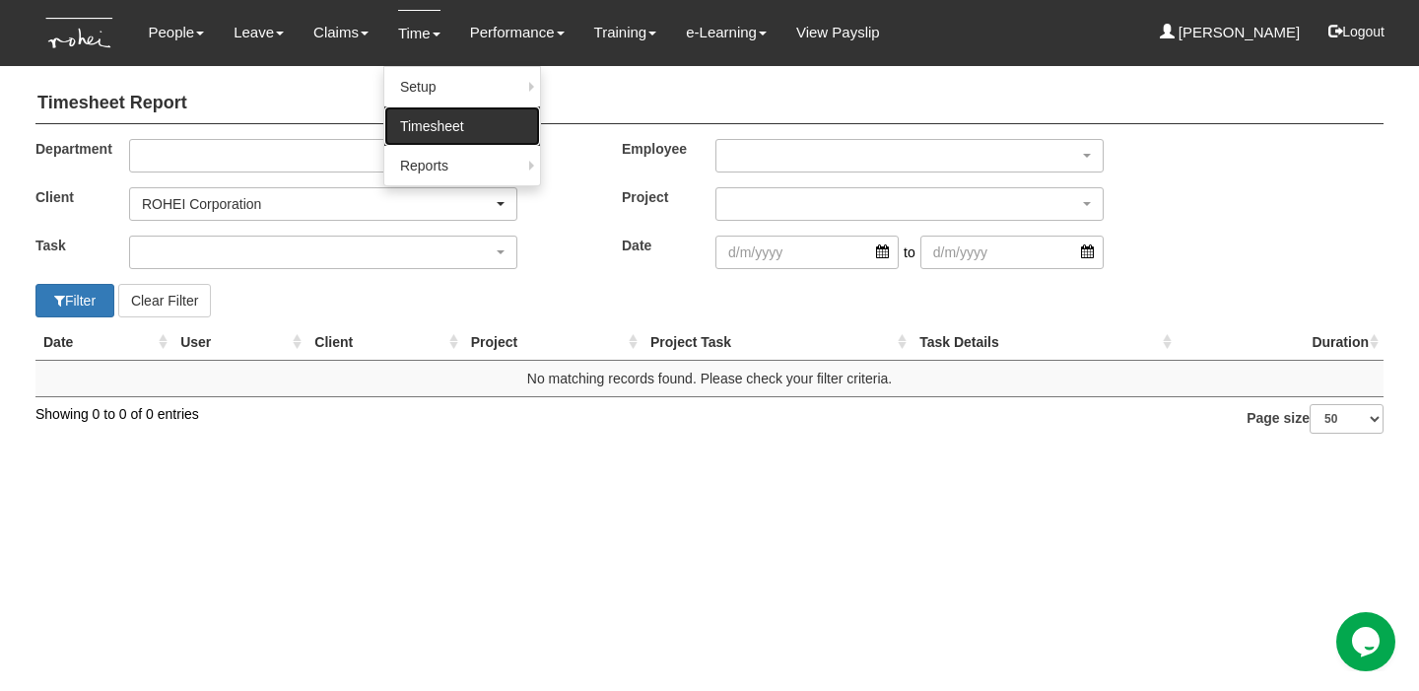
click at [436, 137] on link "Timesheet" at bounding box center [462, 125] width 156 height 39
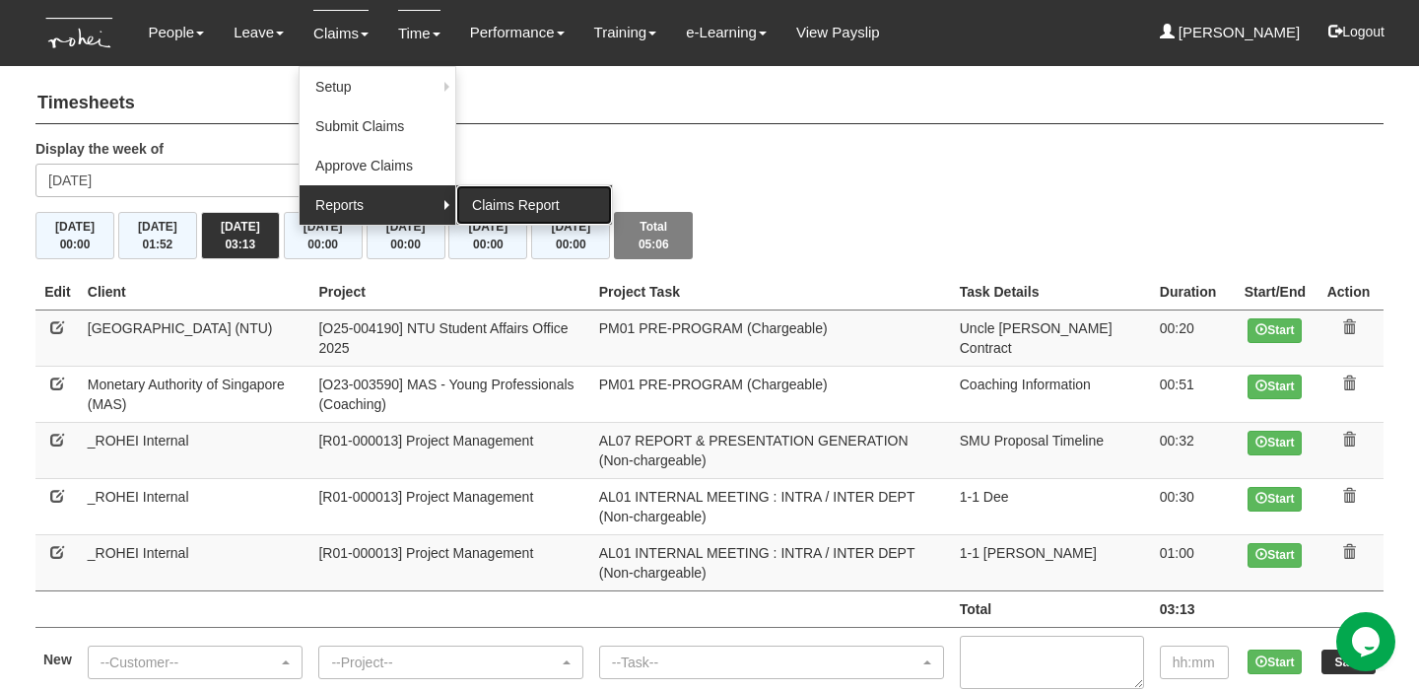
click at [509, 202] on link "Claims Report" at bounding box center [534, 204] width 156 height 39
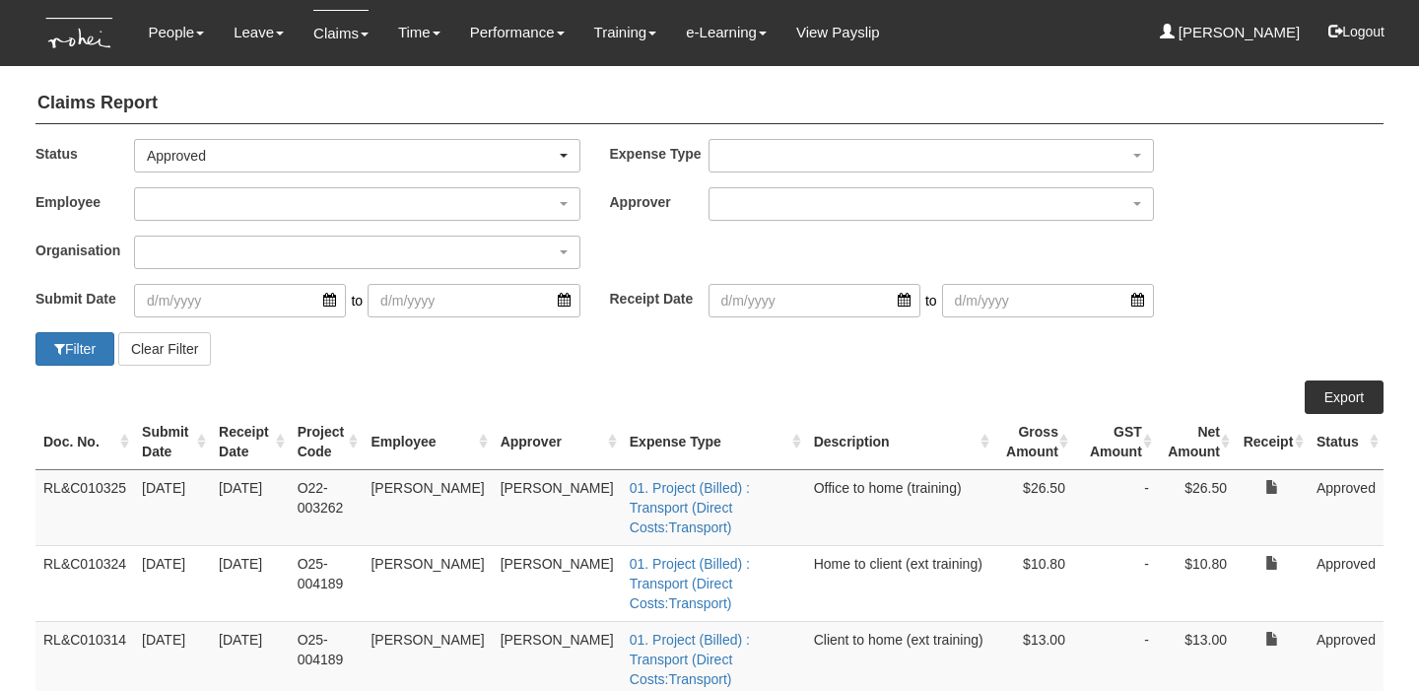
select select "50"
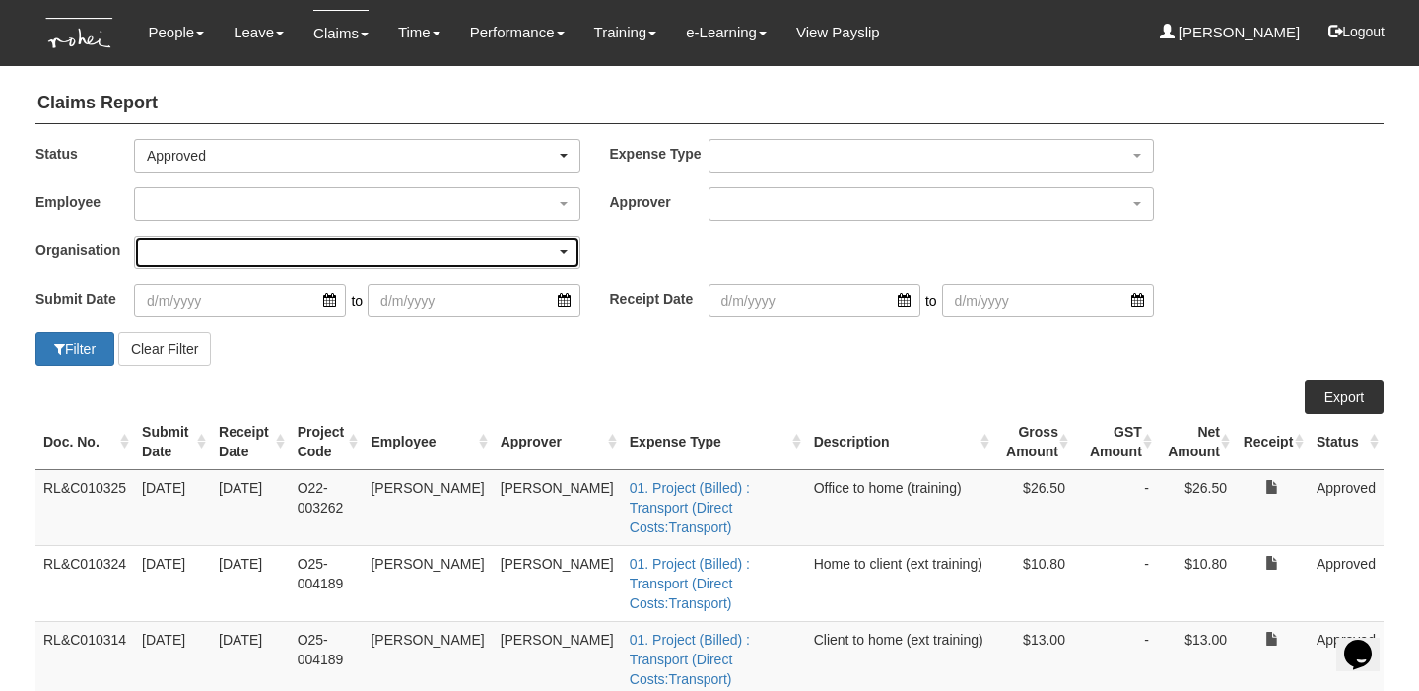
click at [529, 250] on div "button" at bounding box center [357, 252] width 444 height 32
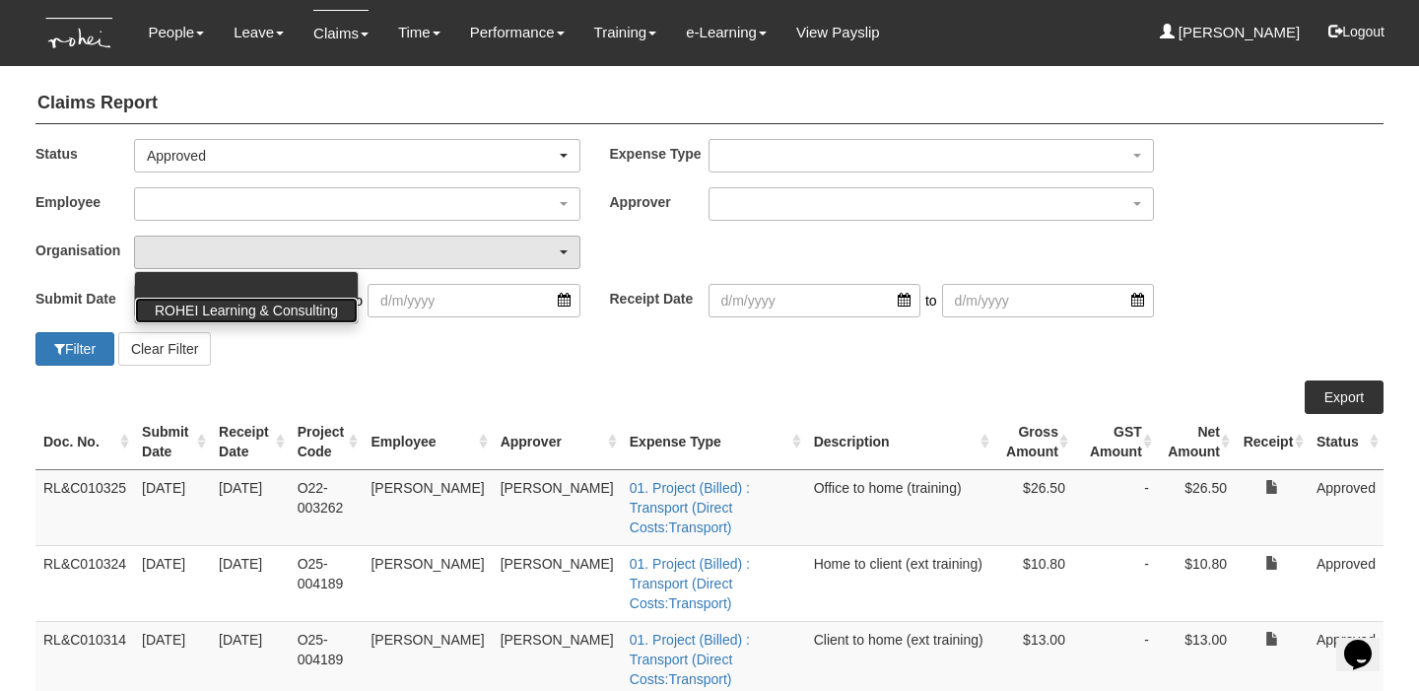
click at [302, 315] on span "ROHEI Learning & Consulting" at bounding box center [246, 311] width 183 height 20
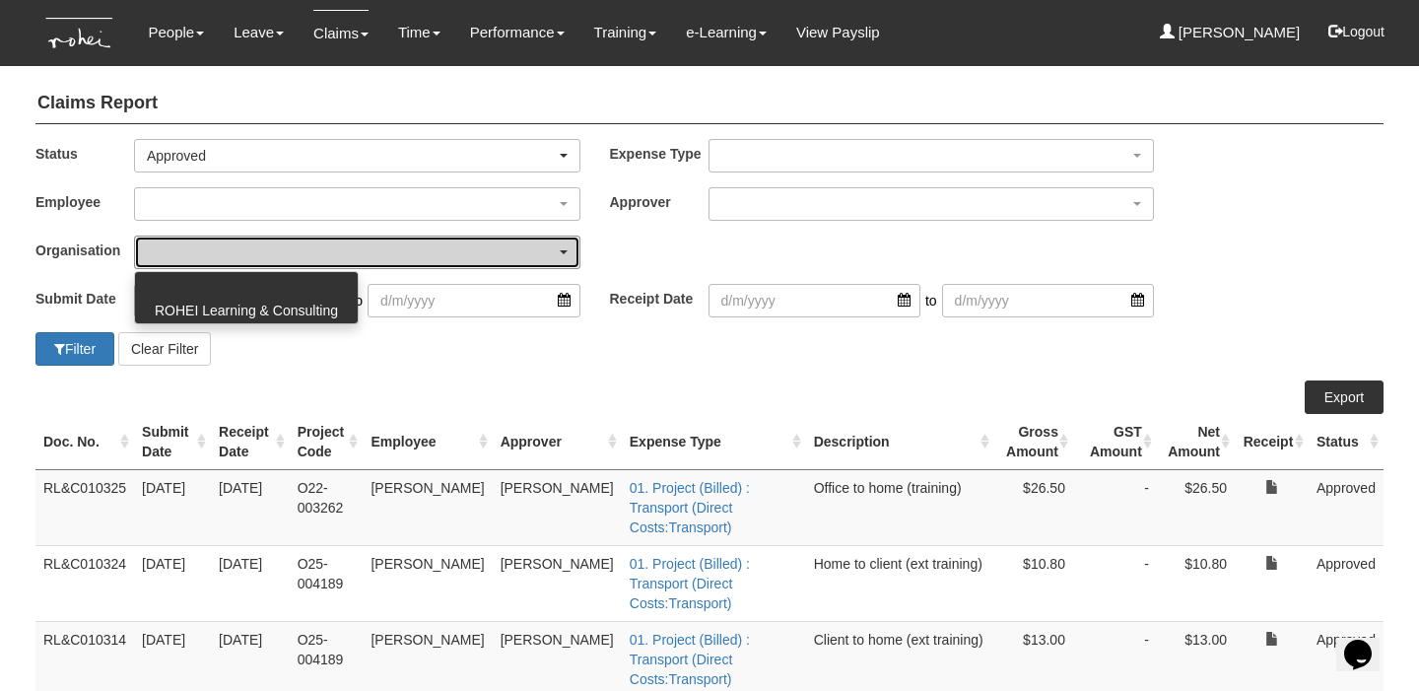
select select "130"
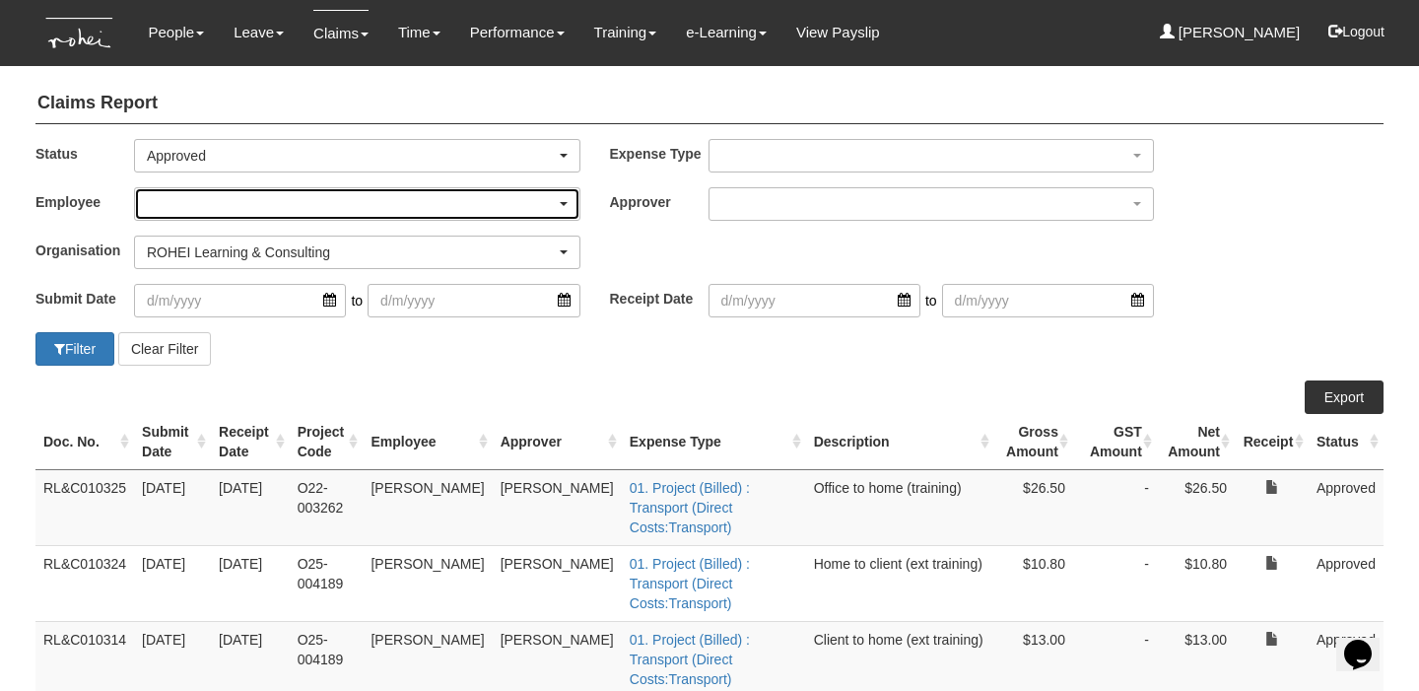
click at [432, 203] on div "button" at bounding box center [357, 204] width 444 height 32
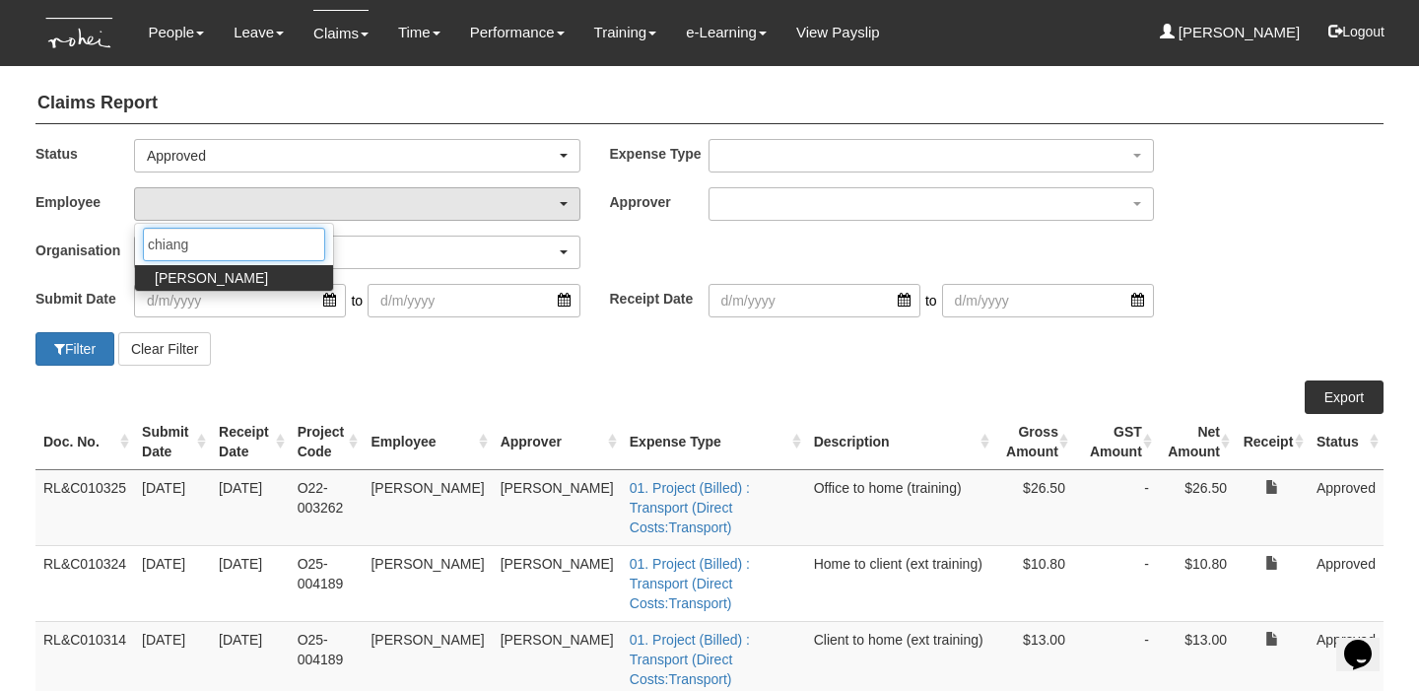
type input "chiang"
click at [244, 275] on span "Wen-Wei Chiang" at bounding box center [211, 278] width 113 height 20
select select "c85e7207-948b-4a93-b1ce-7591f482d584"
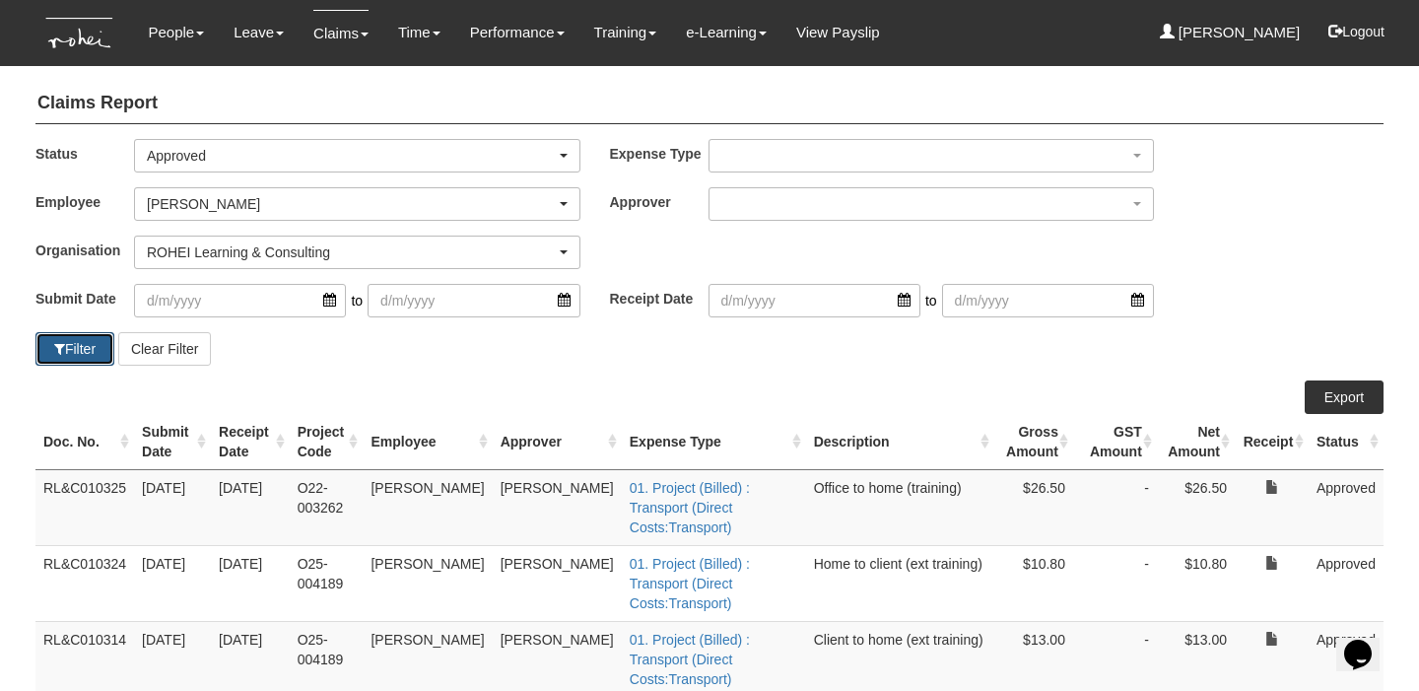
click at [93, 350] on button "Filter" at bounding box center [74, 348] width 79 height 33
select select "50"
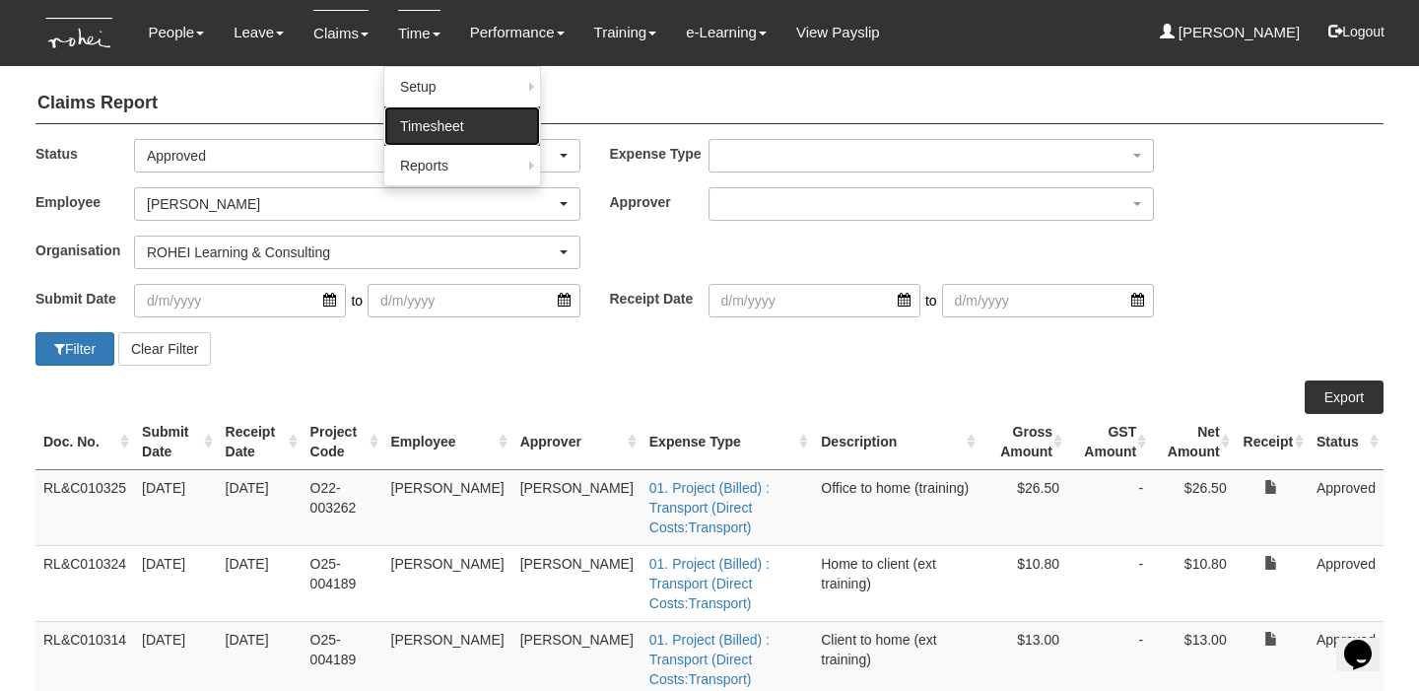
click at [411, 128] on link "Timesheet" at bounding box center [462, 125] width 156 height 39
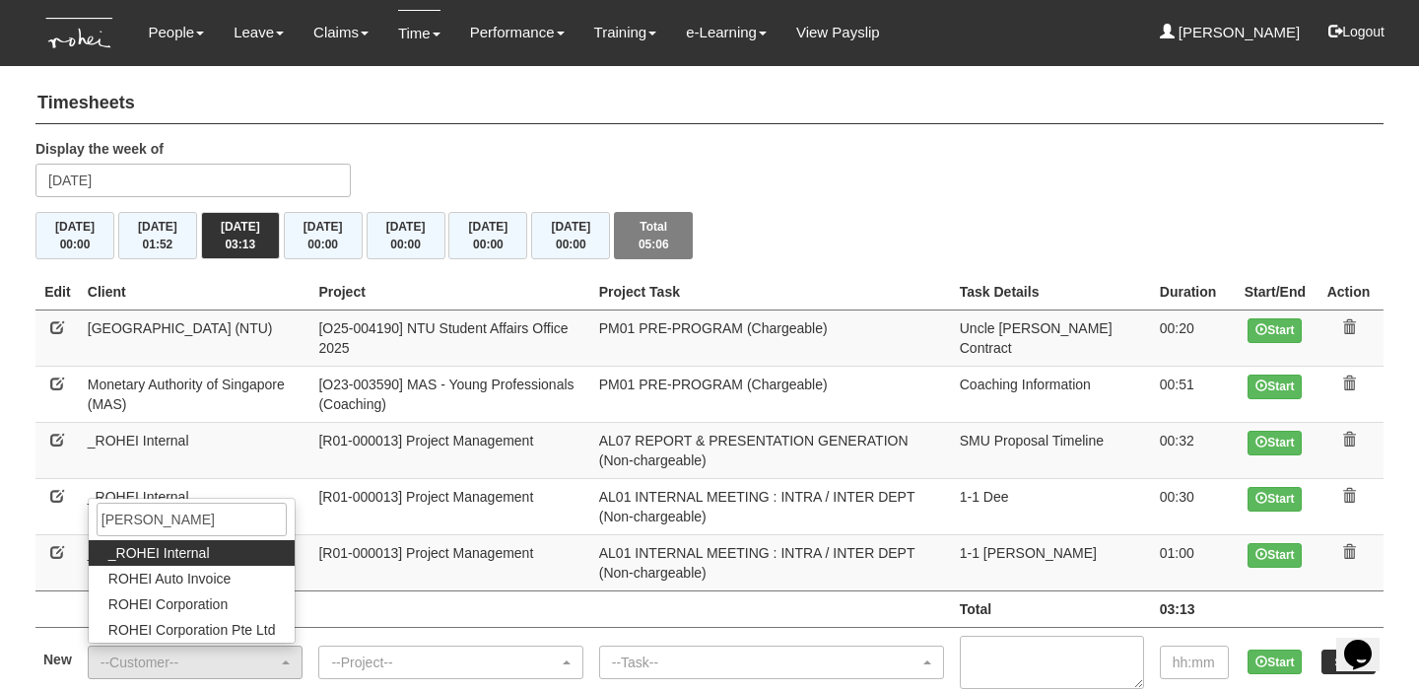
type input "rohei"
click at [206, 629] on span "ROHEI Corporation Pte Ltd" at bounding box center [191, 630] width 167 height 20
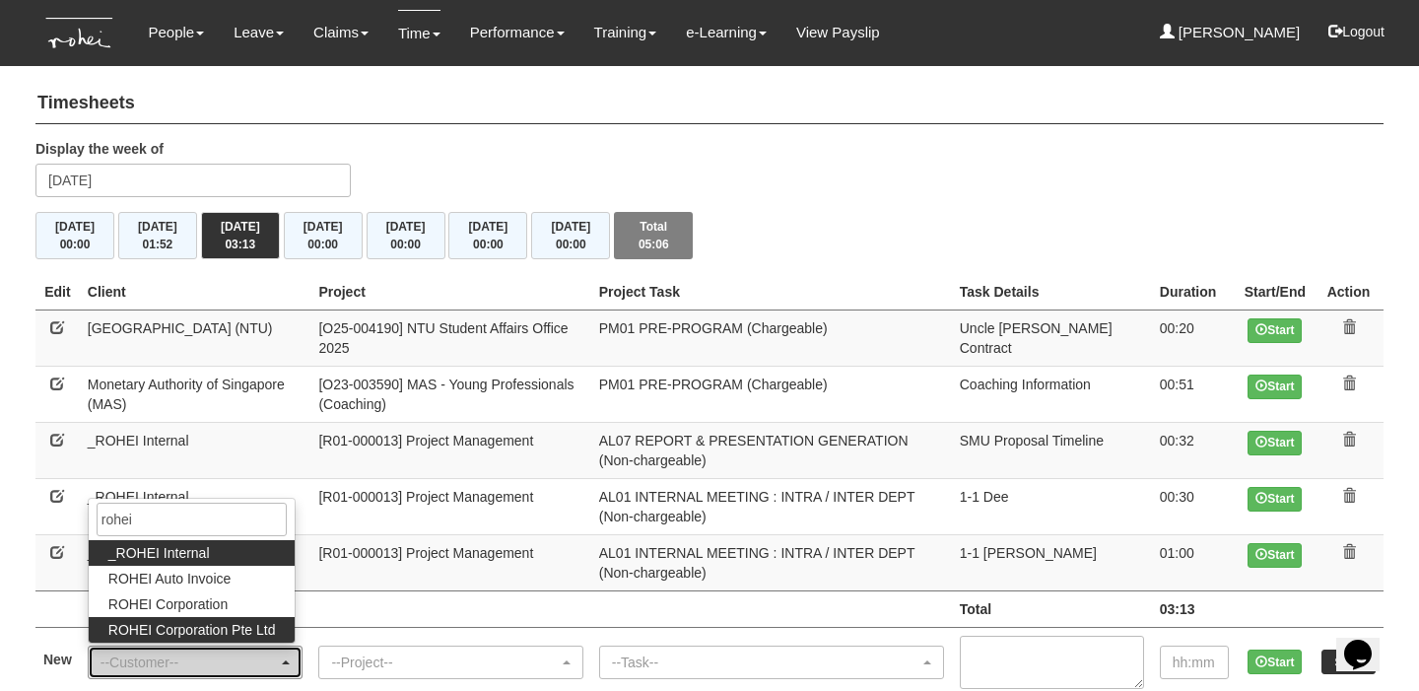
select select "124"
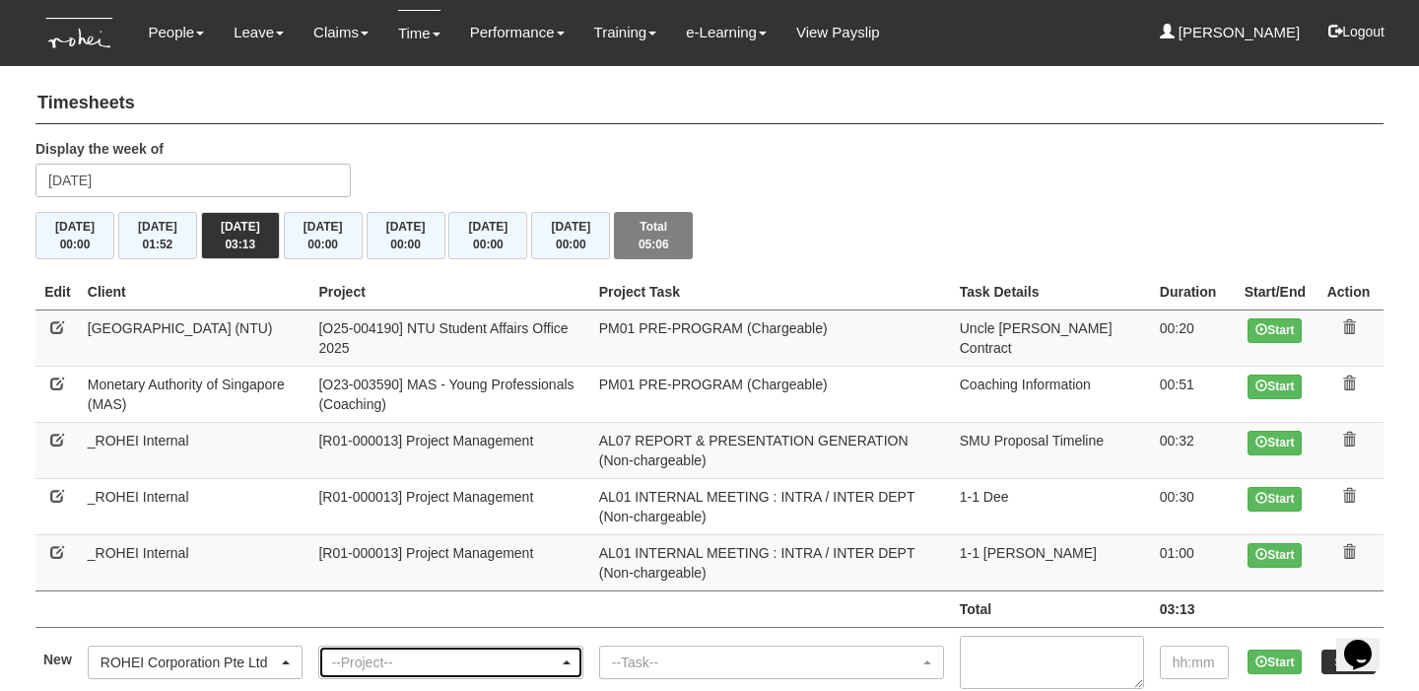
click at [387, 656] on div "--Project--" at bounding box center [444, 662] width 227 height 20
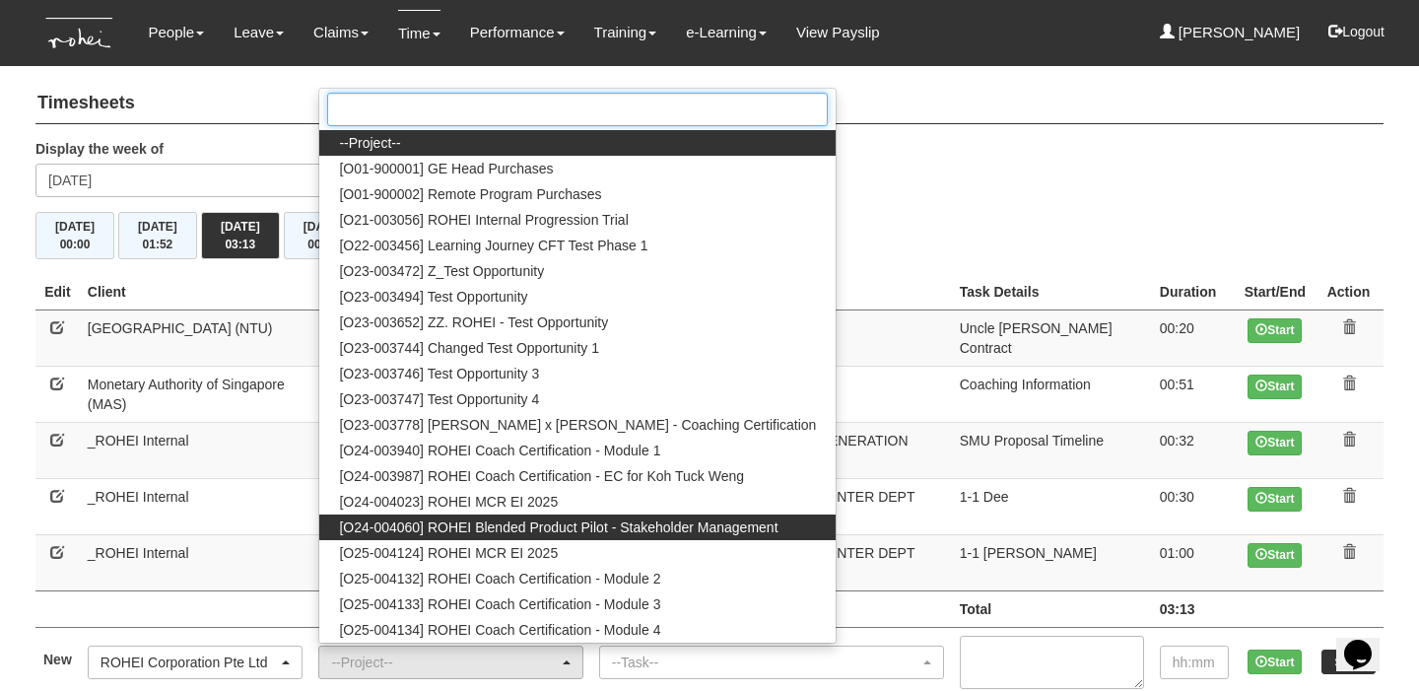
scroll to position [40, 0]
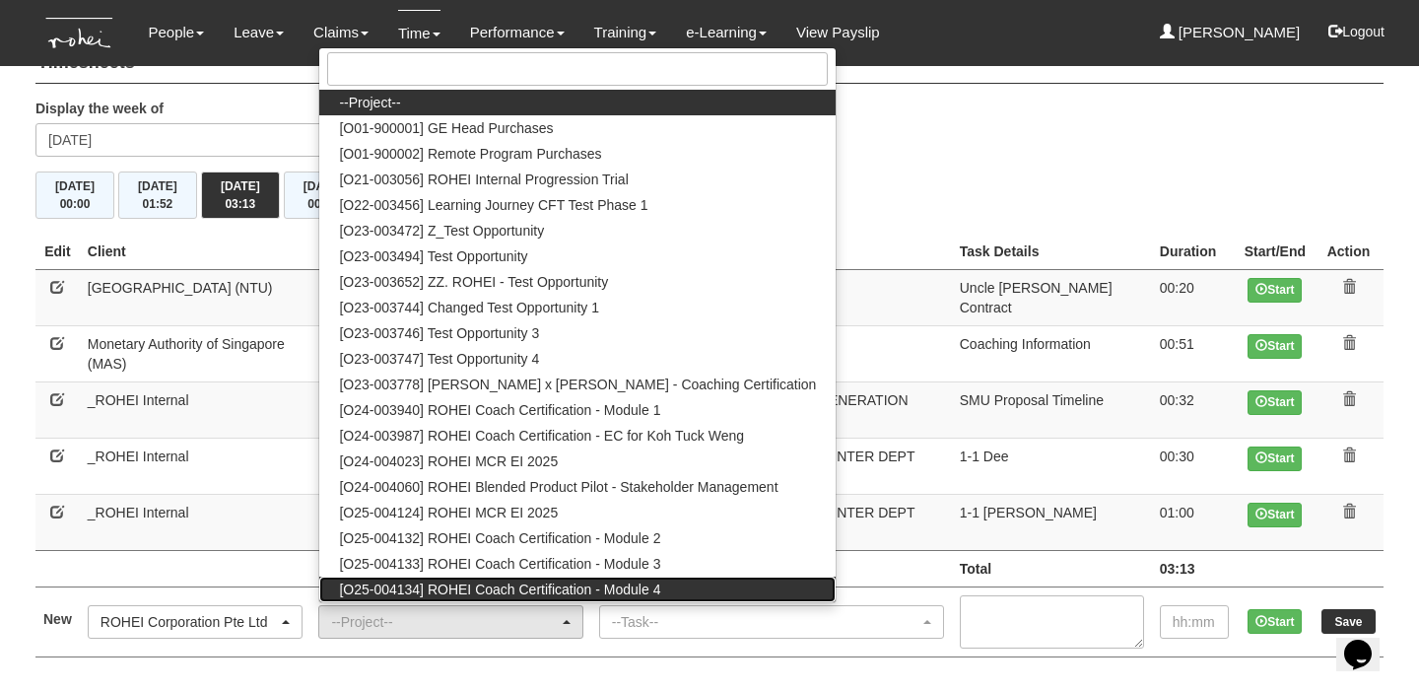
click at [580, 588] on span "[O25-004134] ROHEI Coach Certification - Module 4" at bounding box center [499, 589] width 321 height 20
select select "2756"
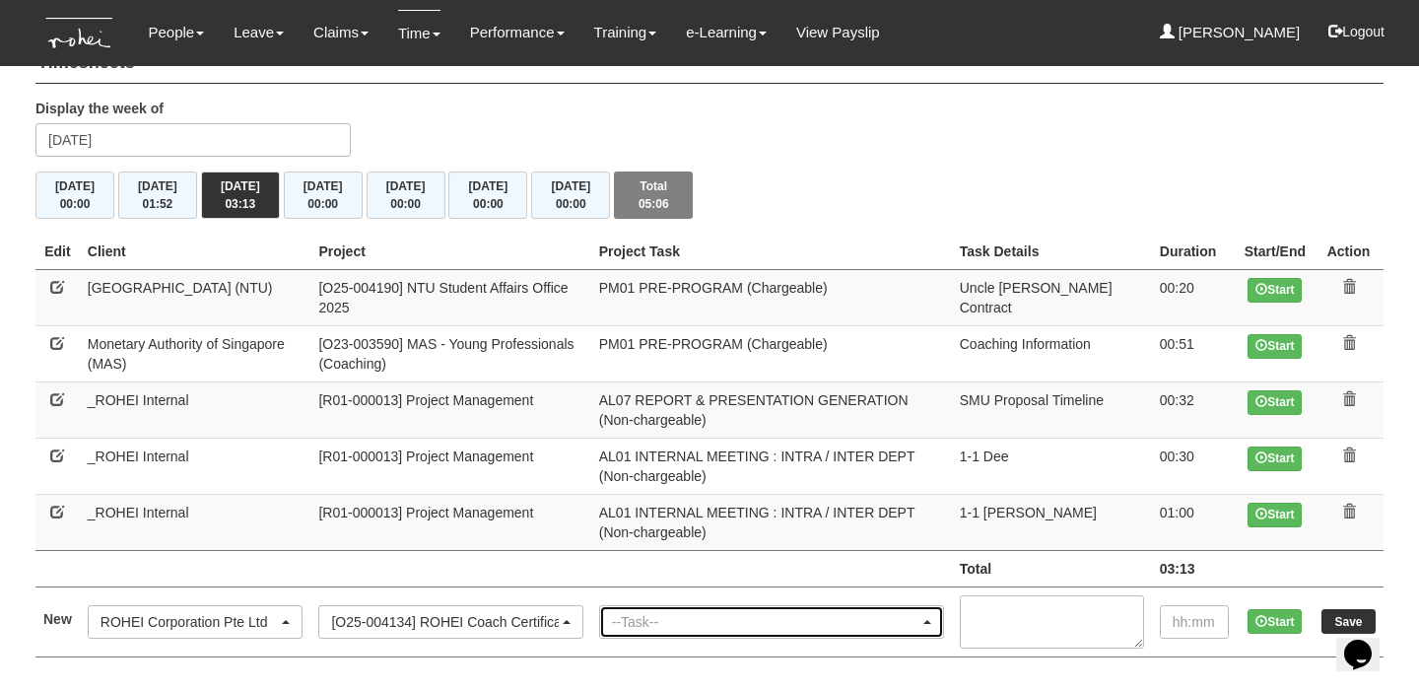
click at [680, 612] on div "--Task--" at bounding box center [765, 622] width 307 height 20
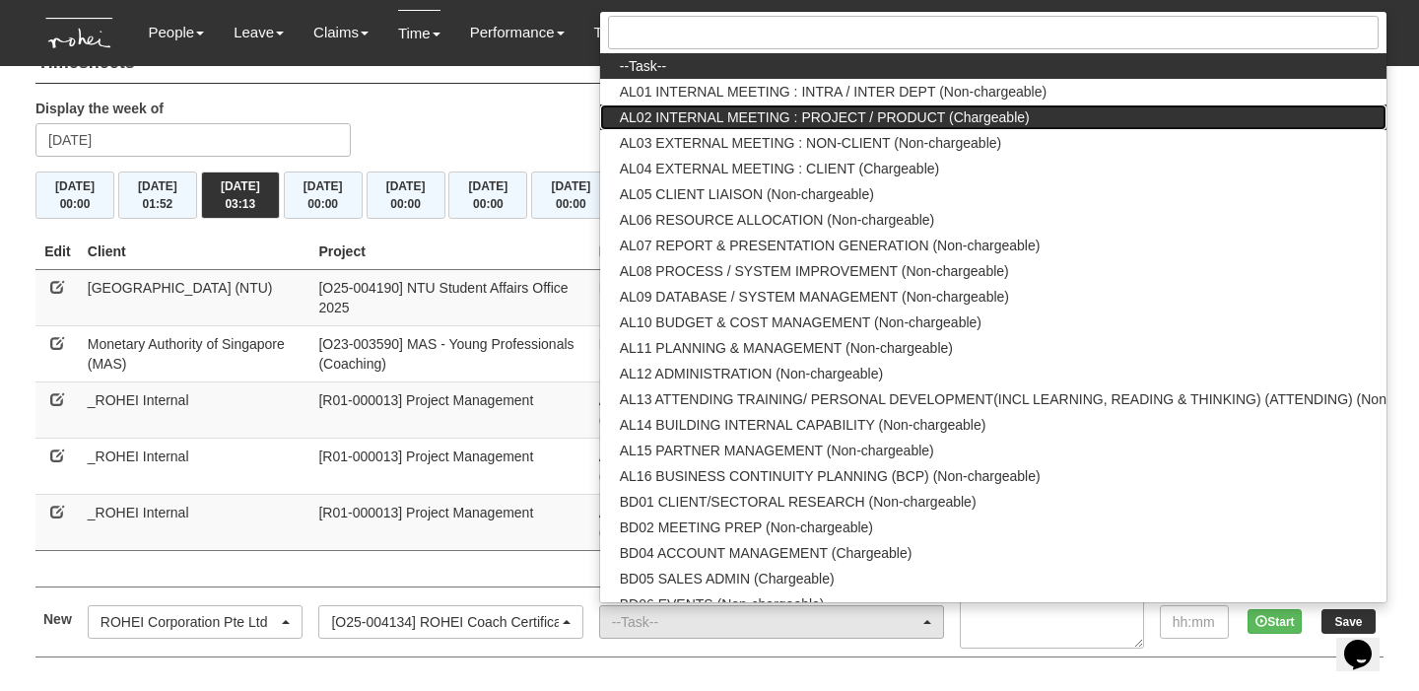
click at [842, 117] on span "AL02 INTERNAL MEETING : PROJECT / PRODUCT (Chargeable)" at bounding box center [825, 117] width 410 height 20
select select "41"
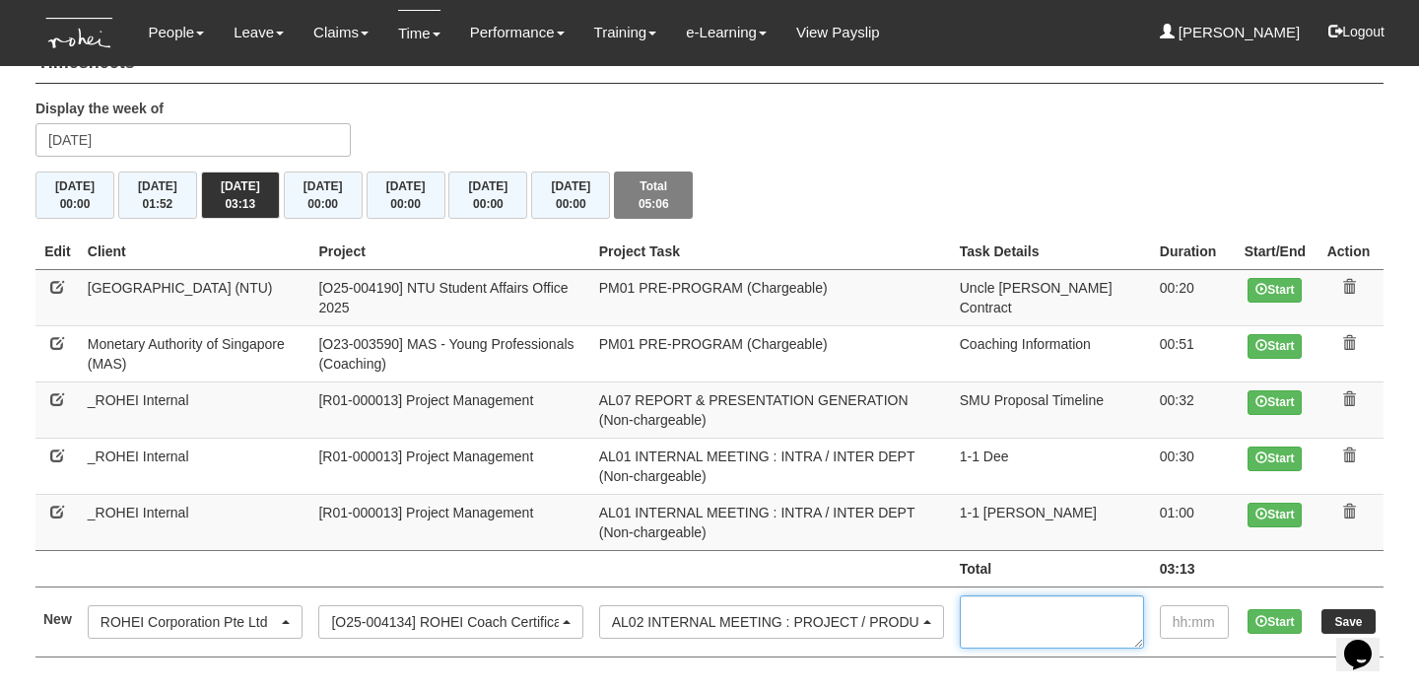
click at [1047, 611] on textarea at bounding box center [1052, 621] width 184 height 53
type textarea "Coach Cert Finances"
type input "01:00"
click at [1328, 613] on input "Save" at bounding box center [1348, 621] width 54 height 25
